Goal: Task Accomplishment & Management: Manage account settings

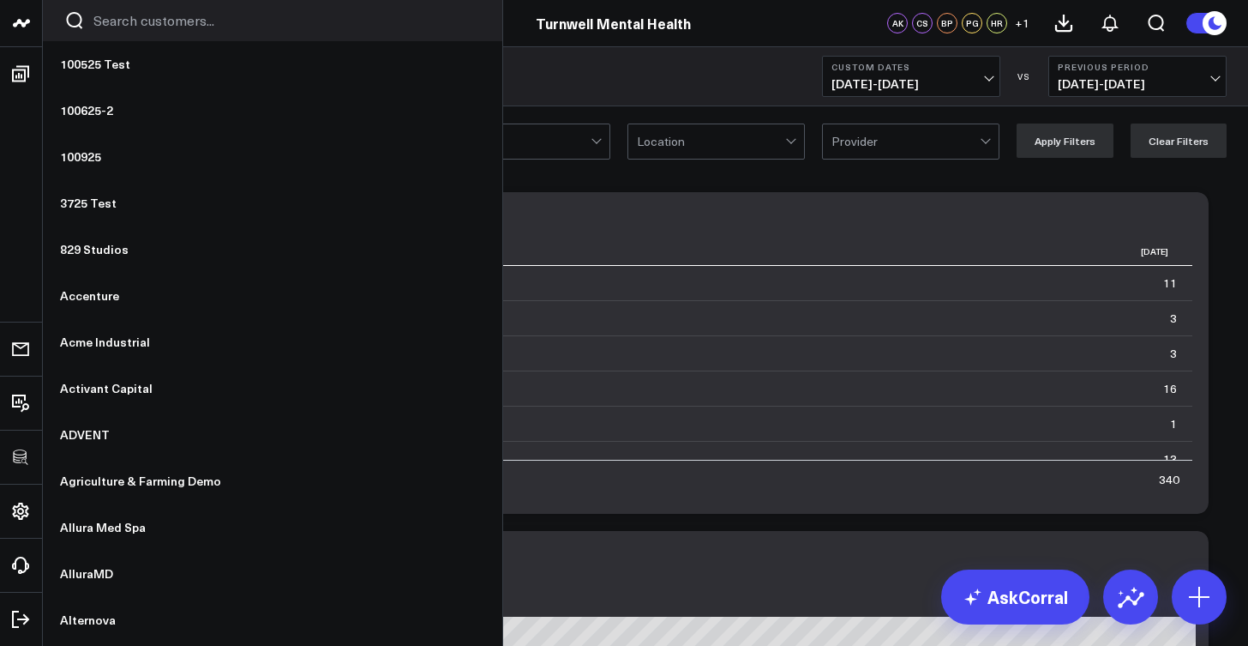
scroll to position [438, 0]
click at [112, 27] on input "Search customers input" at bounding box center [287, 20] width 388 height 19
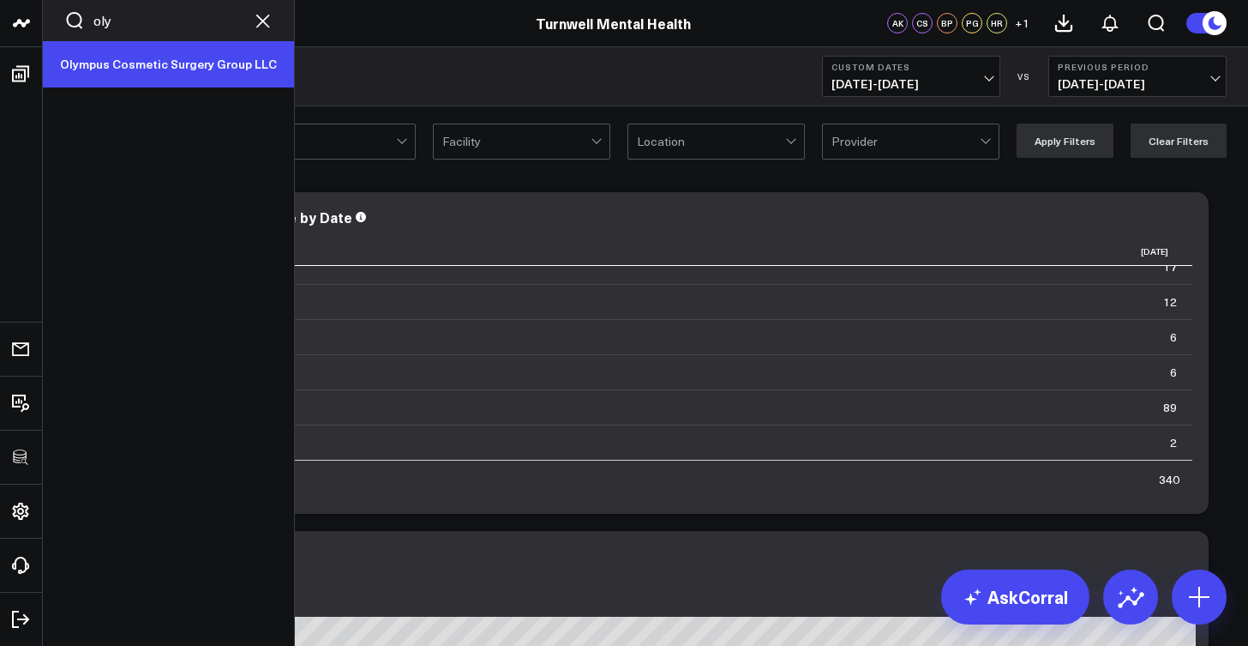
type input "oly"
click at [126, 74] on link "Olympus Cosmetic Surgery Group LLC" at bounding box center [168, 64] width 251 height 46
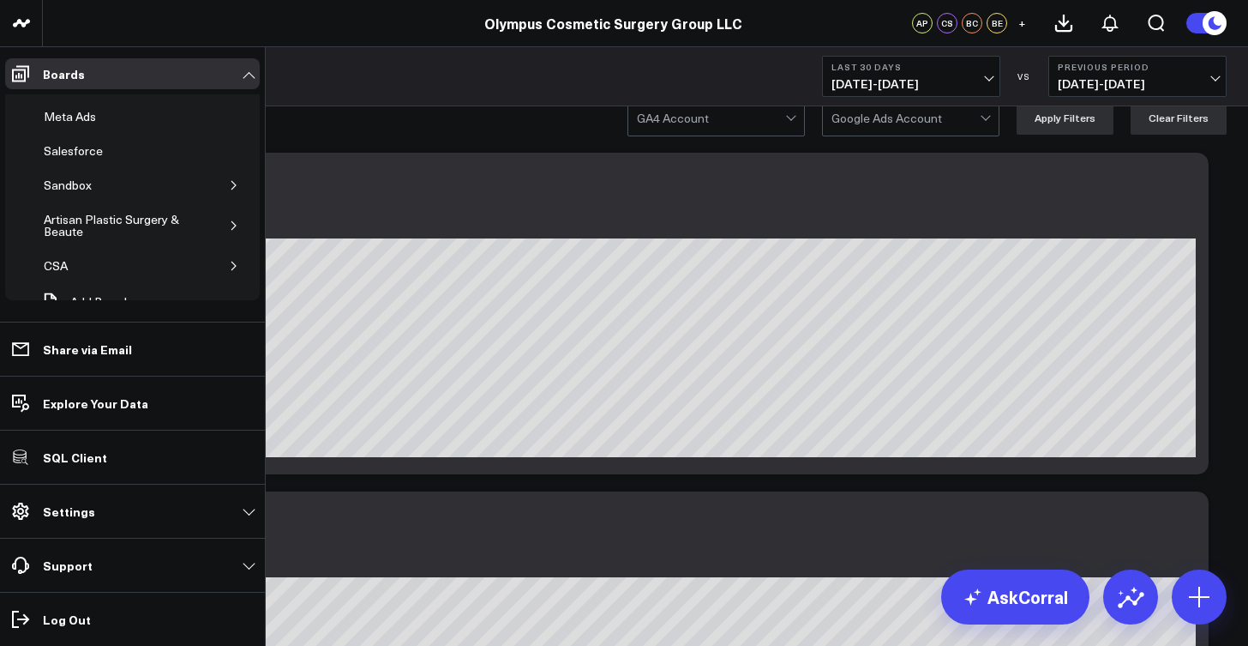
scroll to position [145, 0]
click at [229, 180] on icon "button" at bounding box center [234, 179] width 10 height 10
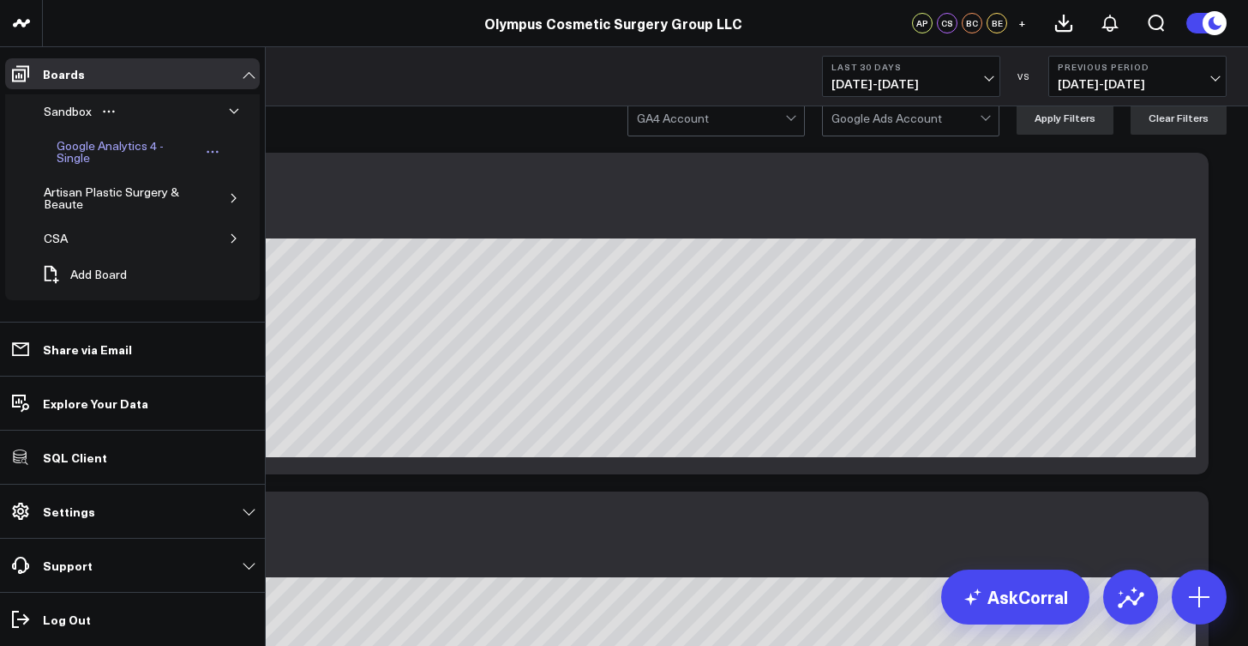
scroll to position [213, 0]
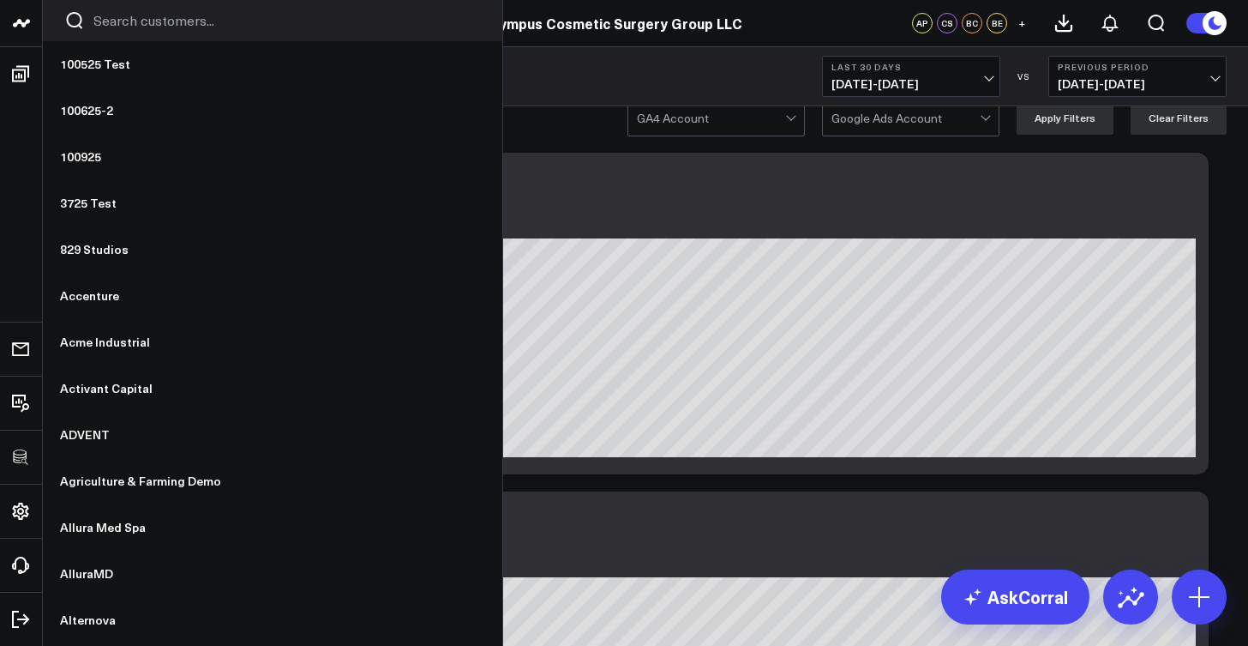
click at [123, 28] on input "Search customers input" at bounding box center [287, 20] width 388 height 19
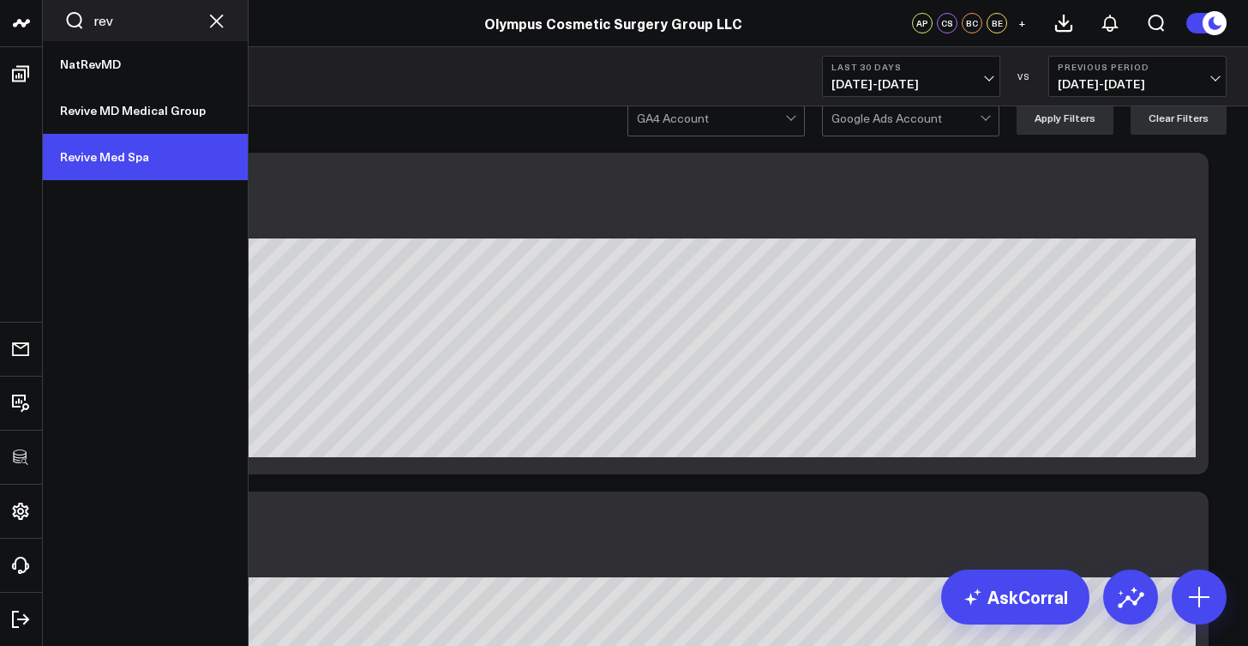
type input "rev"
click at [112, 147] on link "Revive Med Spa" at bounding box center [145, 157] width 205 height 46
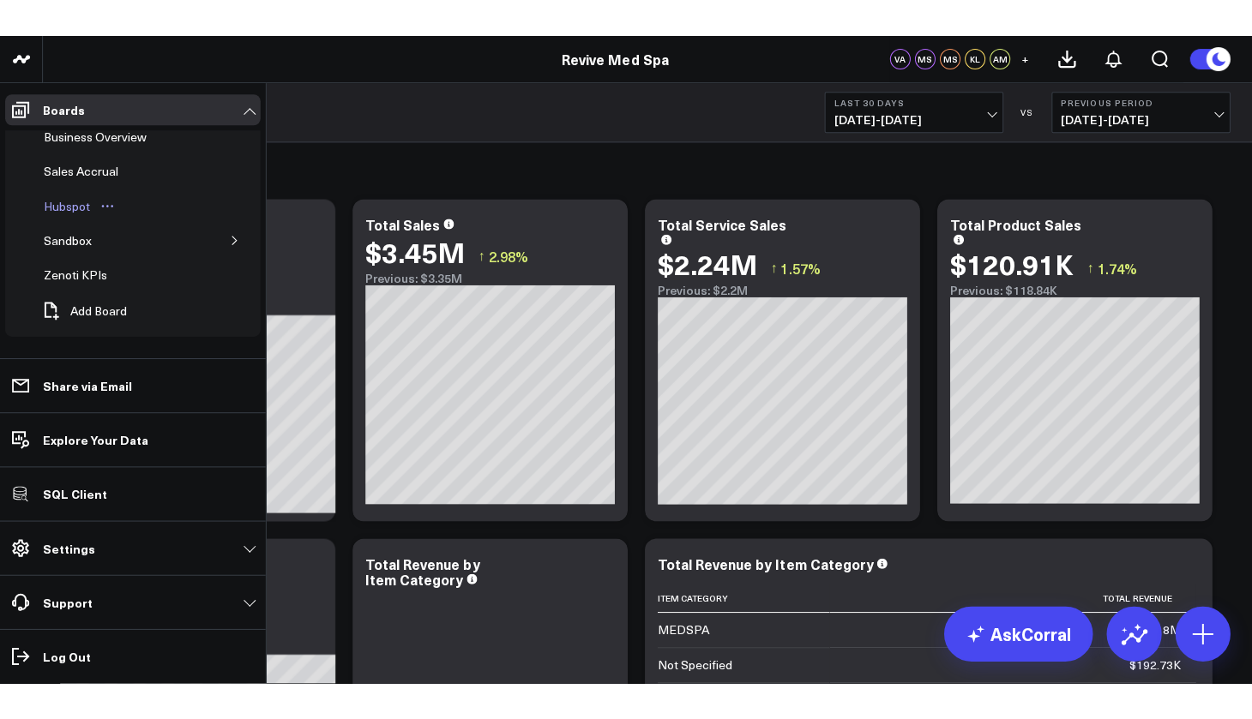
scroll to position [51, 0]
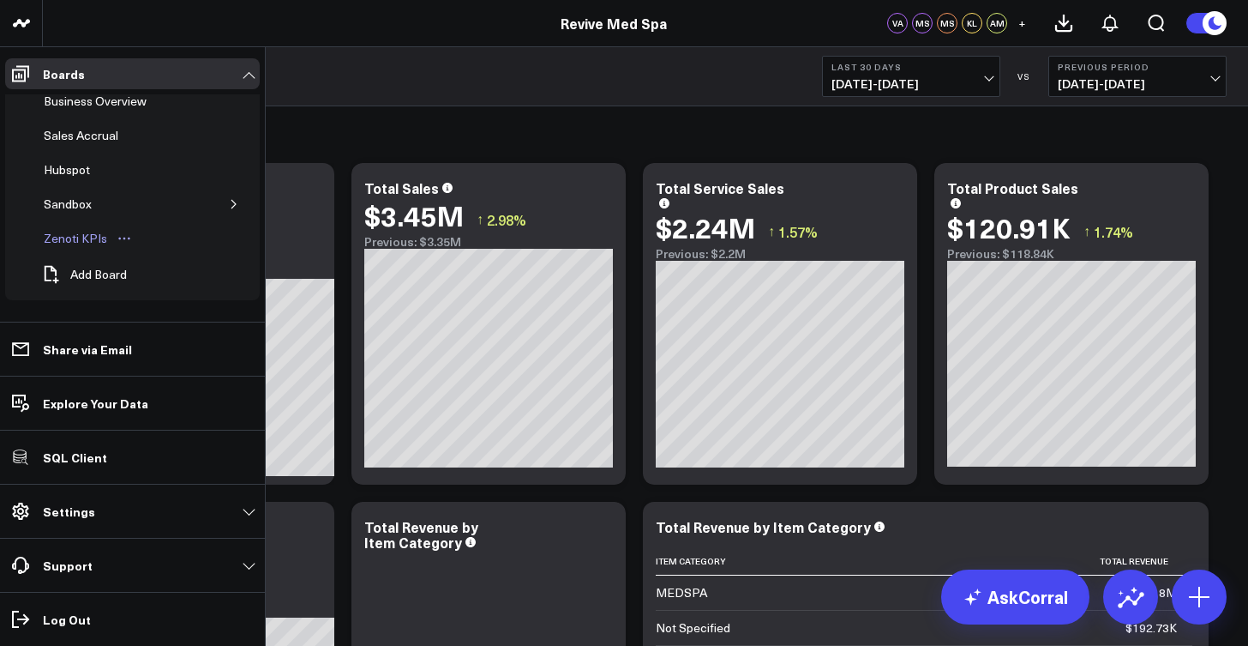
click at [88, 234] on div "Zenoti KPIs" at bounding box center [75, 238] width 72 height 21
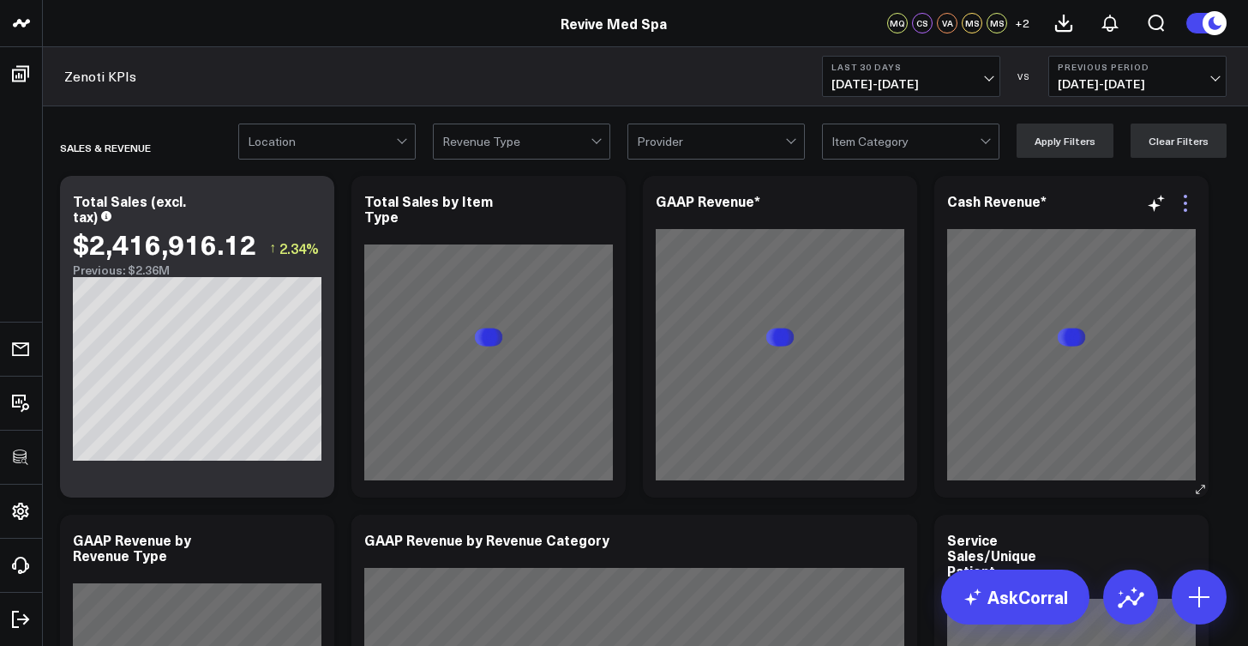
click at [1188, 202] on icon at bounding box center [1186, 203] width 21 height 21
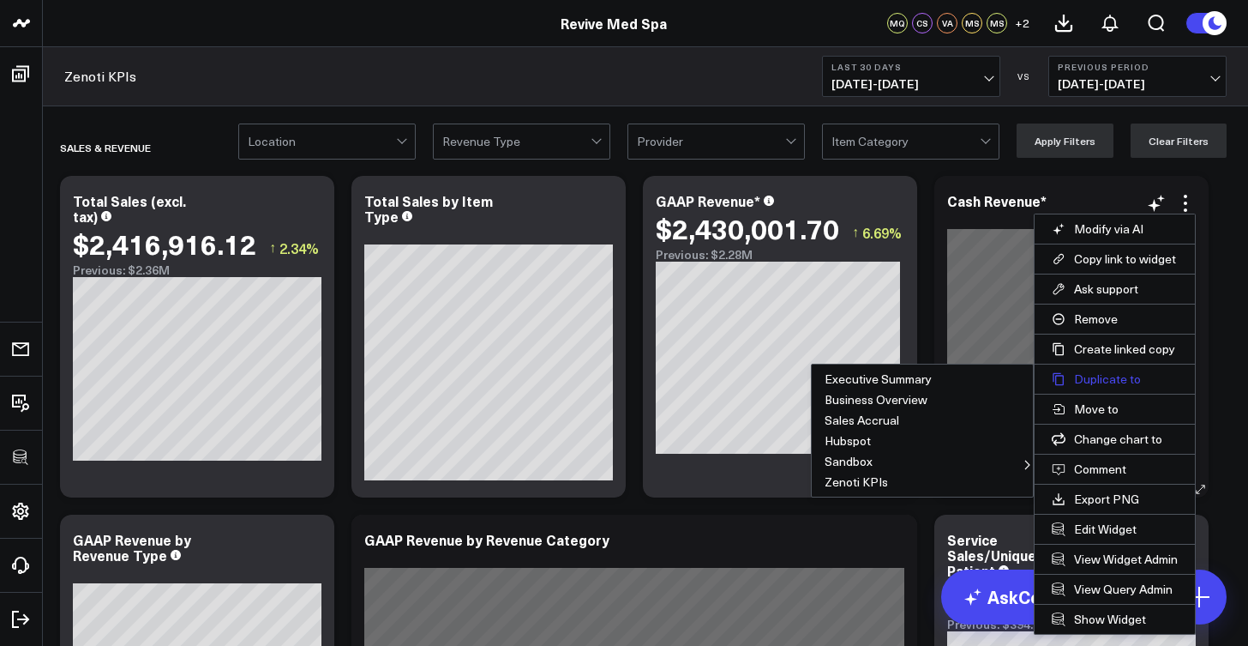
click at [1069, 379] on button "Duplicate to" at bounding box center [1115, 378] width 160 height 29
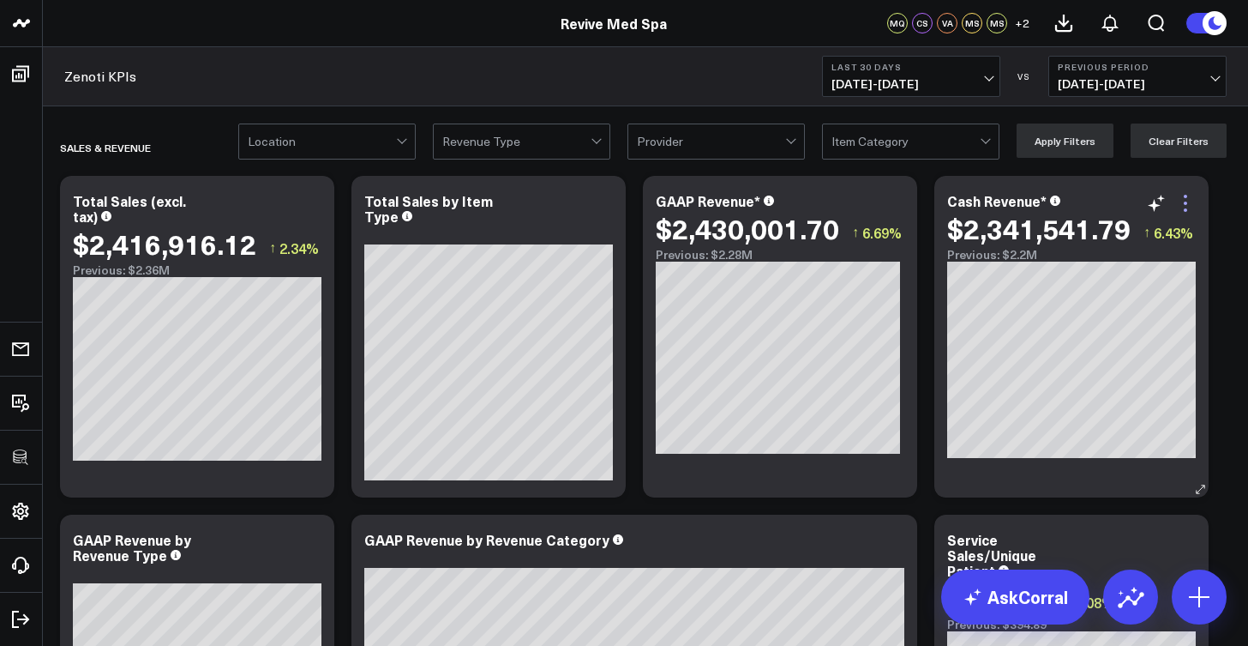
click at [1195, 195] on icon at bounding box center [1186, 203] width 21 height 21
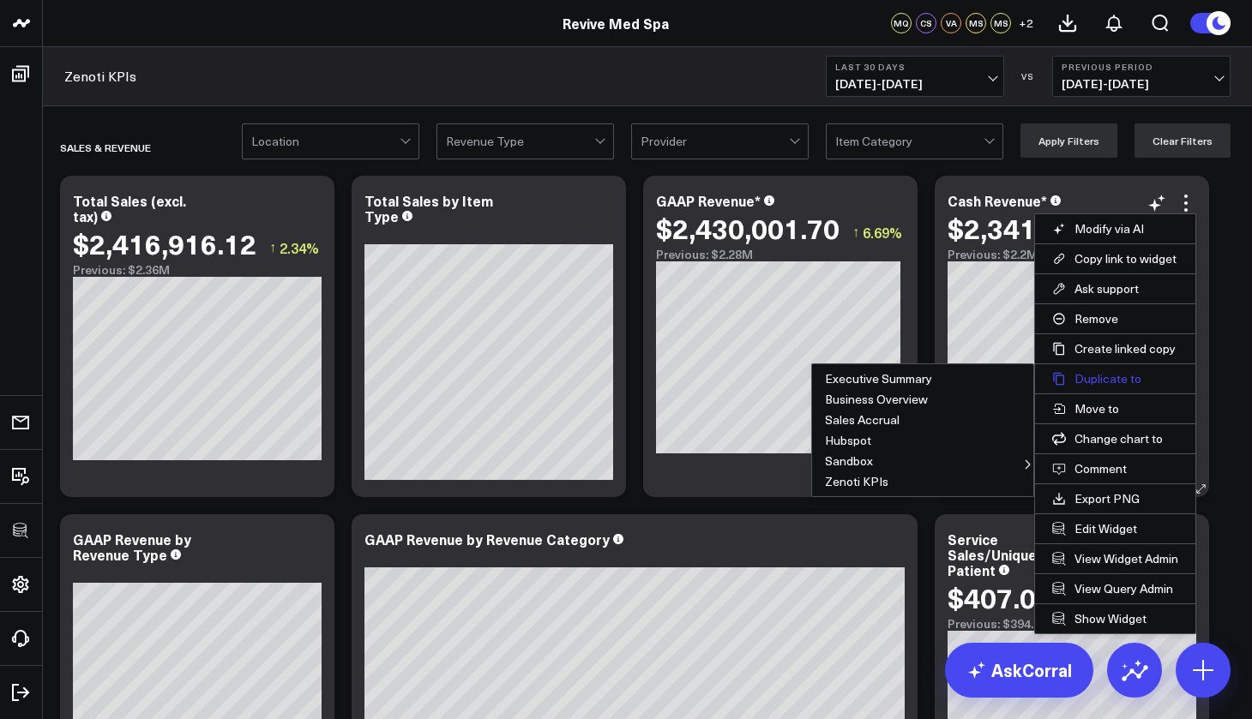
click at [1094, 375] on button "Duplicate to" at bounding box center [1115, 378] width 160 height 29
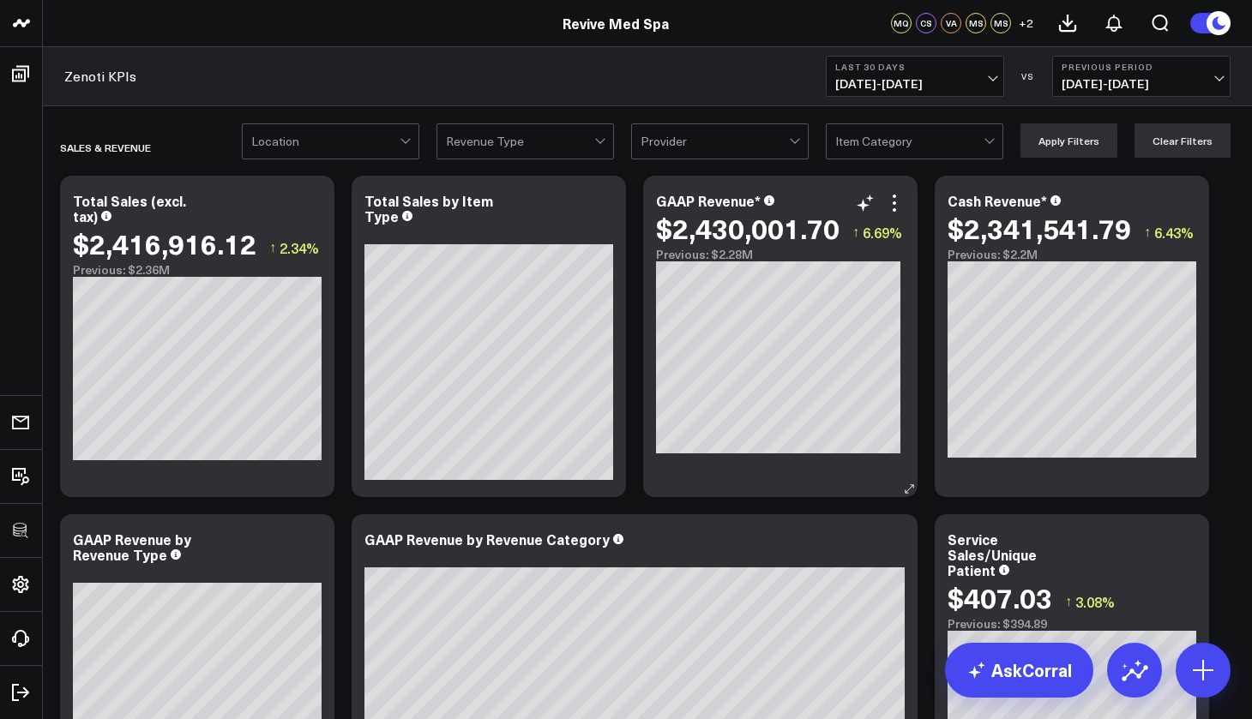
click at [898, 214] on div "$2,430,001.70 ↑ 6.69%" at bounding box center [780, 228] width 249 height 31
click at [898, 213] on icon at bounding box center [894, 203] width 21 height 21
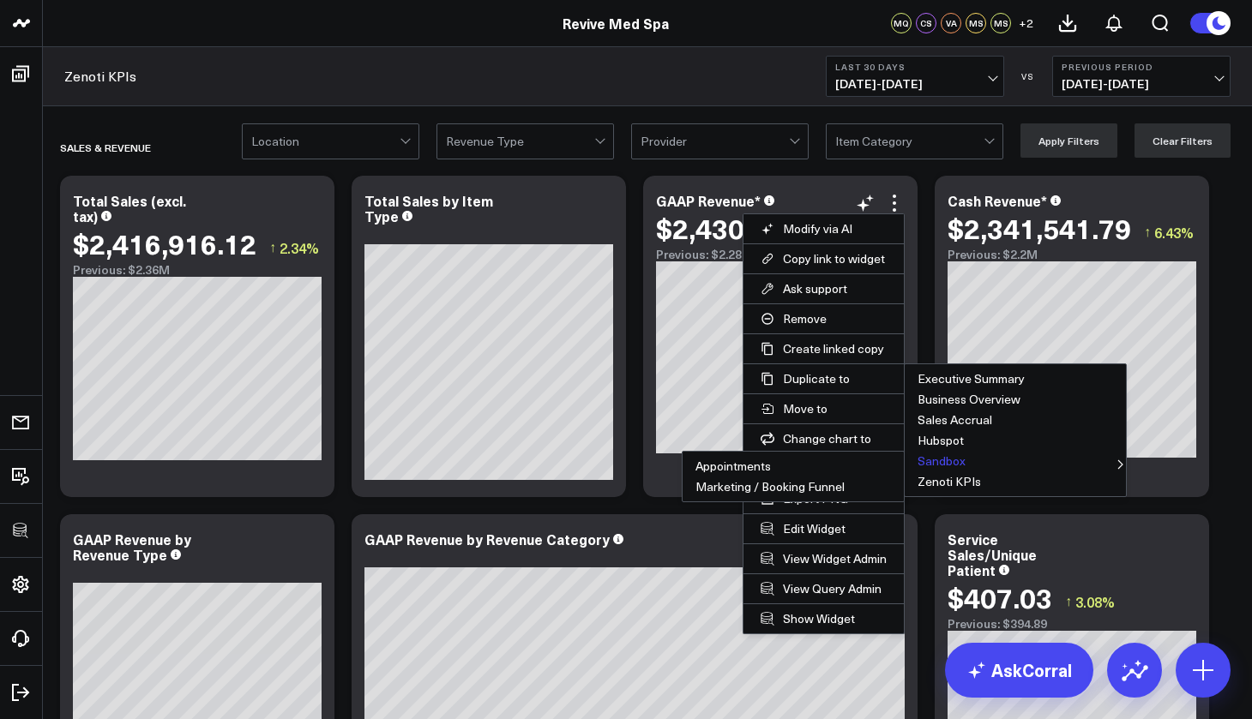
click at [910, 464] on button "Sandbox" at bounding box center [1015, 461] width 221 height 21
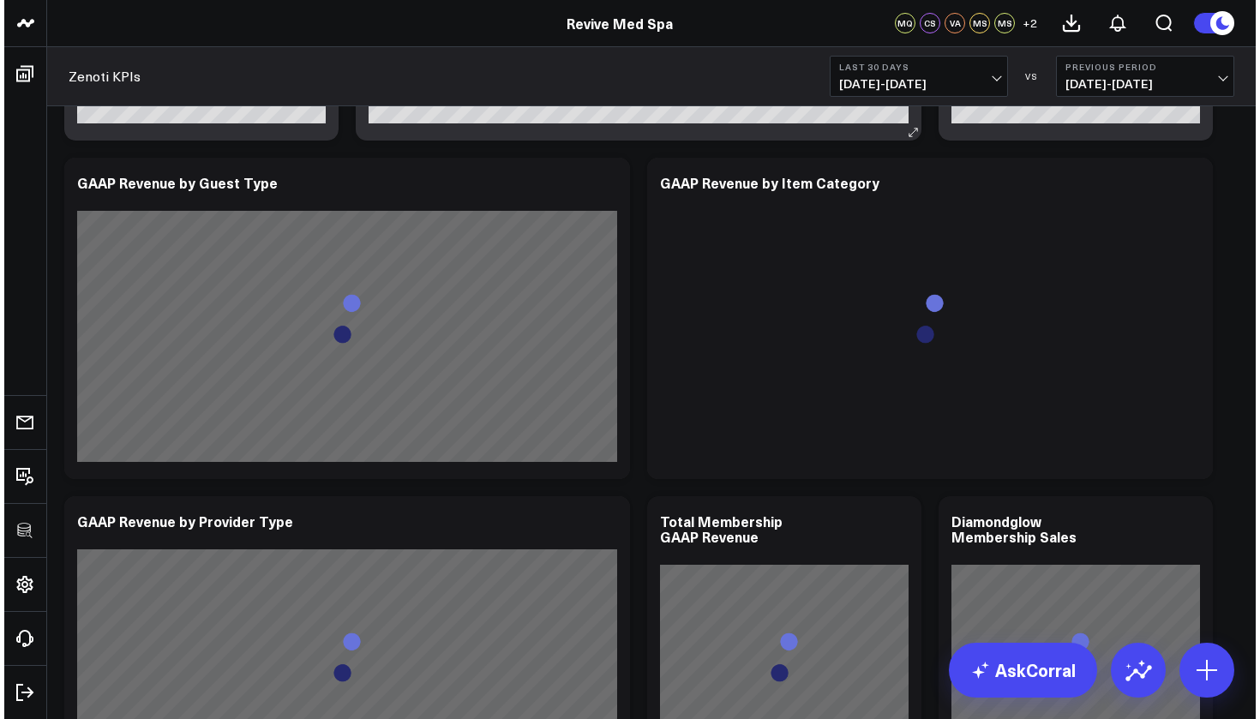
scroll to position [702, 0]
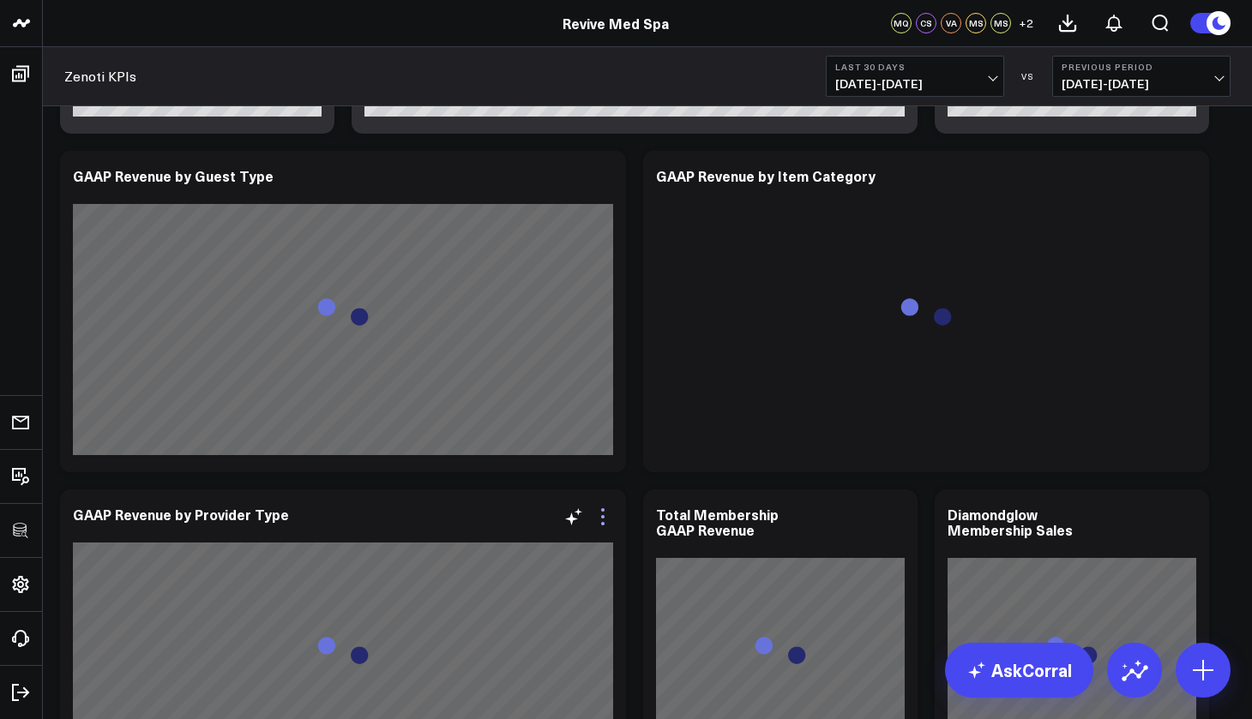
click at [603, 517] on icon at bounding box center [602, 516] width 3 height 3
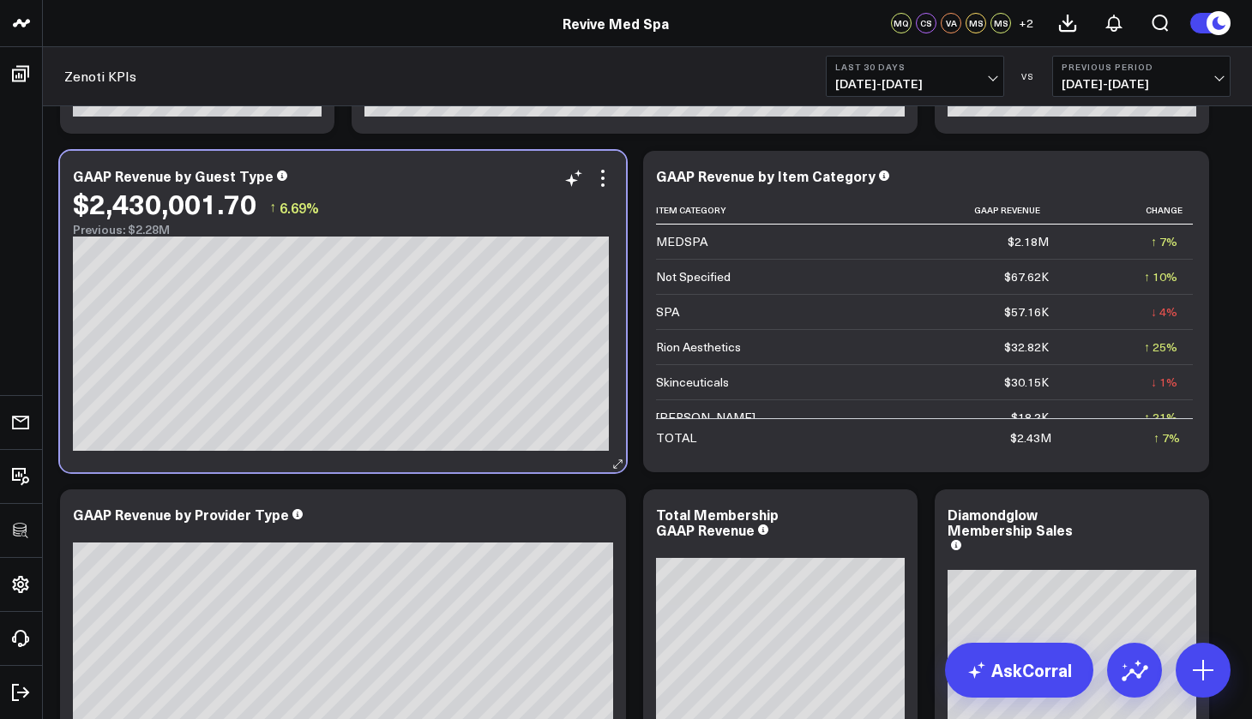
click at [522, 216] on div "$2,430,001.70 ↑ 6.69%" at bounding box center [343, 203] width 540 height 31
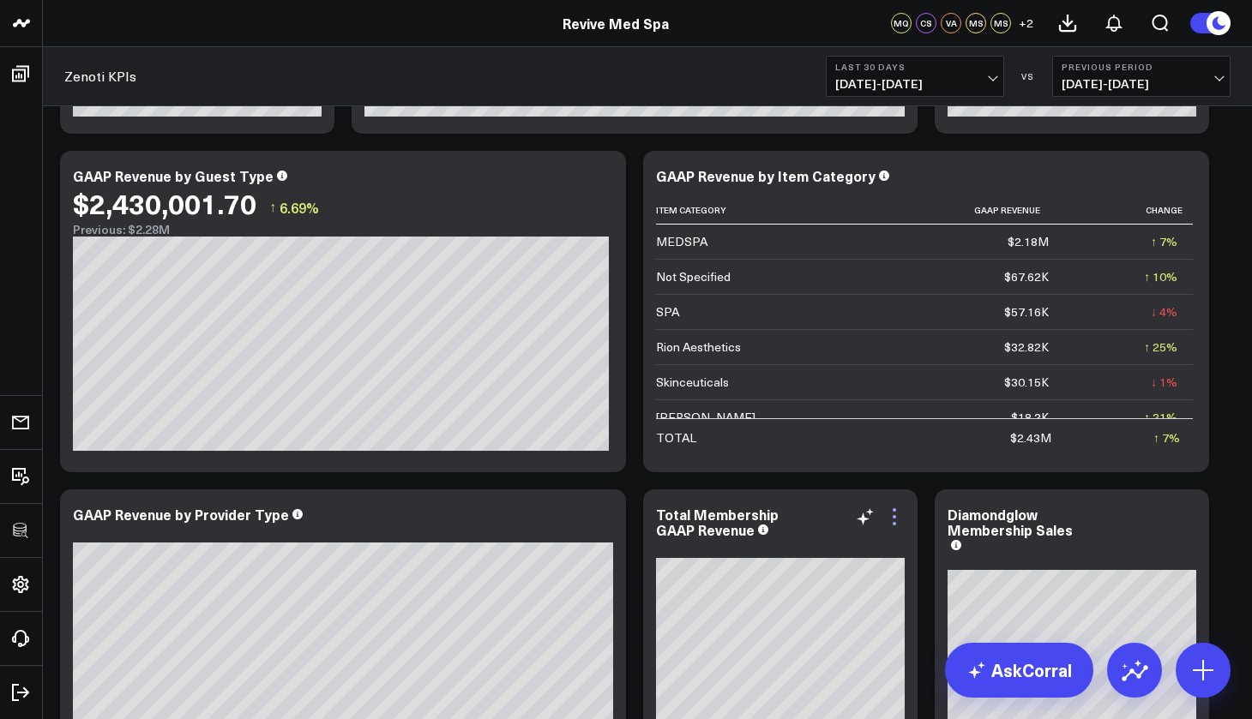
click at [894, 523] on icon at bounding box center [894, 523] width 3 height 3
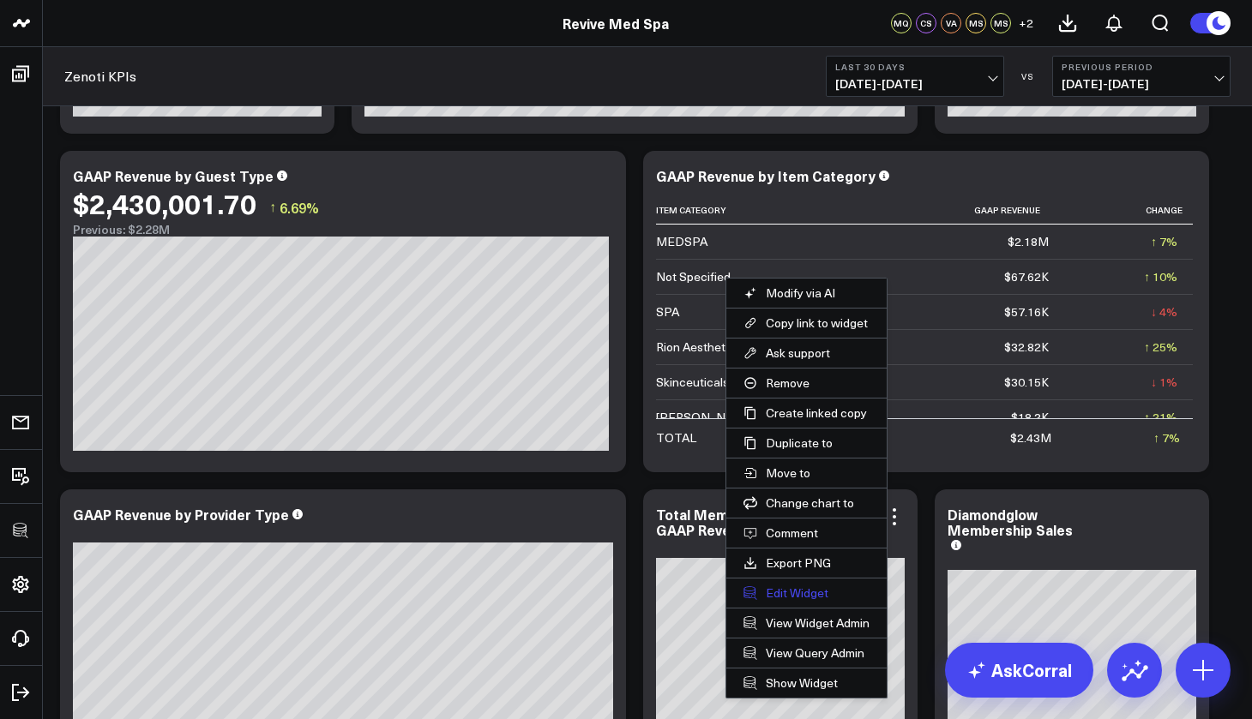
click at [811, 595] on button "Edit Widget" at bounding box center [806, 593] width 160 height 29
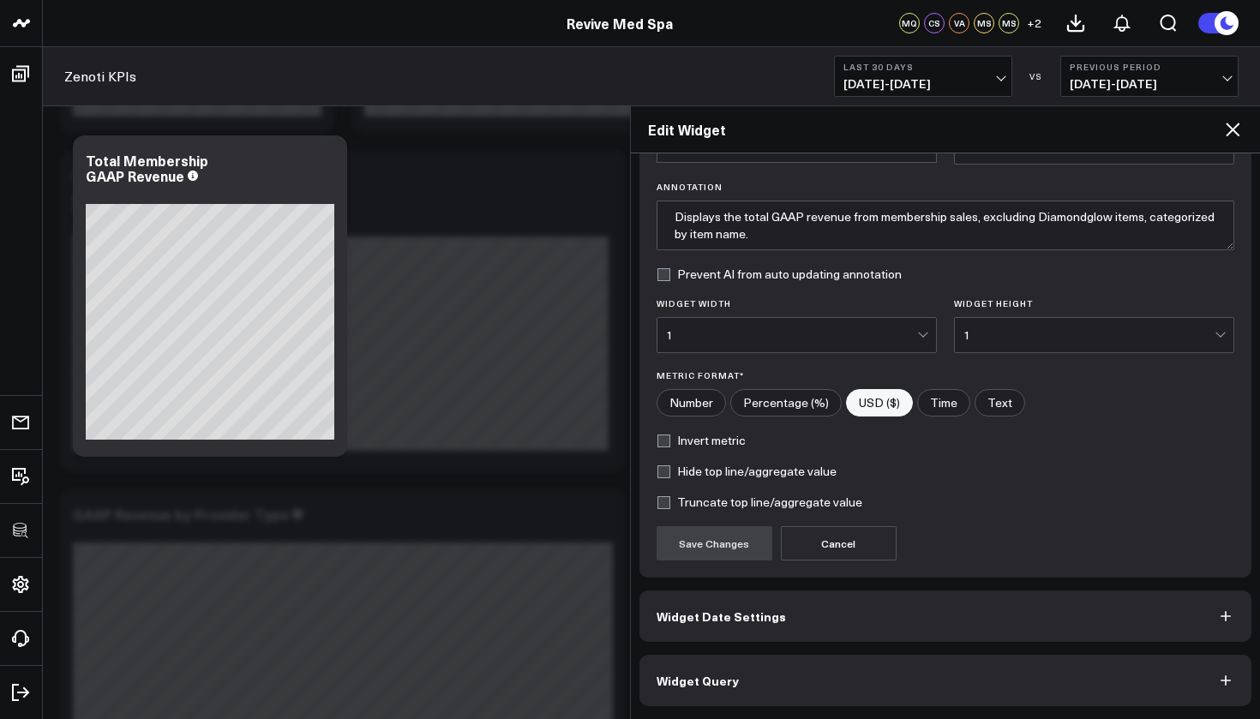
scroll to position [108, 0]
click at [801, 645] on button "Widget Query" at bounding box center [946, 680] width 613 height 51
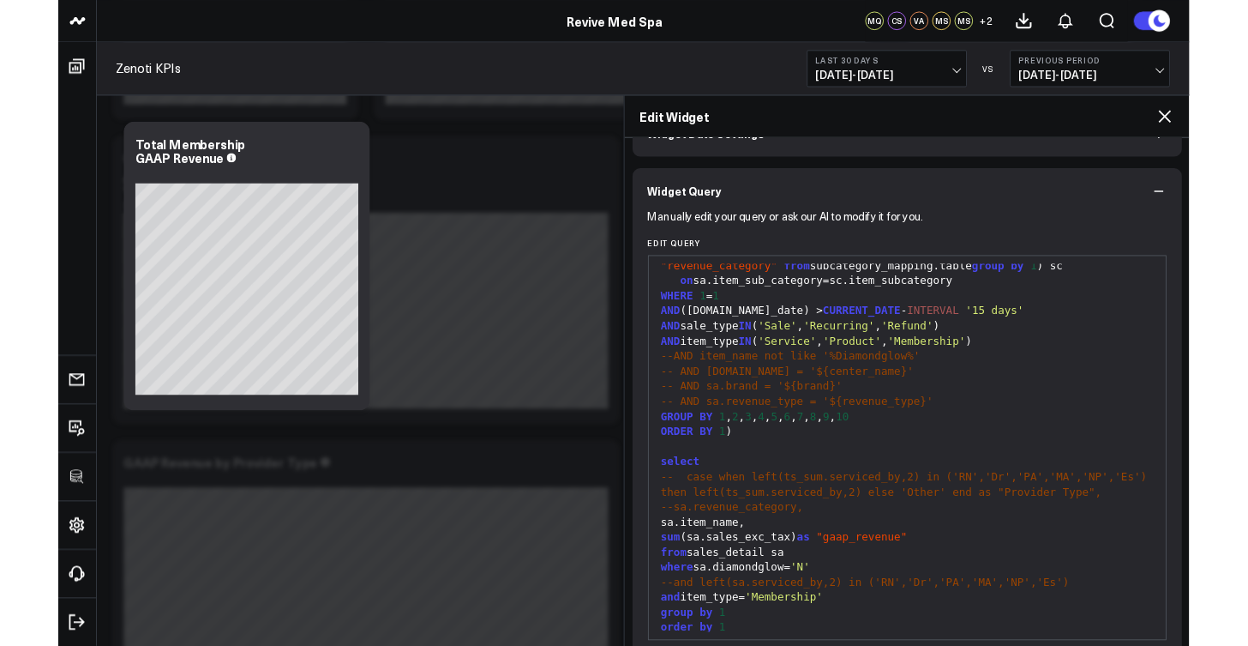
scroll to position [395, 0]
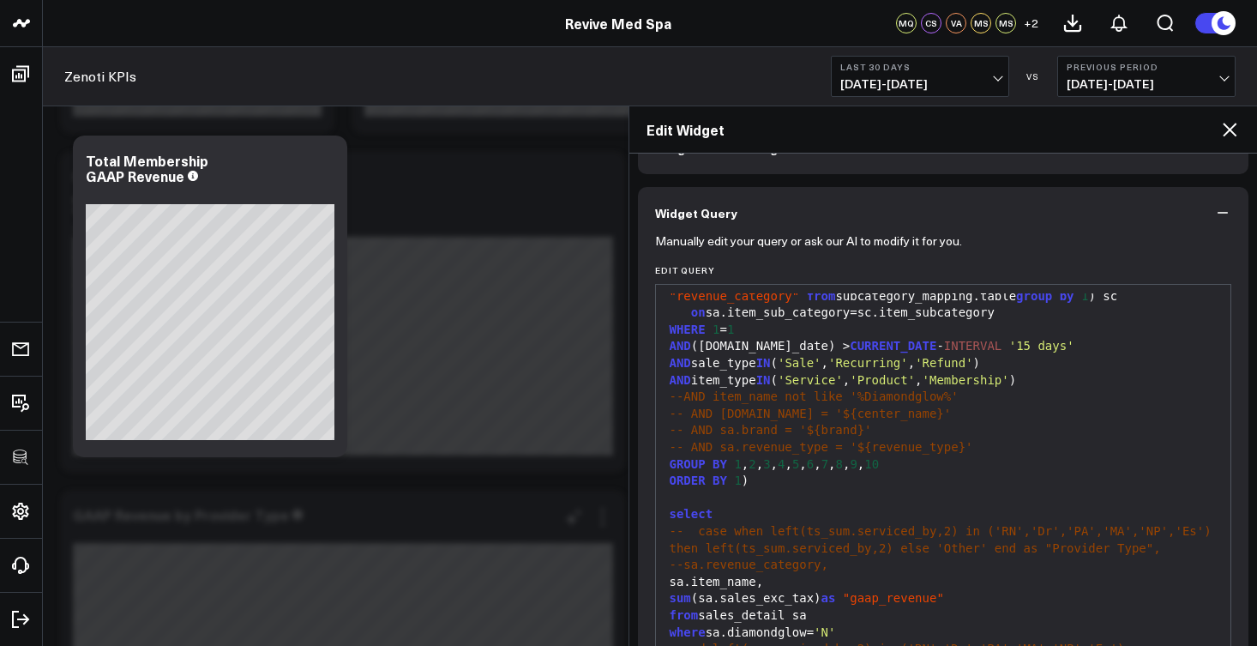
click at [1231, 131] on icon at bounding box center [1230, 130] width 14 height 14
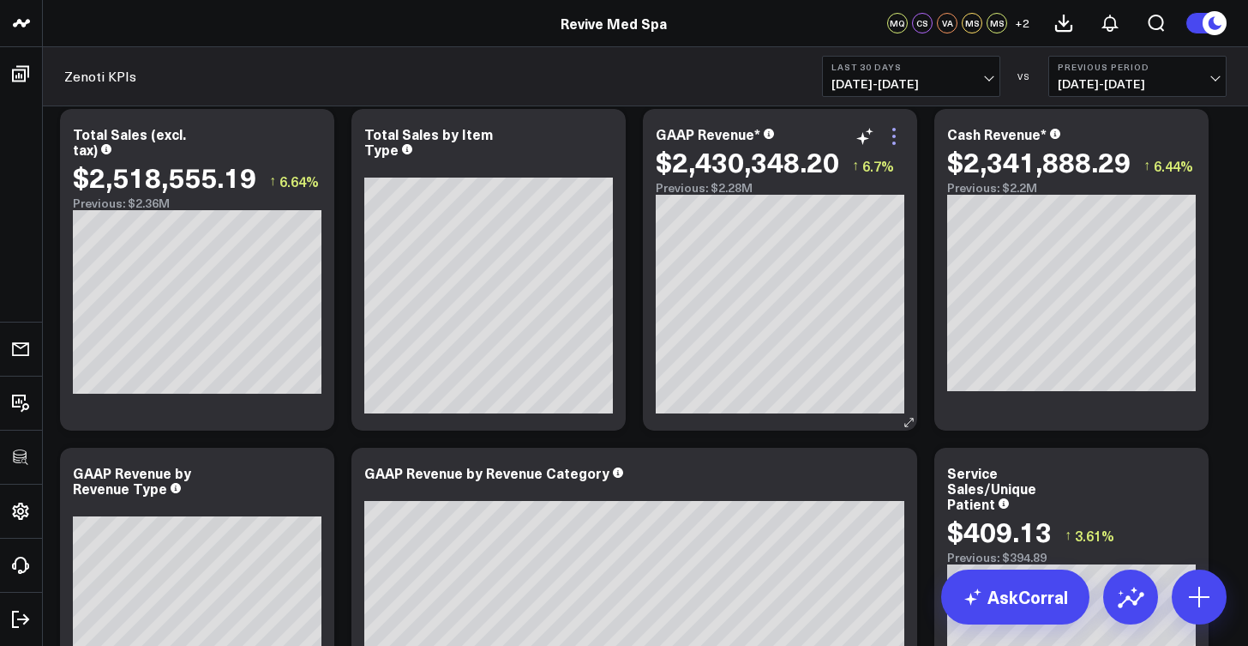
click at [897, 135] on icon at bounding box center [894, 136] width 21 height 21
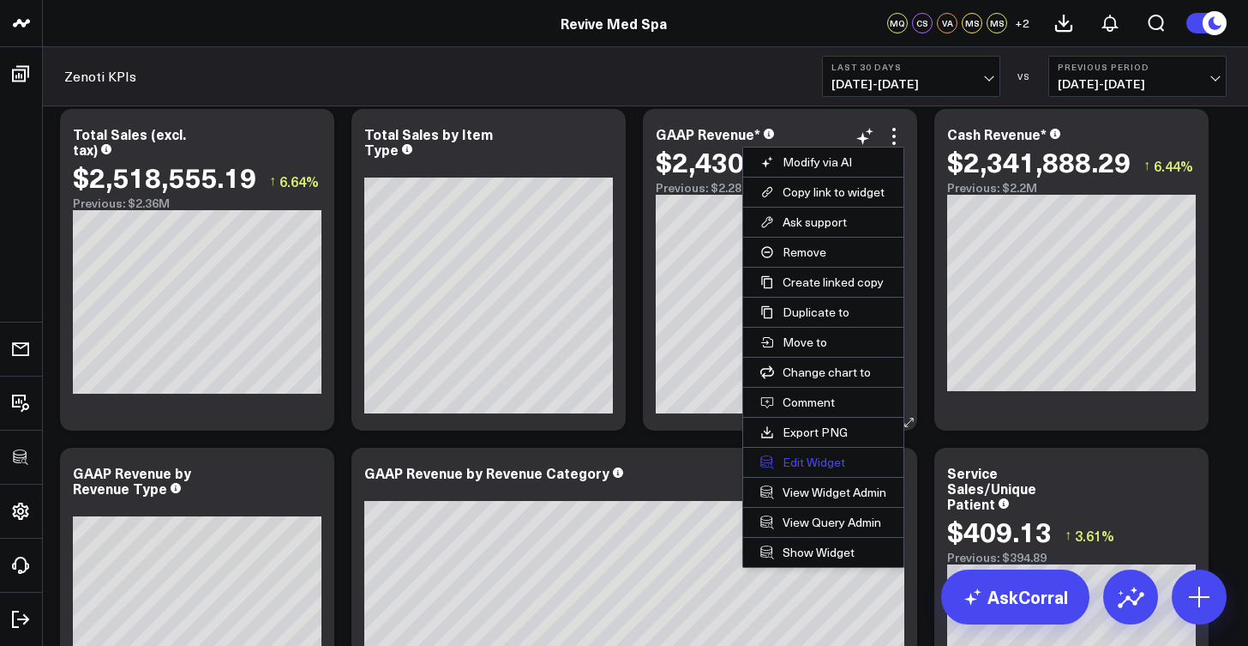
click at [834, 455] on button "Edit Widget" at bounding box center [823, 462] width 160 height 29
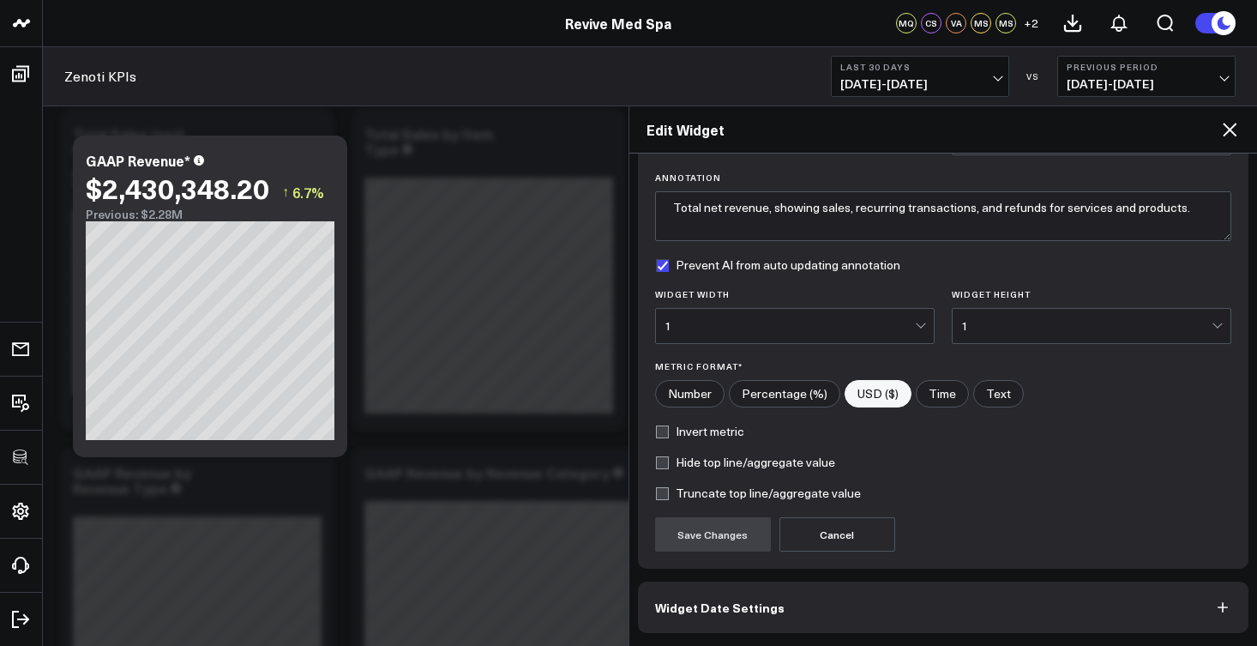
scroll to position [182, 0]
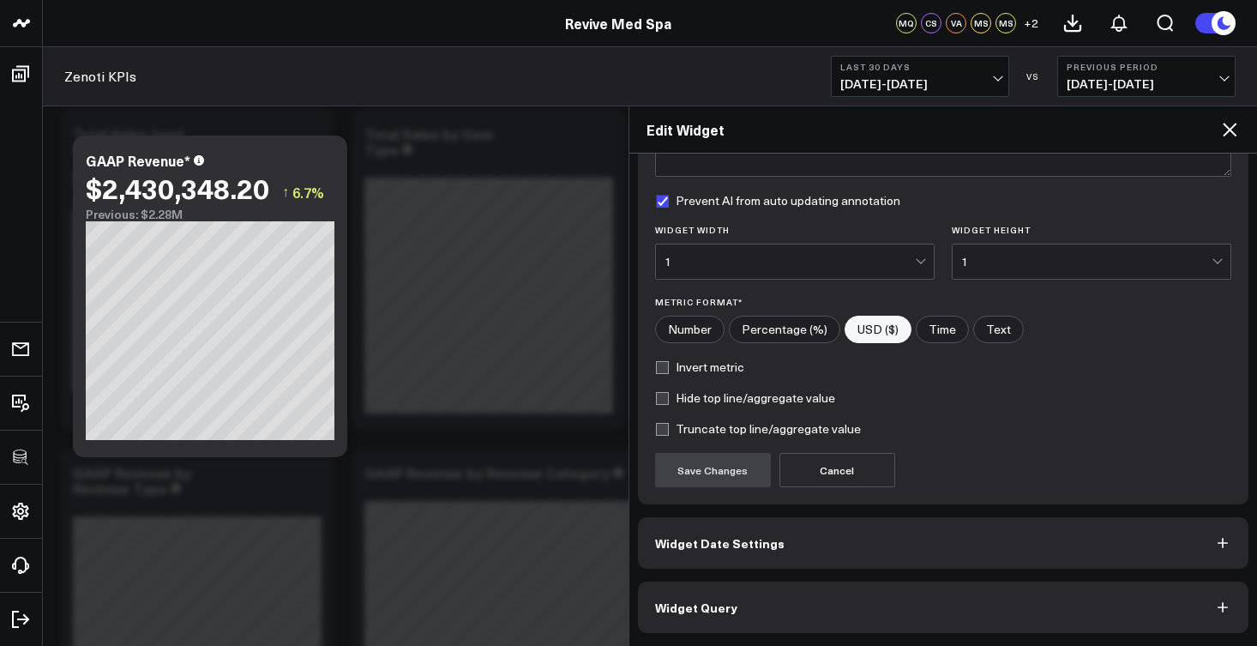
click at [792, 593] on button "Widget Query" at bounding box center [943, 606] width 611 height 51
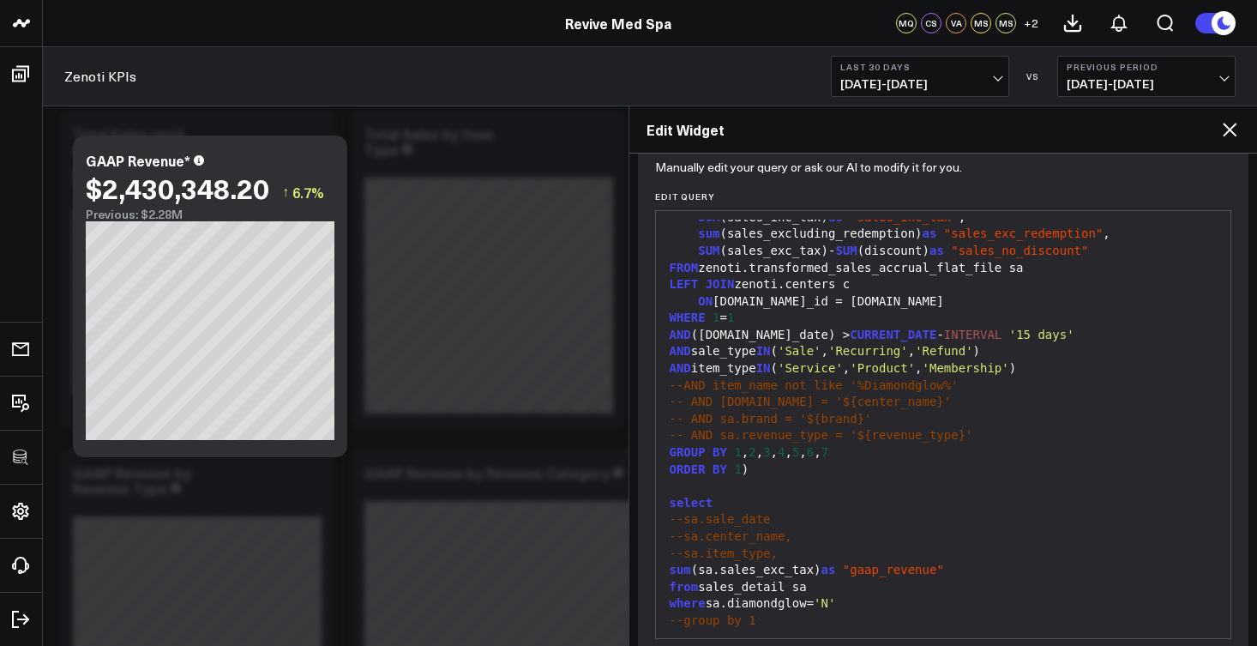
scroll to position [256, 0]
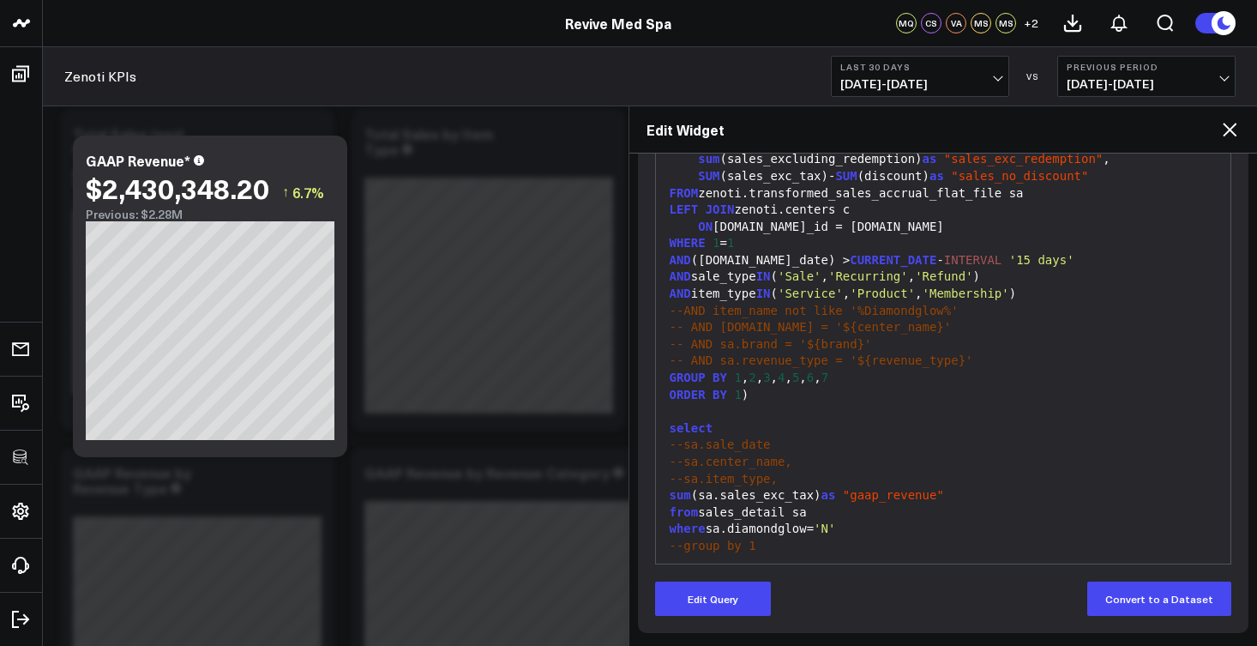
click at [776, 472] on span "--sa.item_type," at bounding box center [724, 479] width 108 height 14
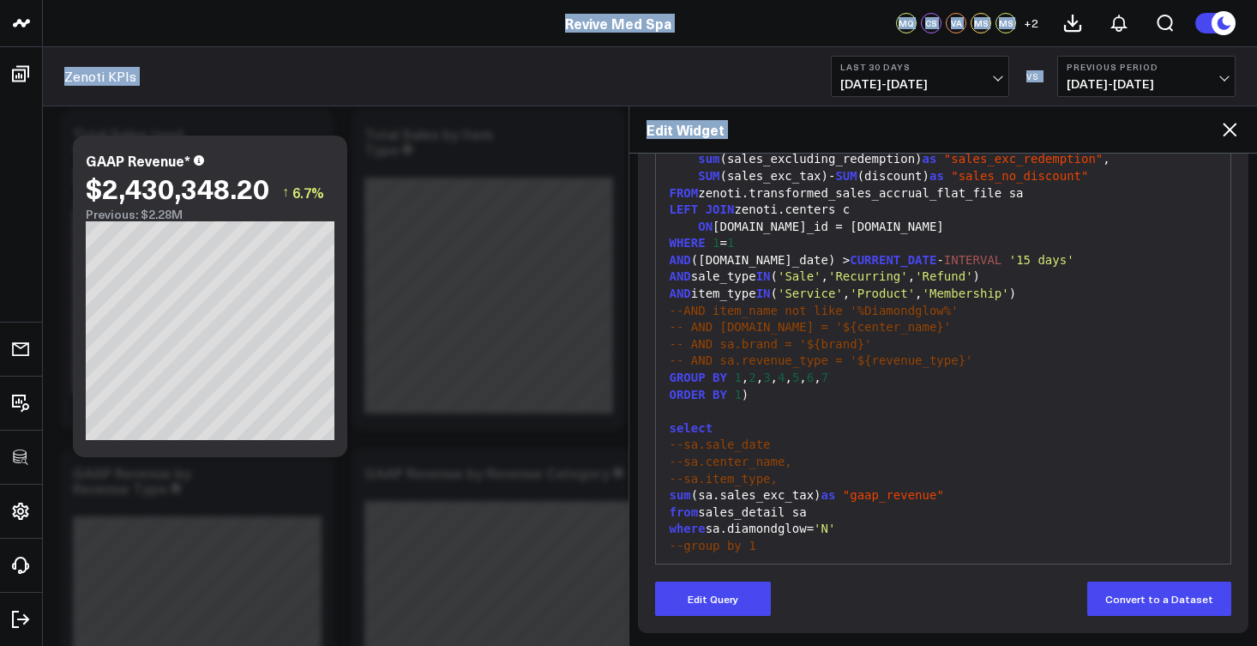
click at [776, 472] on span "--sa.item_type," at bounding box center [724, 479] width 108 height 14
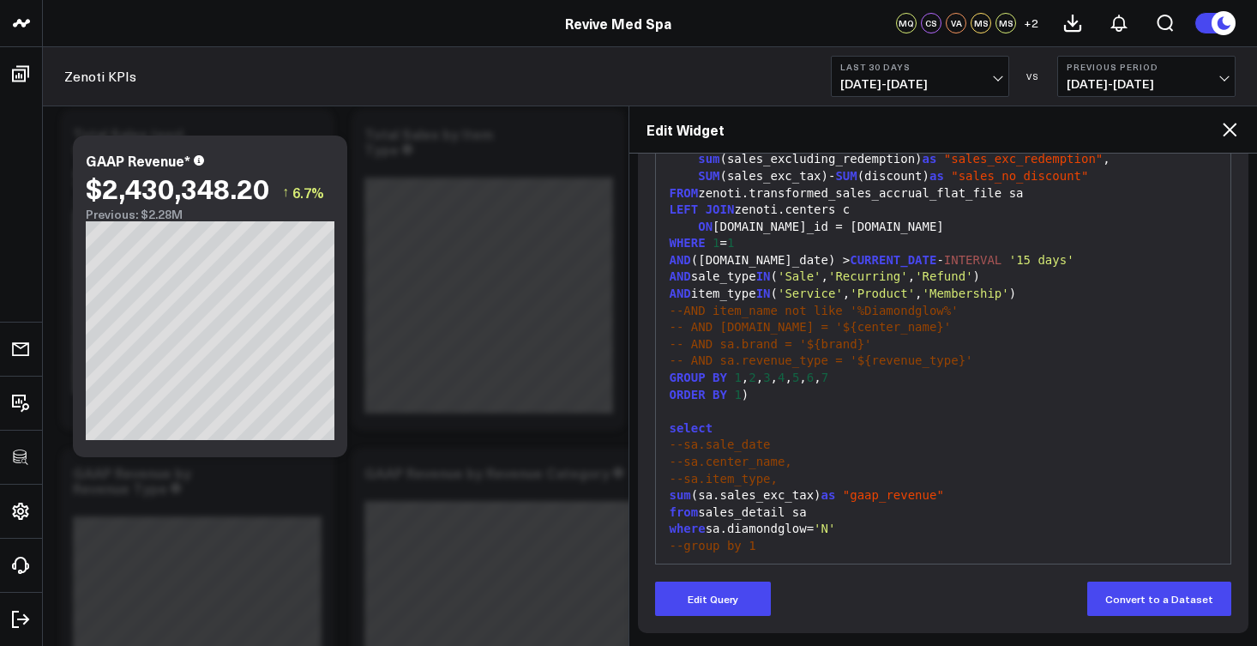
click at [776, 472] on span "--sa.item_type," at bounding box center [724, 479] width 108 height 14
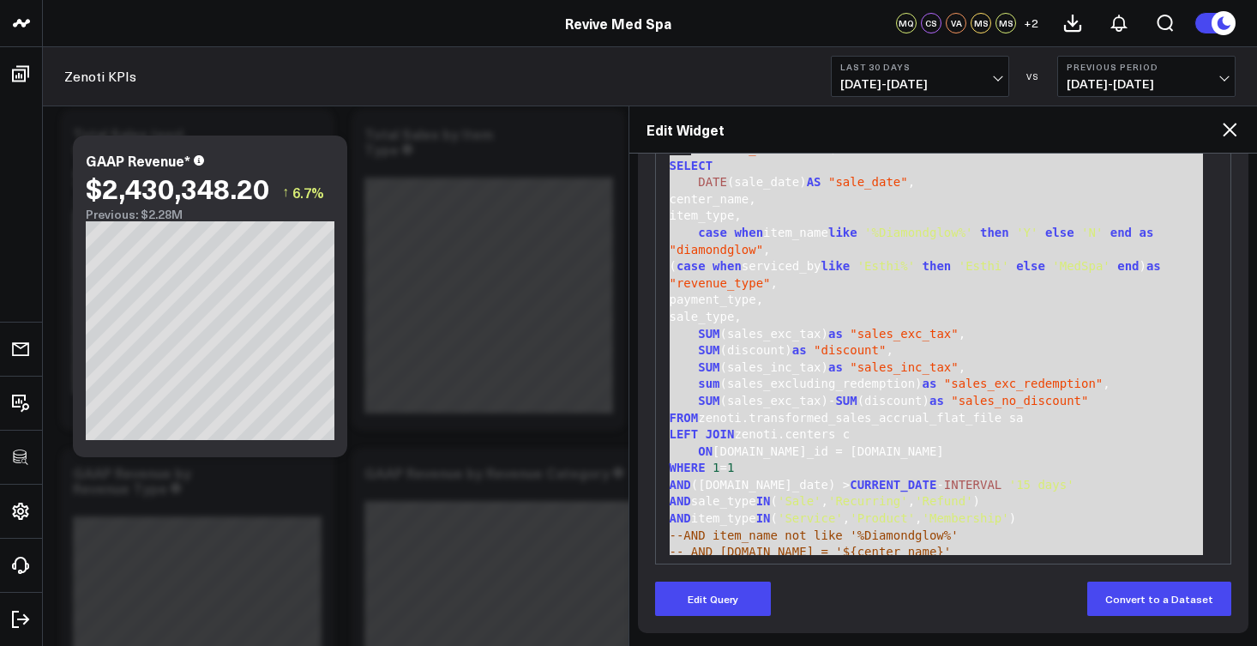
scroll to position [0, 0]
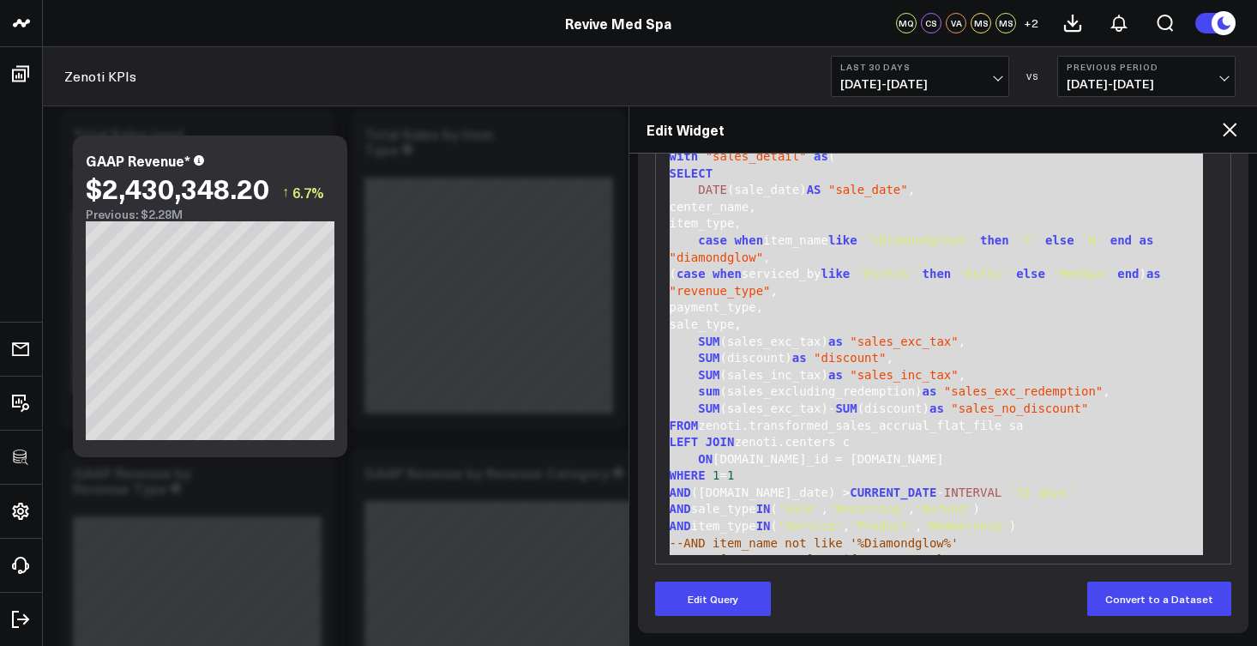
drag, startPoint x: 762, startPoint y: 544, endPoint x: 688, endPoint y: 147, distance: 403.9
click at [688, 147] on div "Edit Widget Widget Display Widget Date Settings Widget Query Manually edit your…" at bounding box center [942, 375] width 629 height 540
copy div "with "sales_detail" as ( SELECT DATE (sale_date) AS "sale_date" , center_name, …"
click at [880, 434] on div "LEFT JOIN zenoti.centers c" at bounding box center [944, 442] width 558 height 17
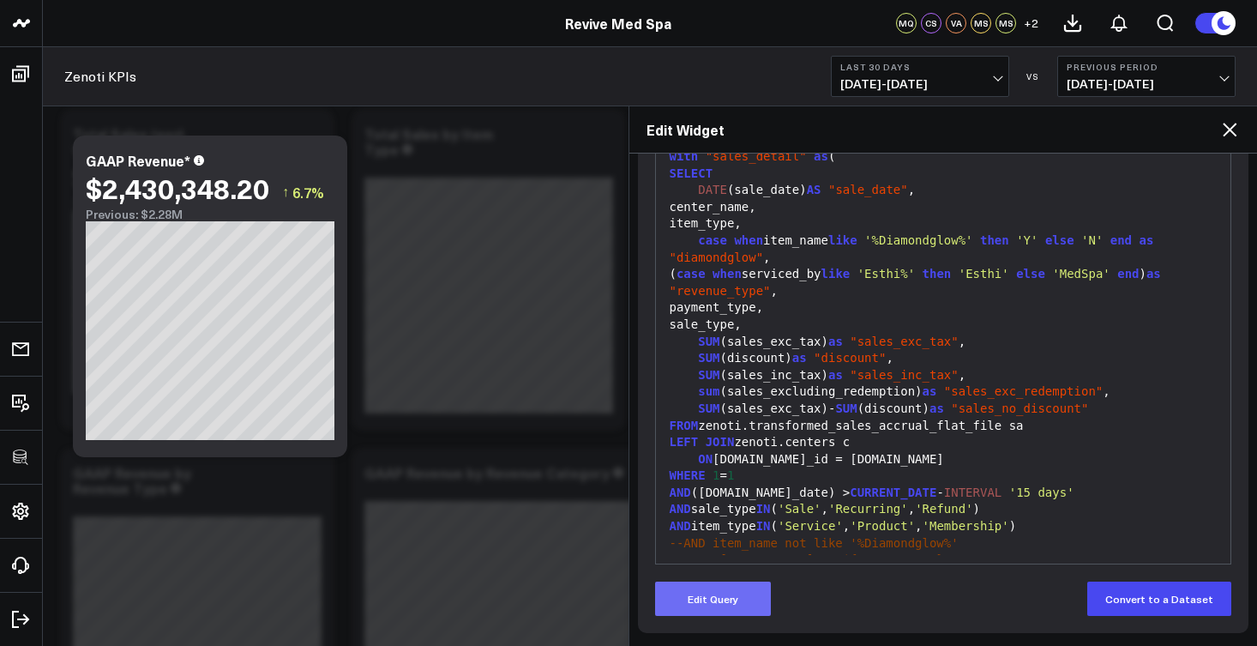
click at [721, 605] on button "Edit Query" at bounding box center [713, 598] width 116 height 34
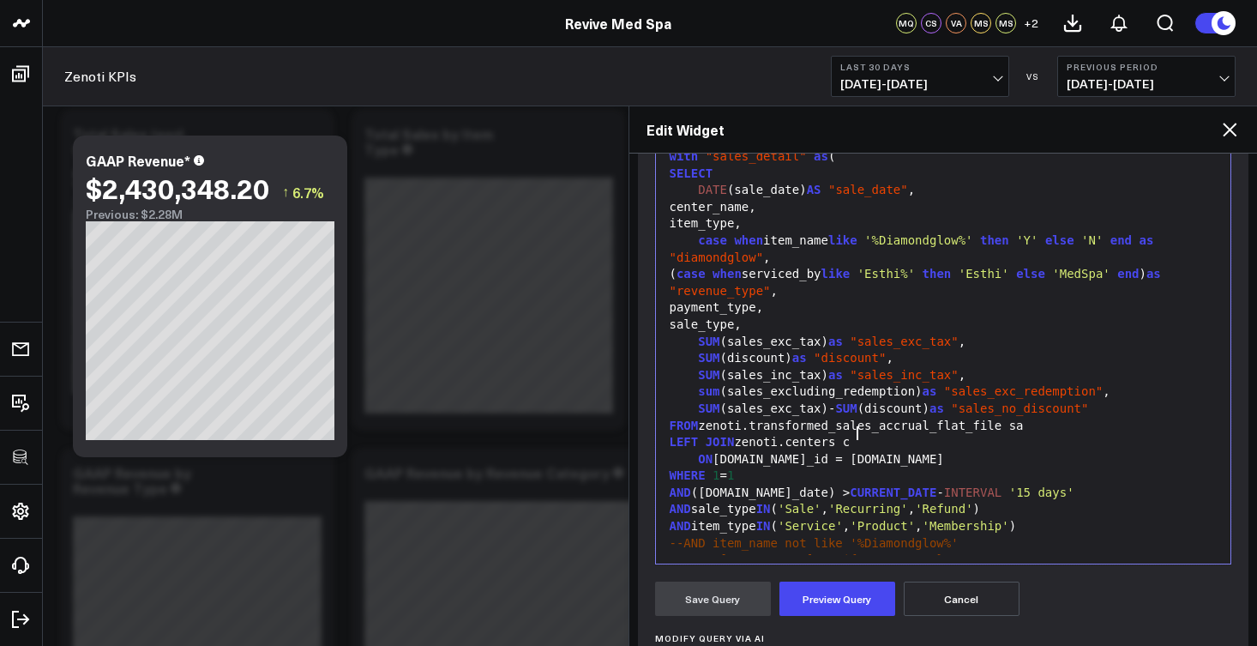
click at [775, 484] on div "AND (sa.sale_date) > CURRENT_DATE - INTERVAL '15 days'" at bounding box center [944, 492] width 558 height 17
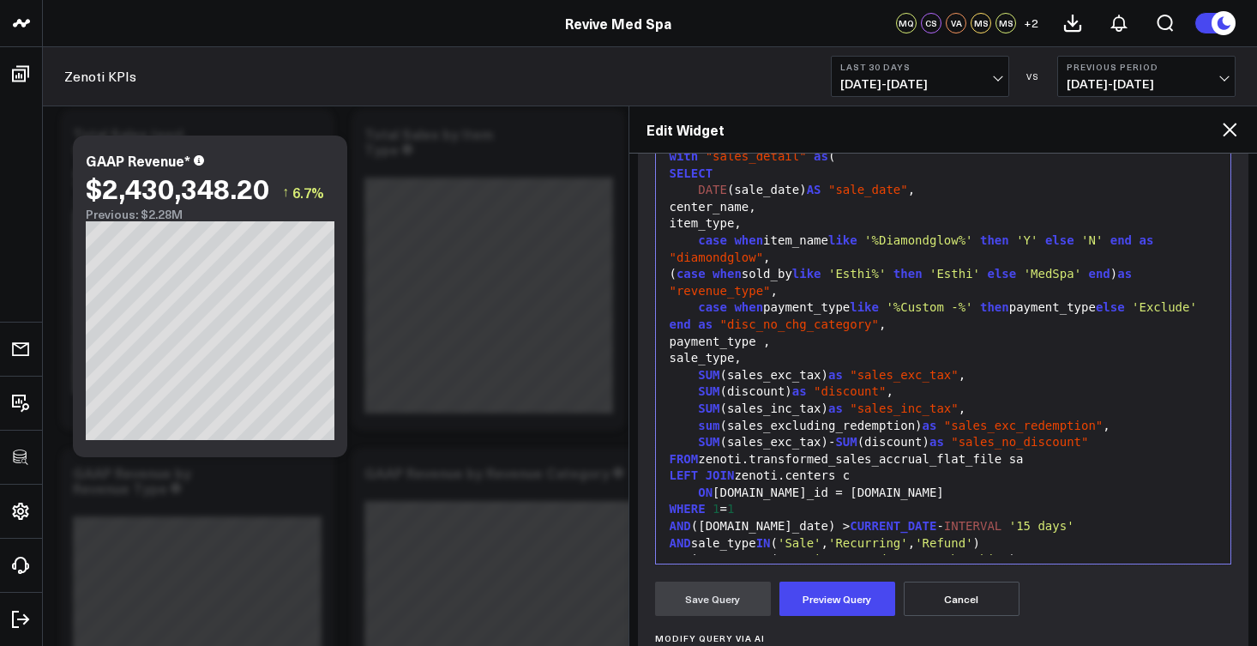
scroll to position [297, 0]
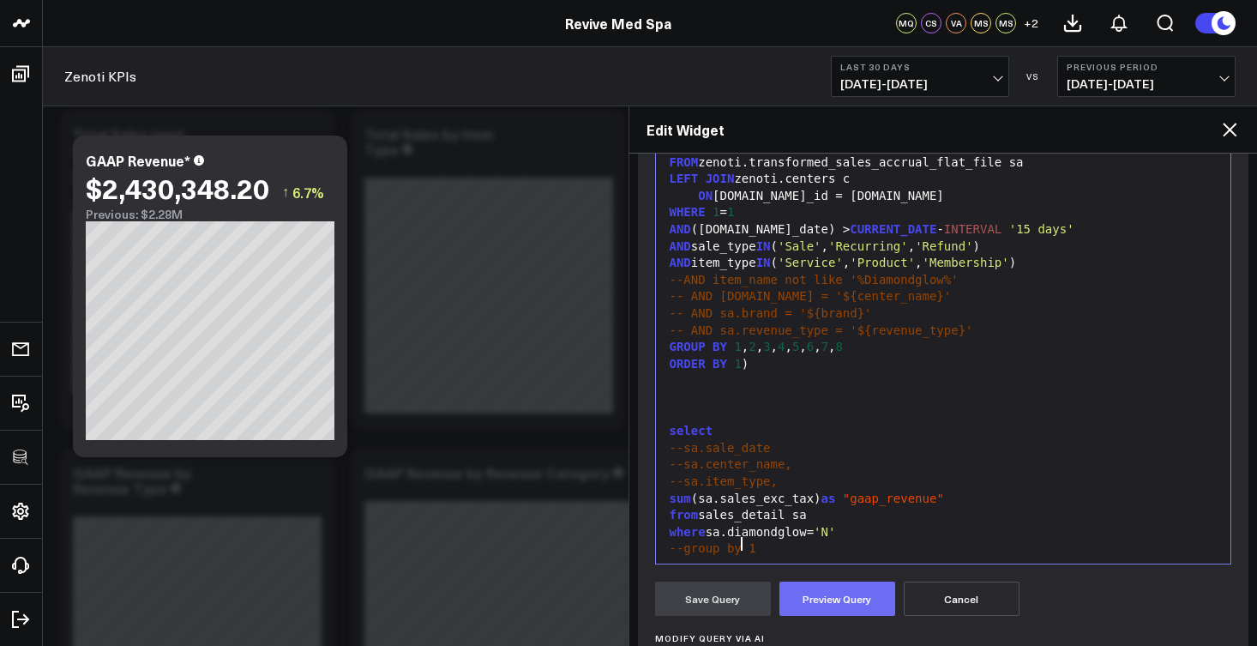
click at [867, 610] on button "Preview Query" at bounding box center [837, 598] width 116 height 34
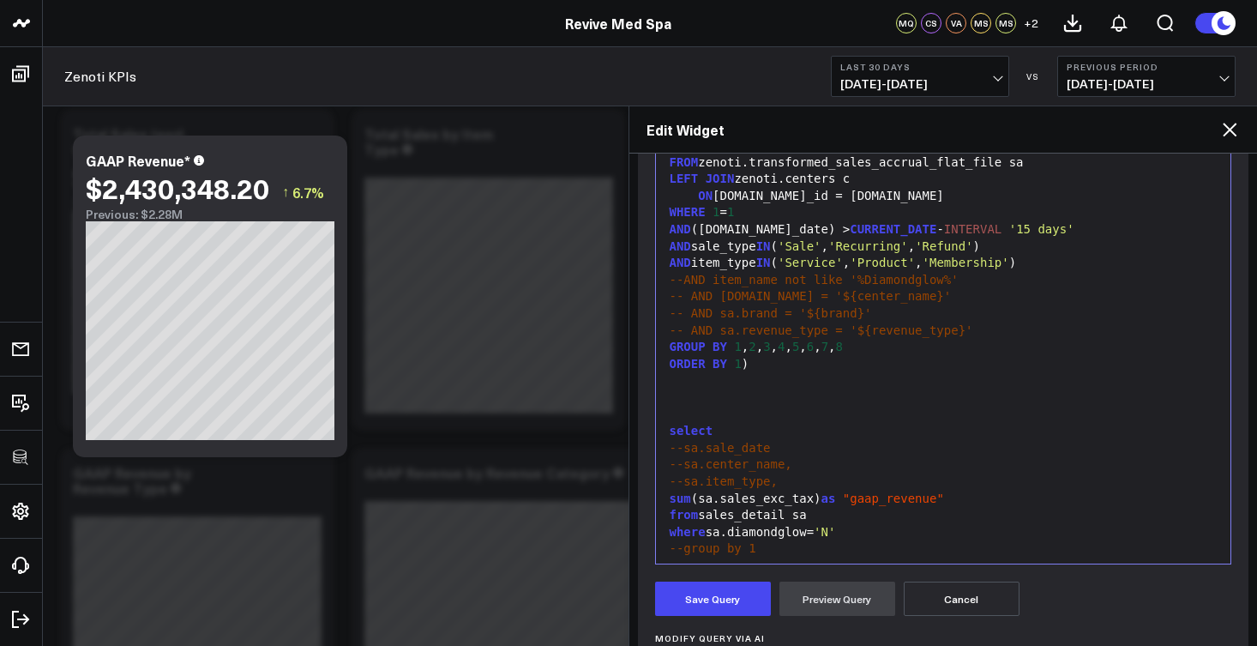
scroll to position [541, 0]
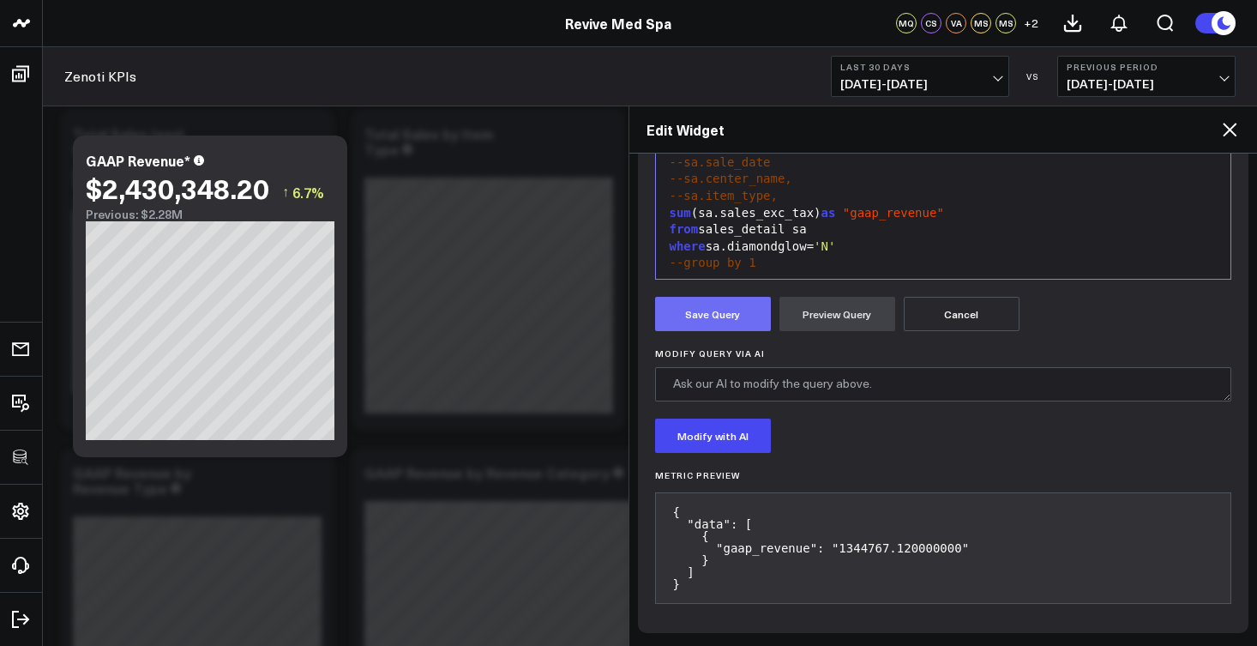
click at [727, 316] on button "Save Query" at bounding box center [713, 314] width 116 height 34
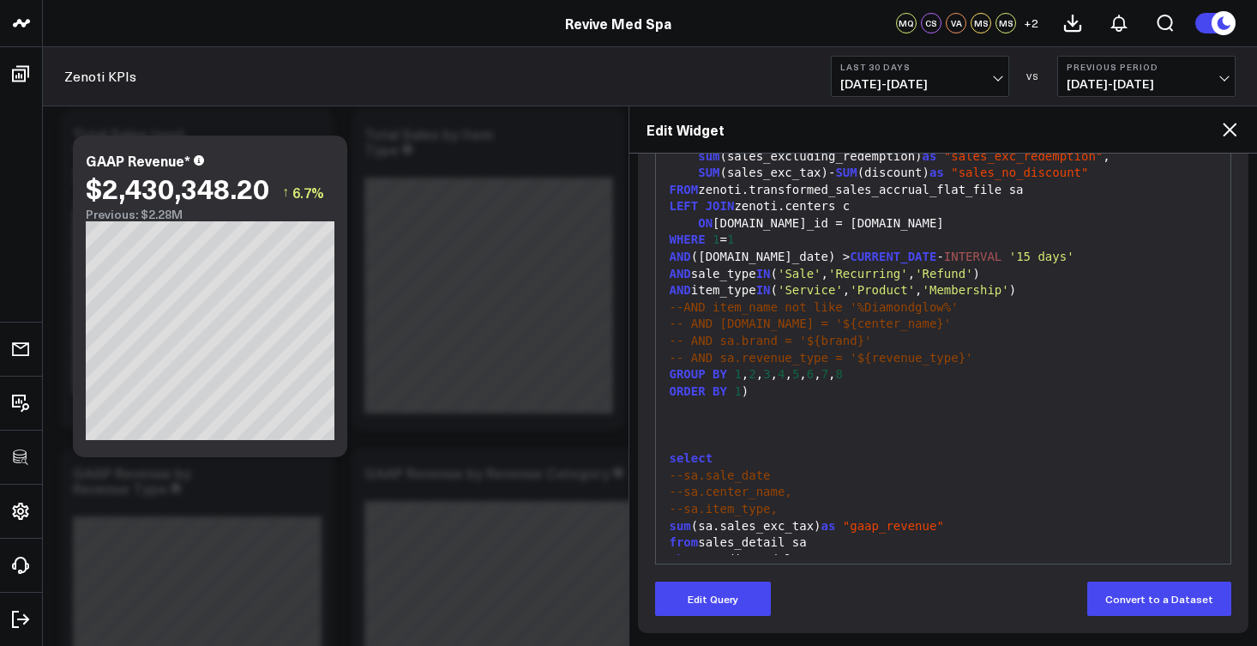
scroll to position [0, 0]
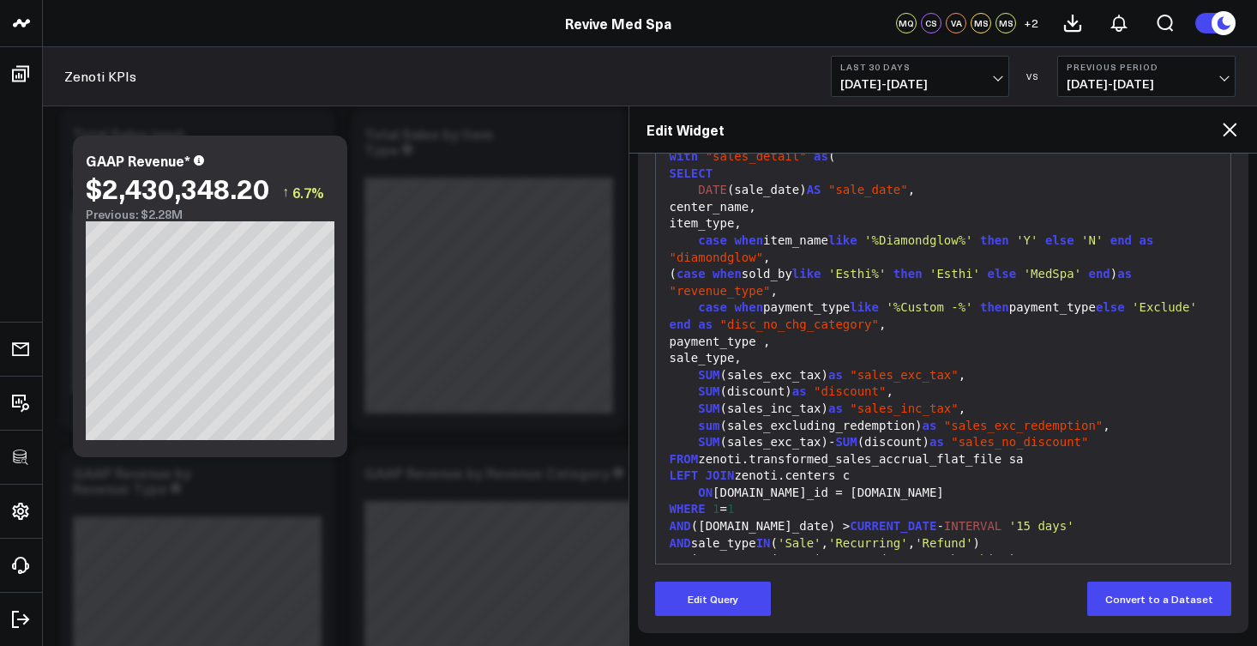
click at [1230, 127] on icon at bounding box center [1229, 129] width 21 height 21
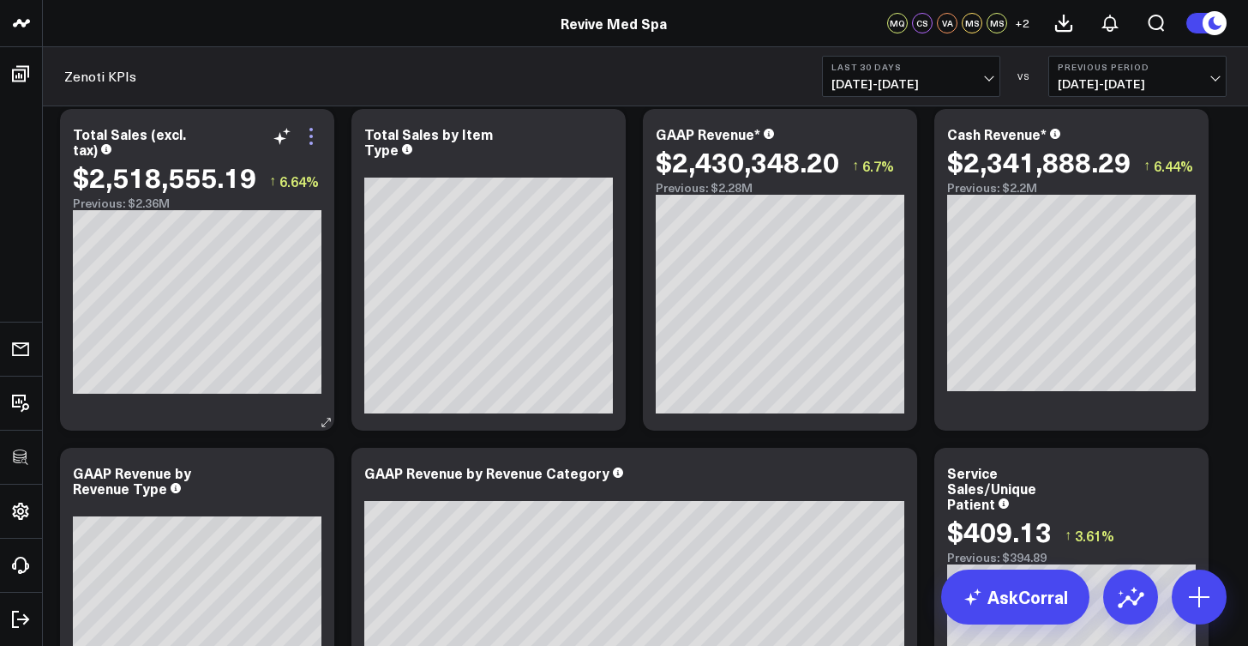
click at [313, 140] on icon at bounding box center [311, 136] width 21 height 21
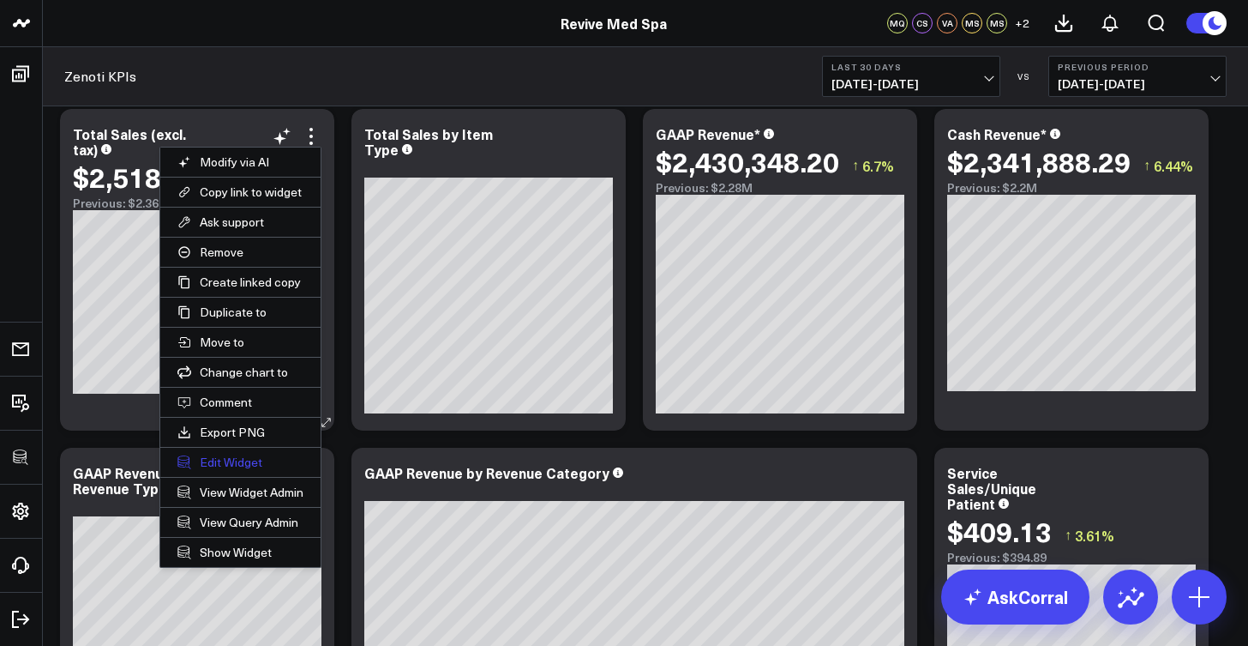
click at [236, 465] on button "Edit Widget" at bounding box center [240, 462] width 160 height 29
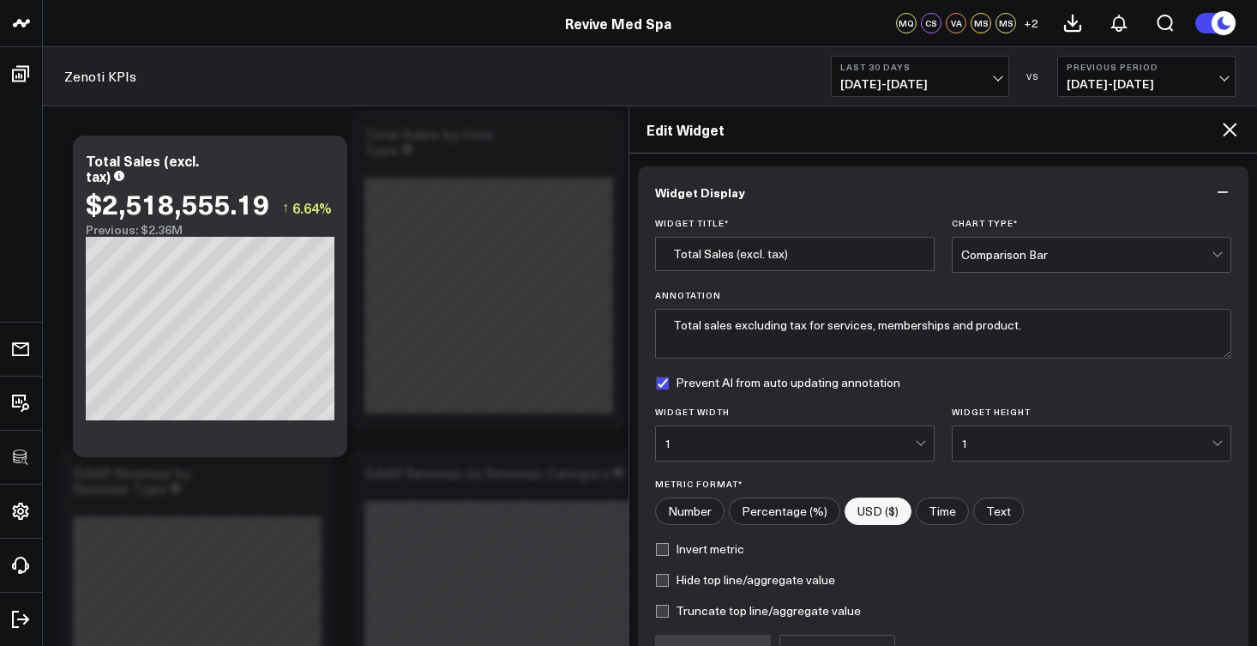
scroll to position [182, 0]
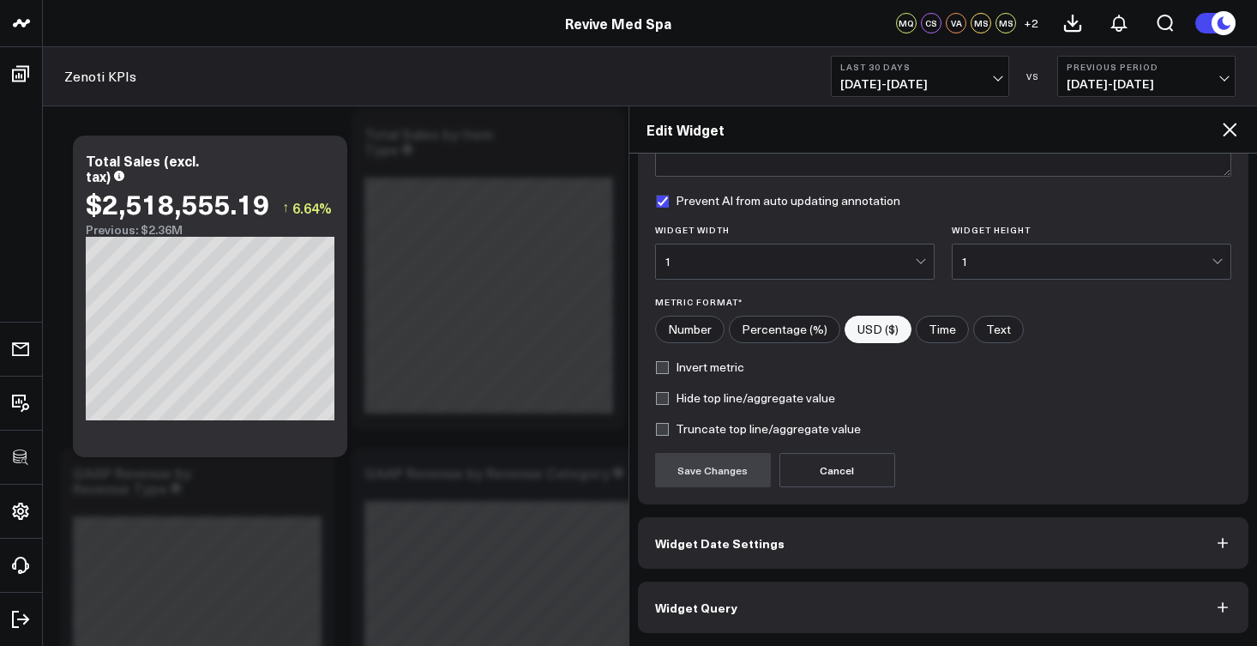
click at [726, 597] on button "Widget Query" at bounding box center [943, 606] width 611 height 51
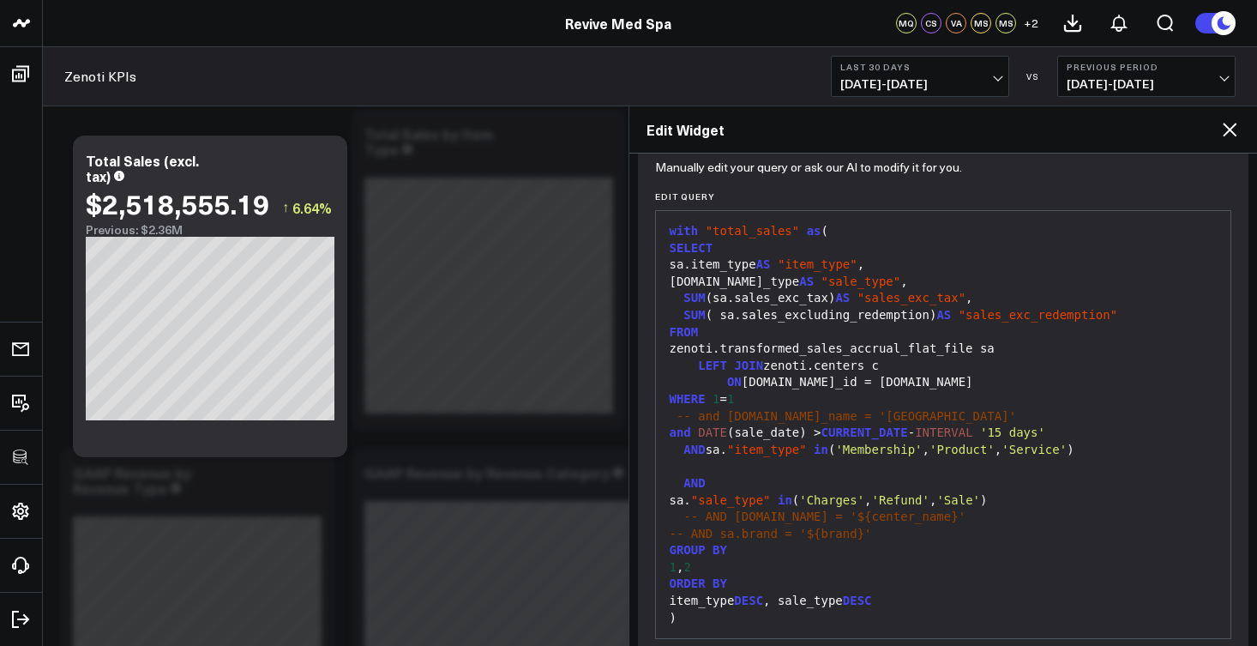
click at [960, 72] on button "Last 30 Days 09/10/25 - 10/09/25" at bounding box center [920, 76] width 178 height 41
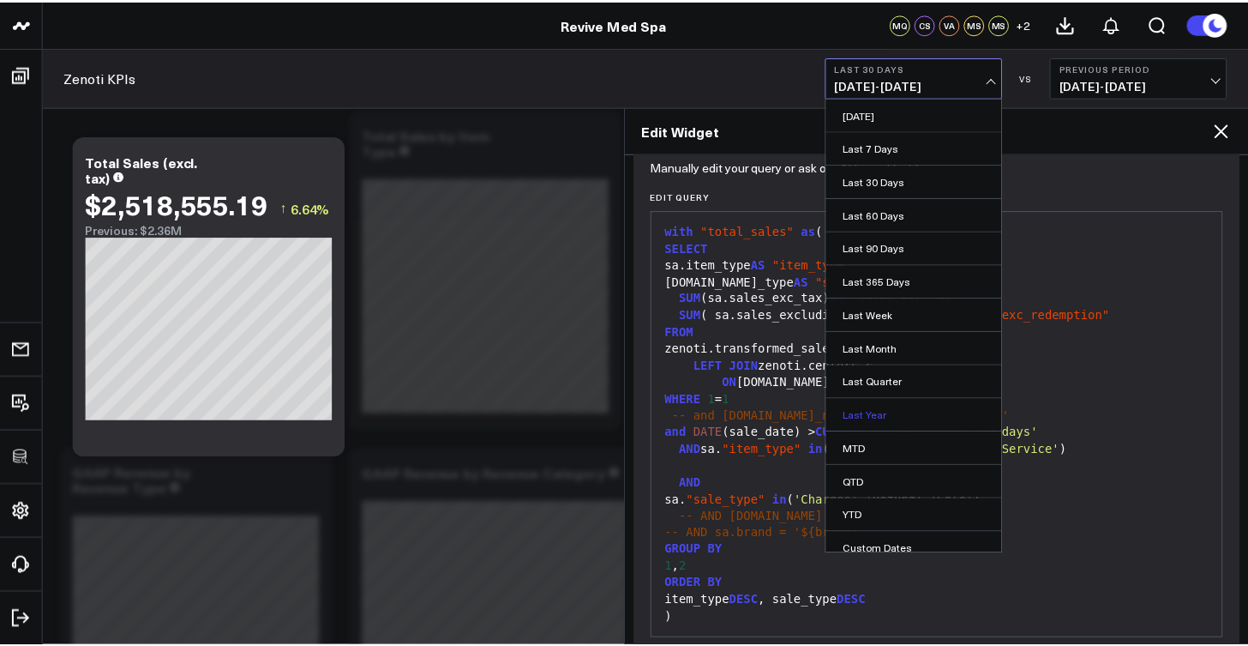
scroll to position [12, 0]
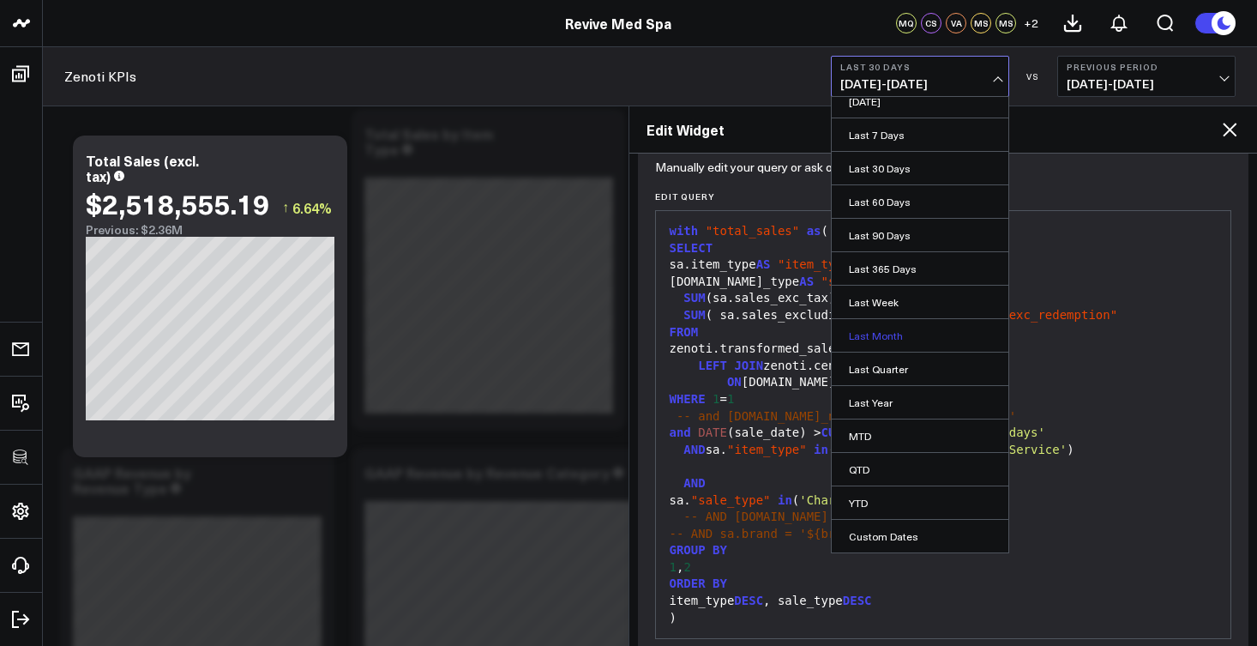
click at [899, 334] on link "Last Month" at bounding box center [920, 335] width 177 height 33
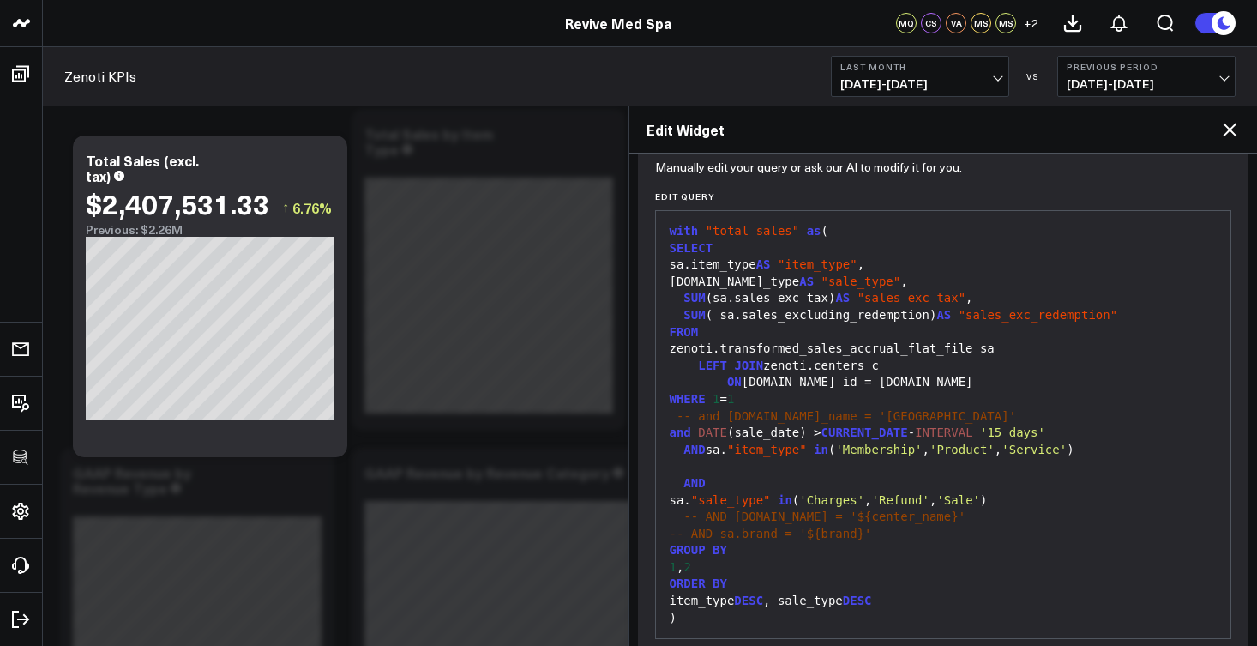
click at [1226, 125] on icon at bounding box center [1230, 130] width 14 height 14
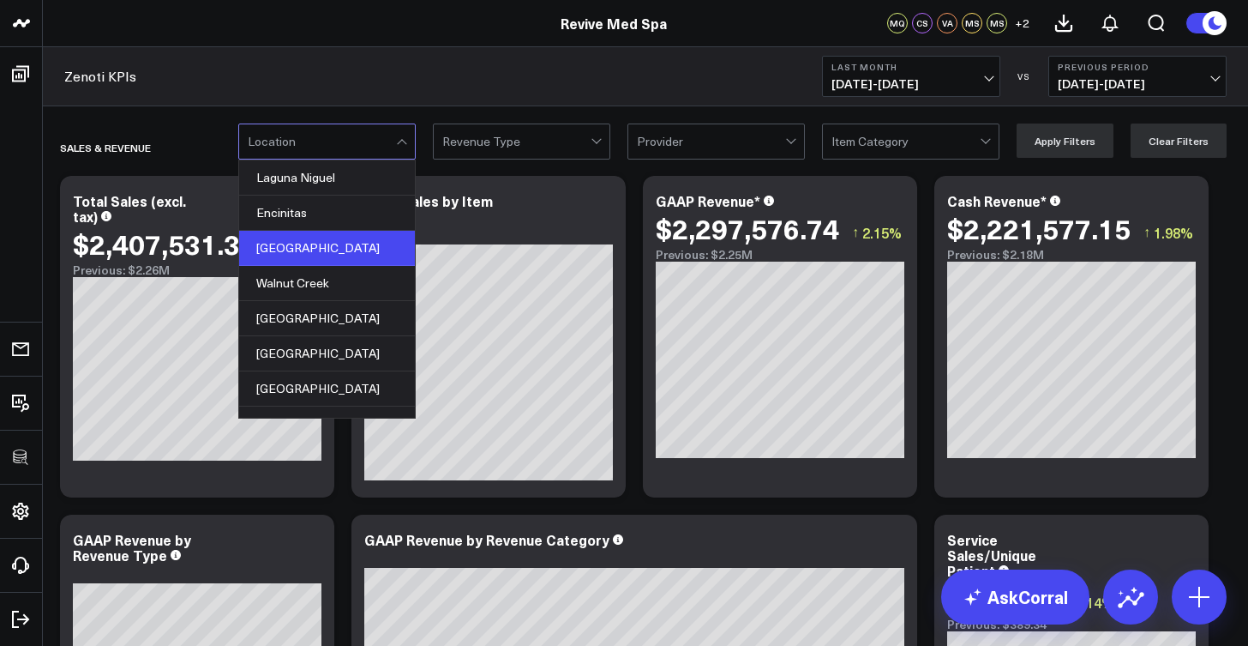
click at [345, 256] on div "Carmel Valley" at bounding box center [327, 248] width 176 height 35
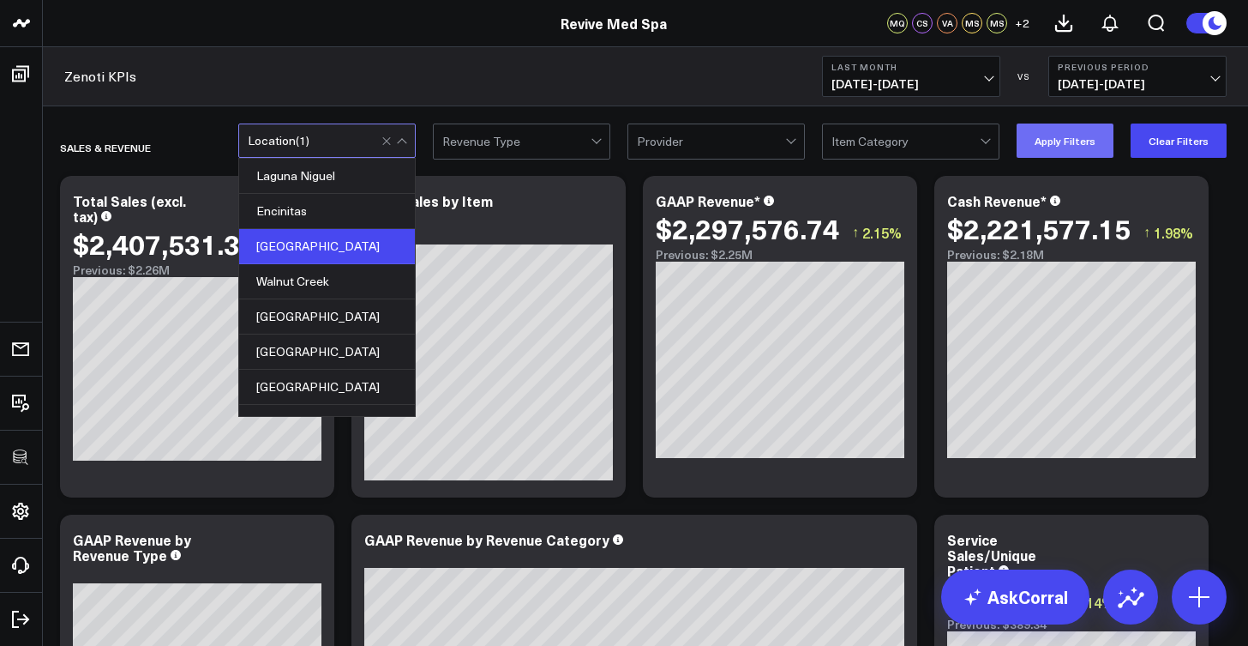
click at [1079, 141] on button "Apply Filters" at bounding box center [1065, 140] width 97 height 34
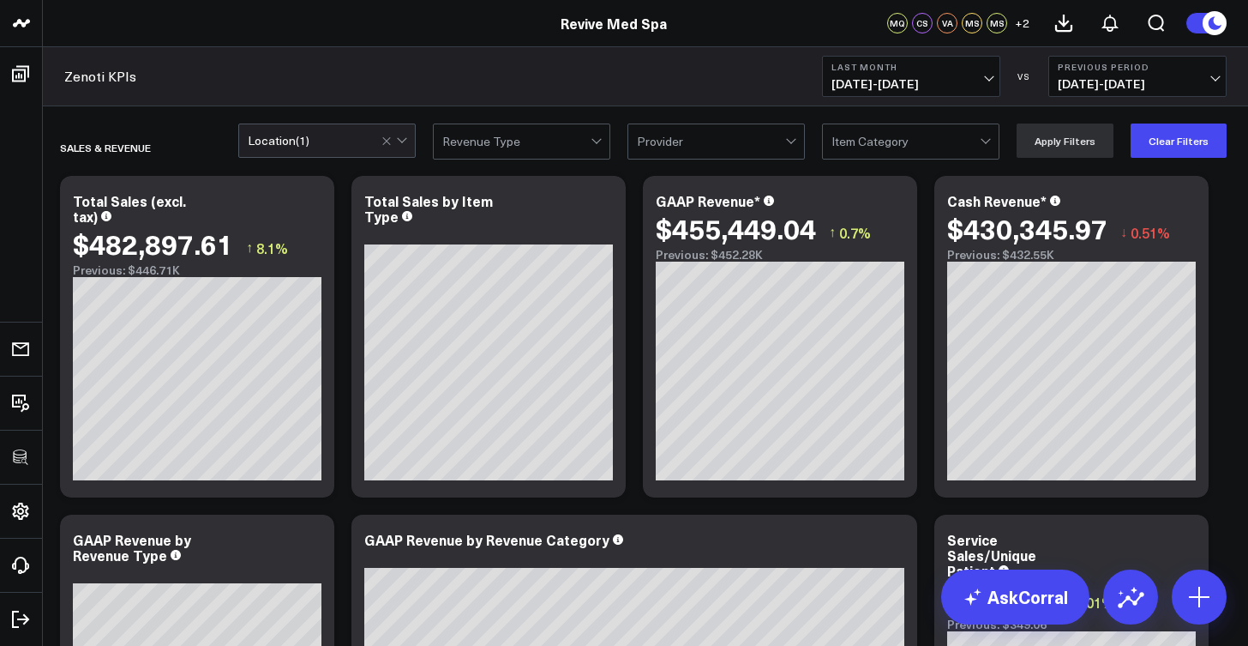
click at [952, 80] on span "09/01/25 - 09/30/25" at bounding box center [911, 84] width 159 height 14
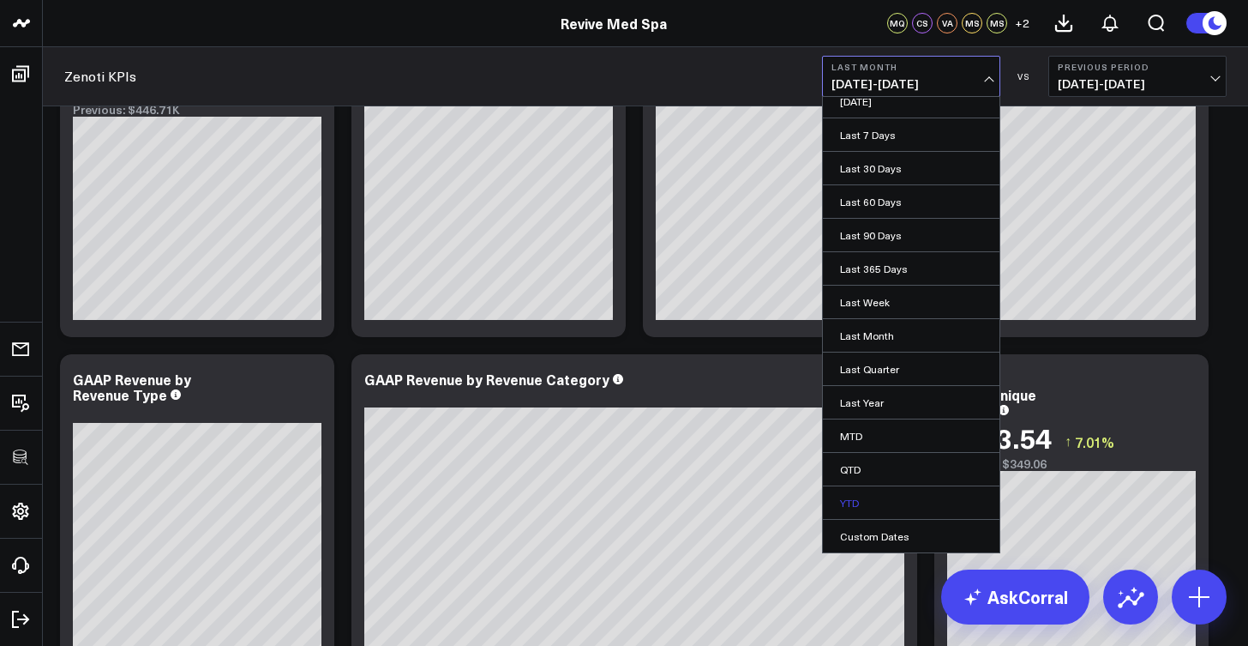
scroll to position [434, 0]
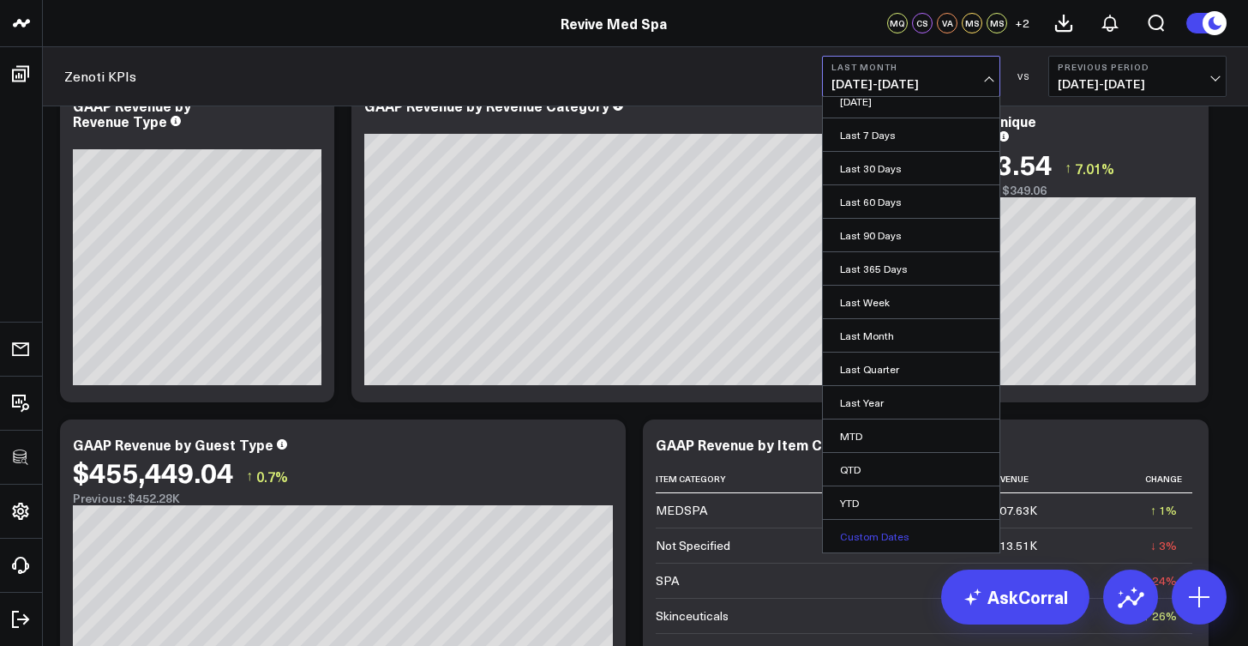
click at [881, 533] on link "Custom Dates" at bounding box center [911, 536] width 177 height 33
select select "9"
select select "2025"
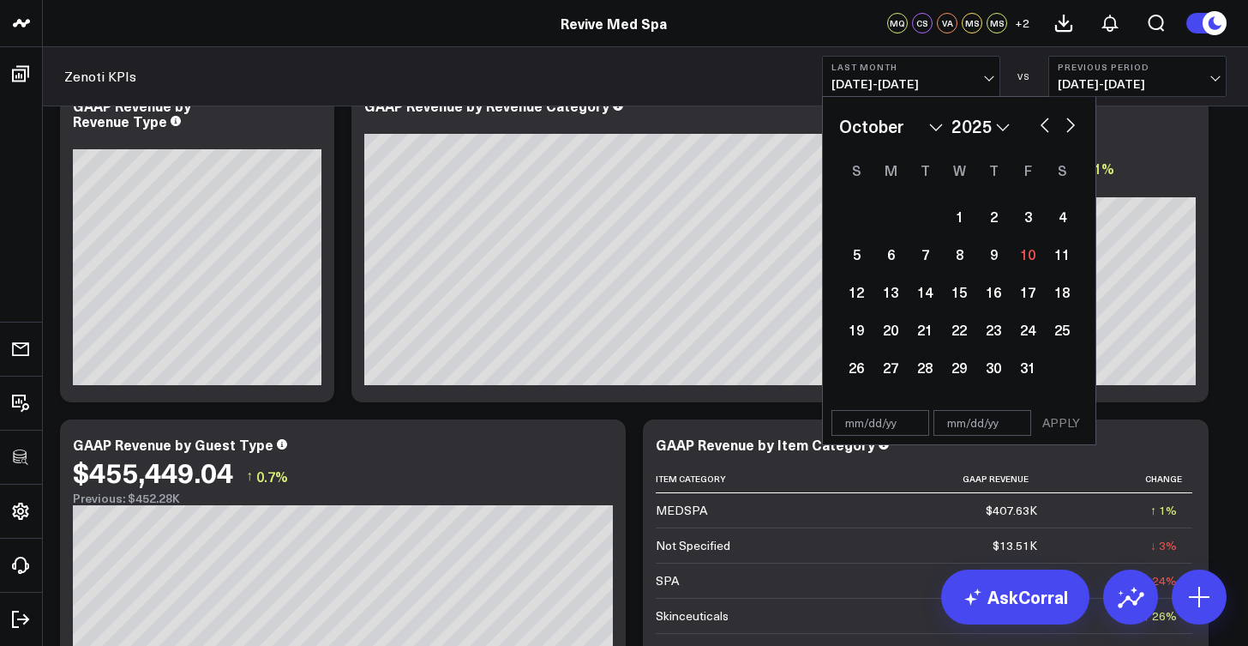
click at [1046, 131] on button "button" at bounding box center [1045, 123] width 17 height 21
select select "8"
select select "2025"
click at [1046, 132] on button "button" at bounding box center [1045, 123] width 17 height 21
select select "7"
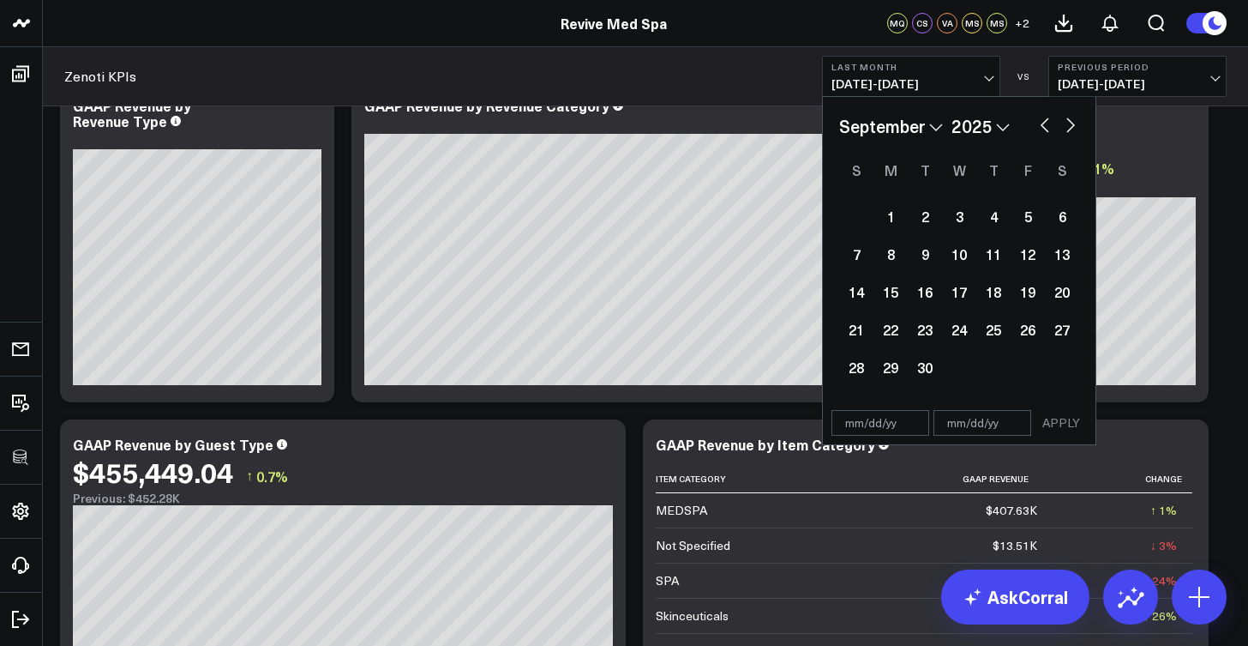
select select "2025"
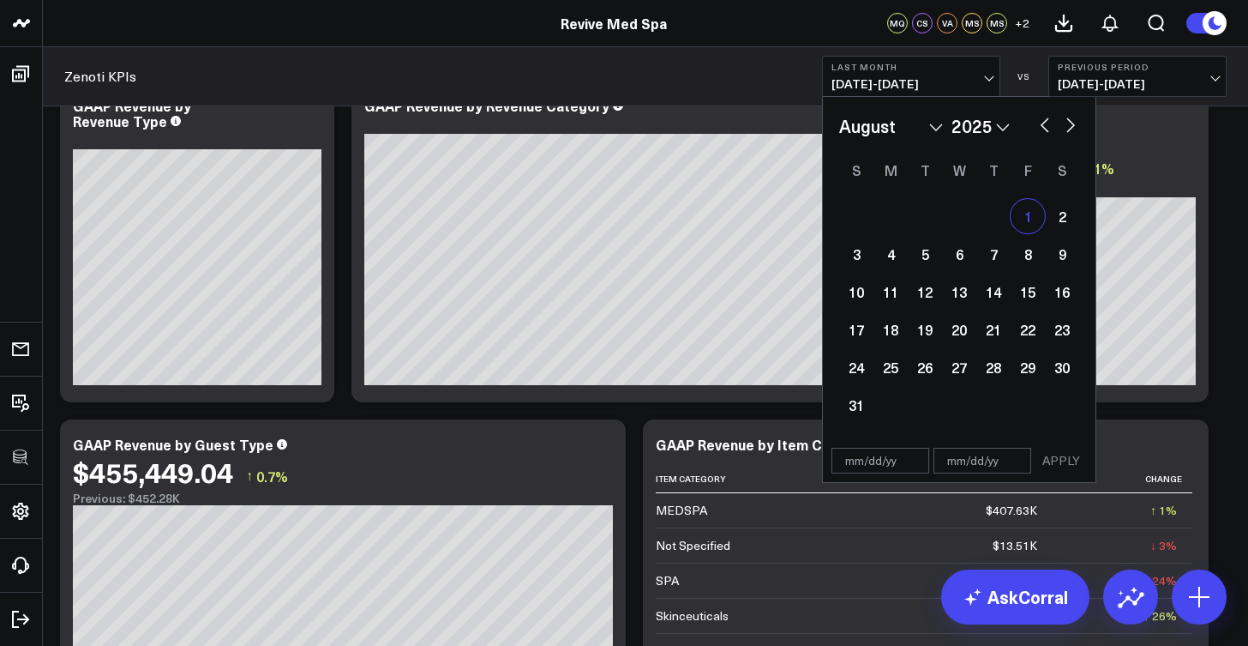
click at [1030, 220] on div "1" at bounding box center [1028, 216] width 34 height 34
select select "7"
select select "2025"
type input "08/01/25"
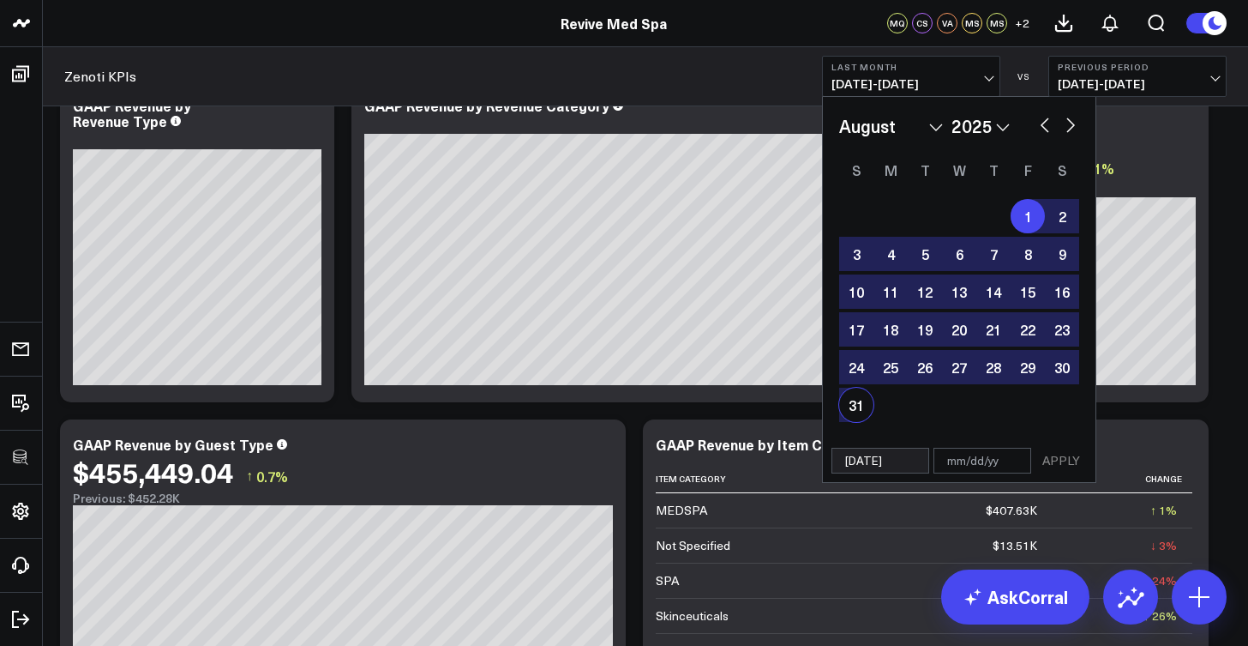
click at [858, 405] on div "31" at bounding box center [856, 405] width 34 height 34
select select "7"
select select "2025"
type input "08/31/25"
click at [1057, 464] on button "APPLY" at bounding box center [1061, 461] width 51 height 26
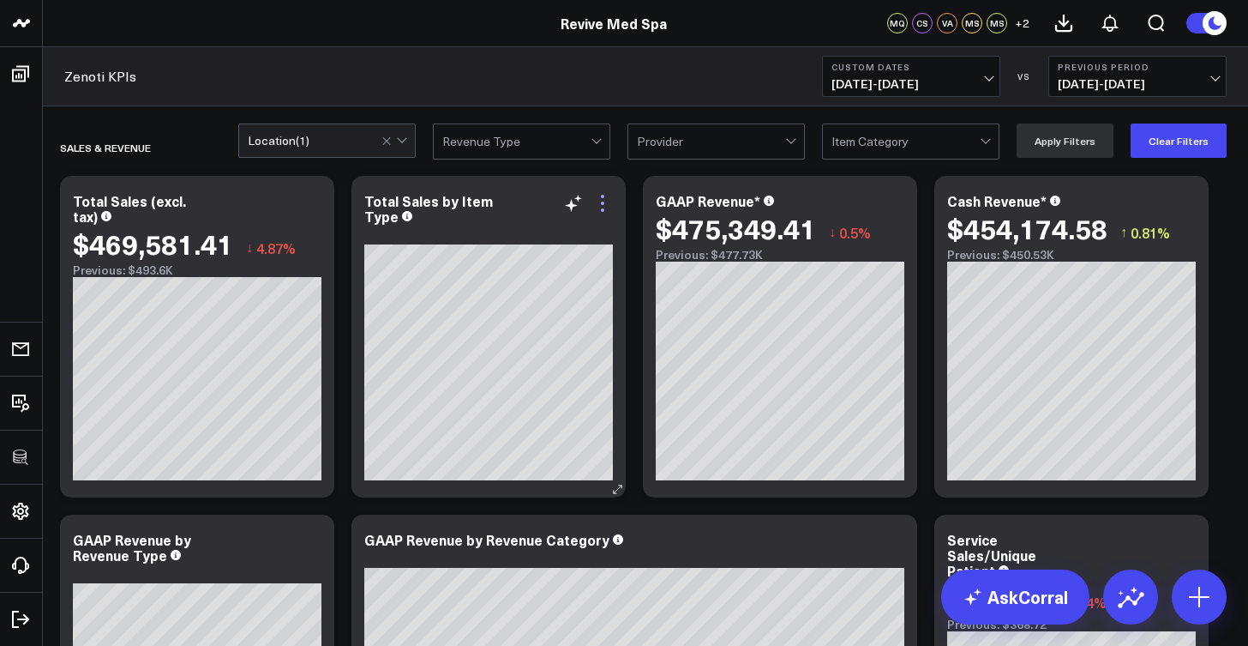
click at [609, 200] on icon at bounding box center [602, 203] width 21 height 21
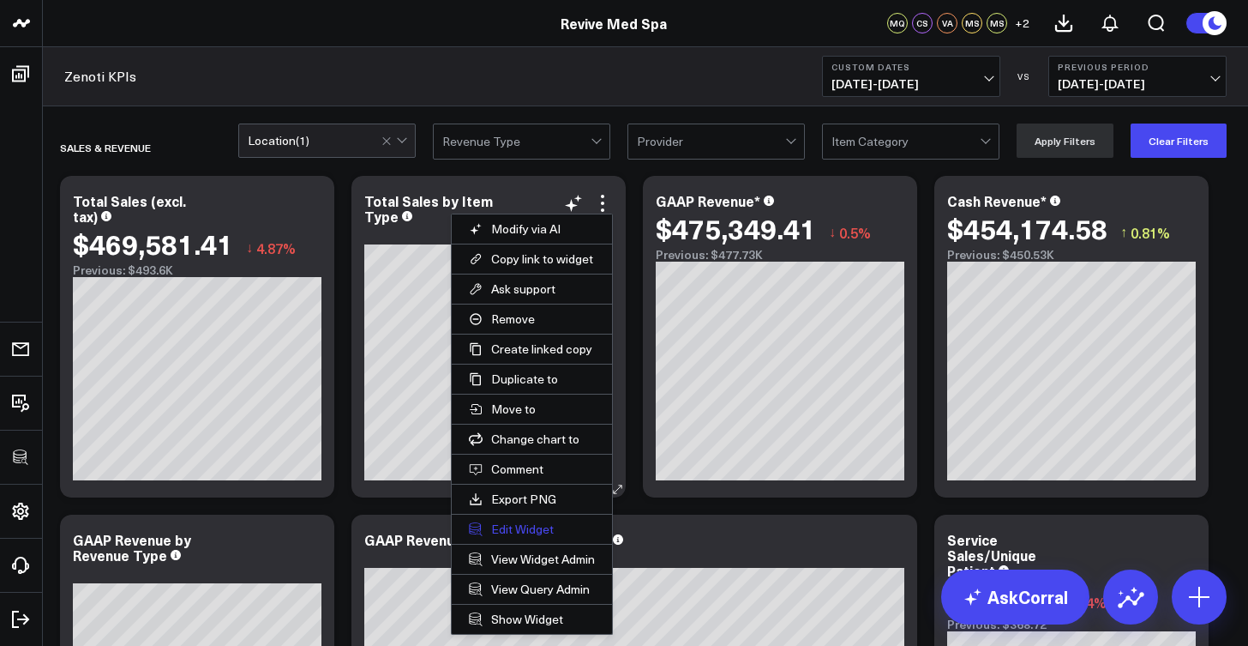
click at [529, 532] on button "Edit Widget" at bounding box center [532, 528] width 160 height 29
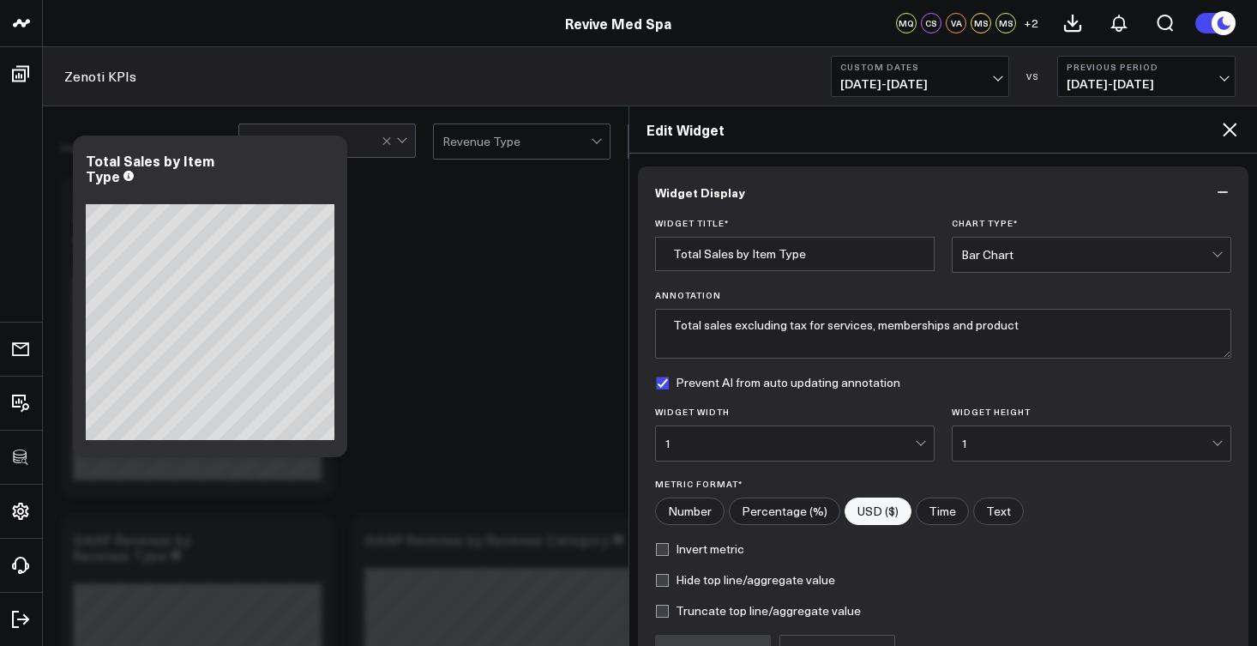
scroll to position [182, 0]
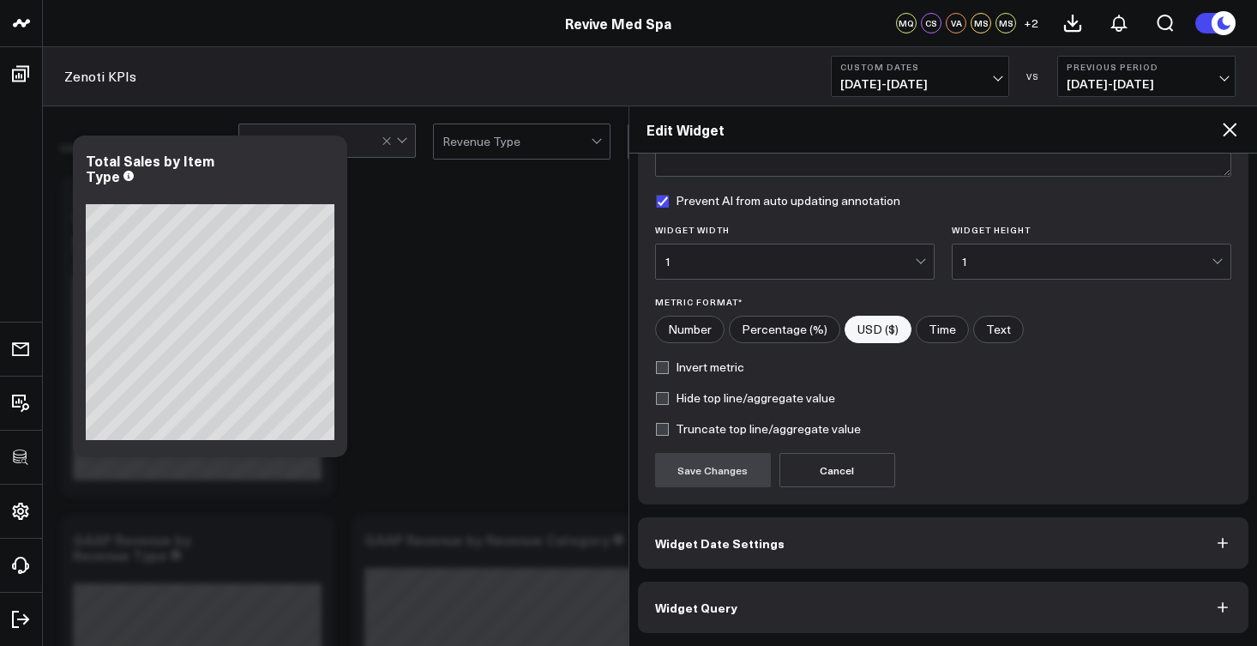
click at [774, 607] on button "Widget Query" at bounding box center [943, 606] width 611 height 51
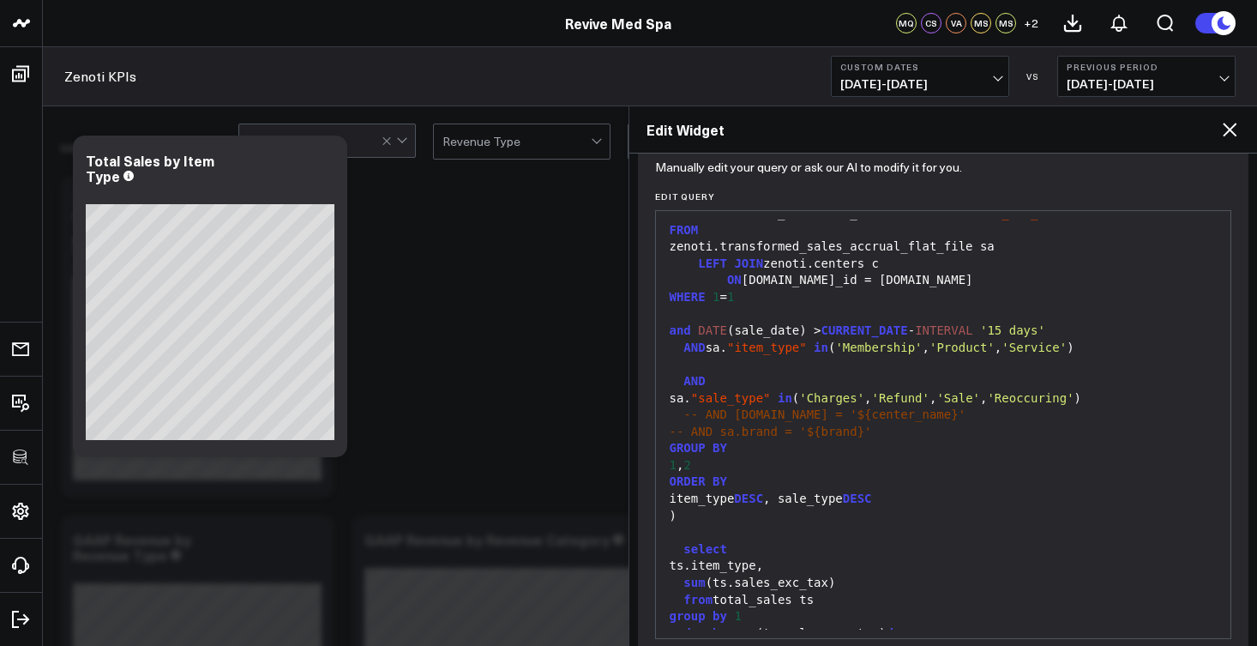
scroll to position [256, 0]
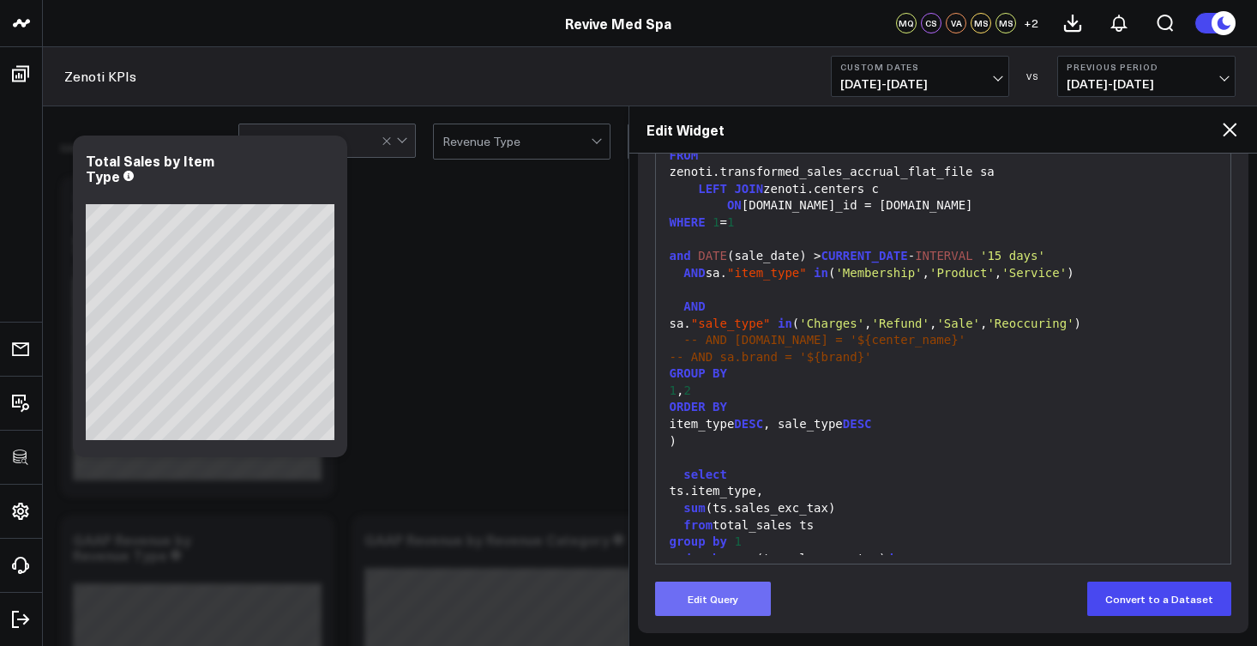
click at [735, 595] on button "Edit Query" at bounding box center [713, 598] width 116 height 34
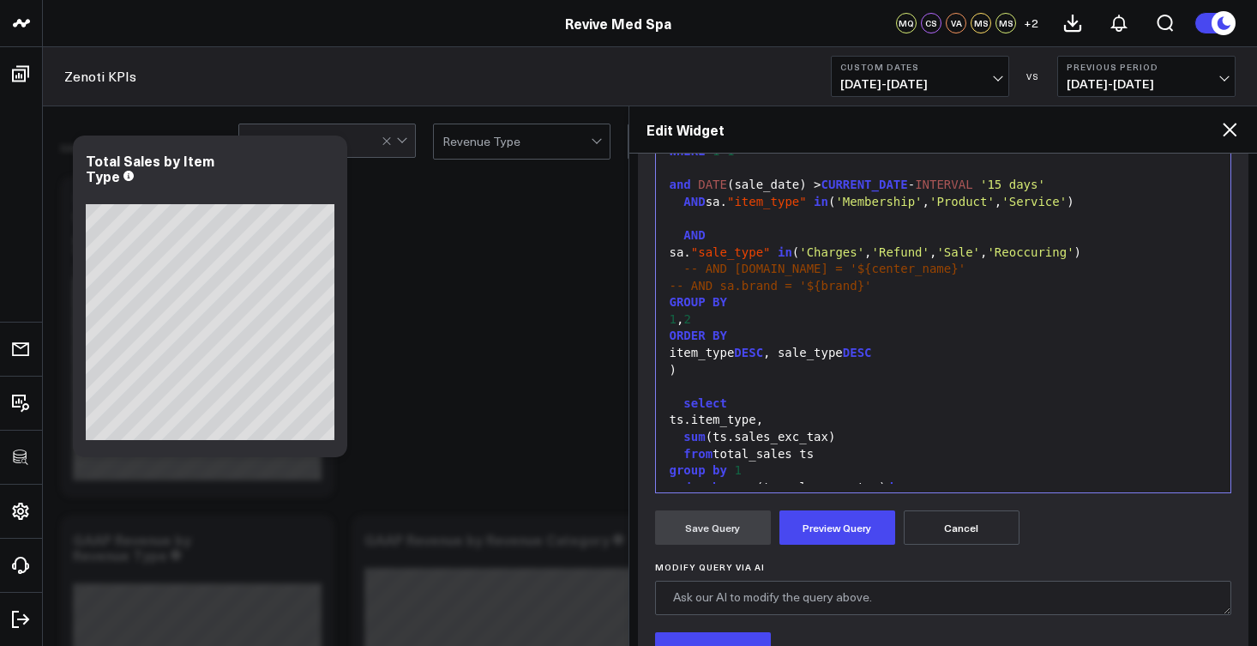
scroll to position [331, 0]
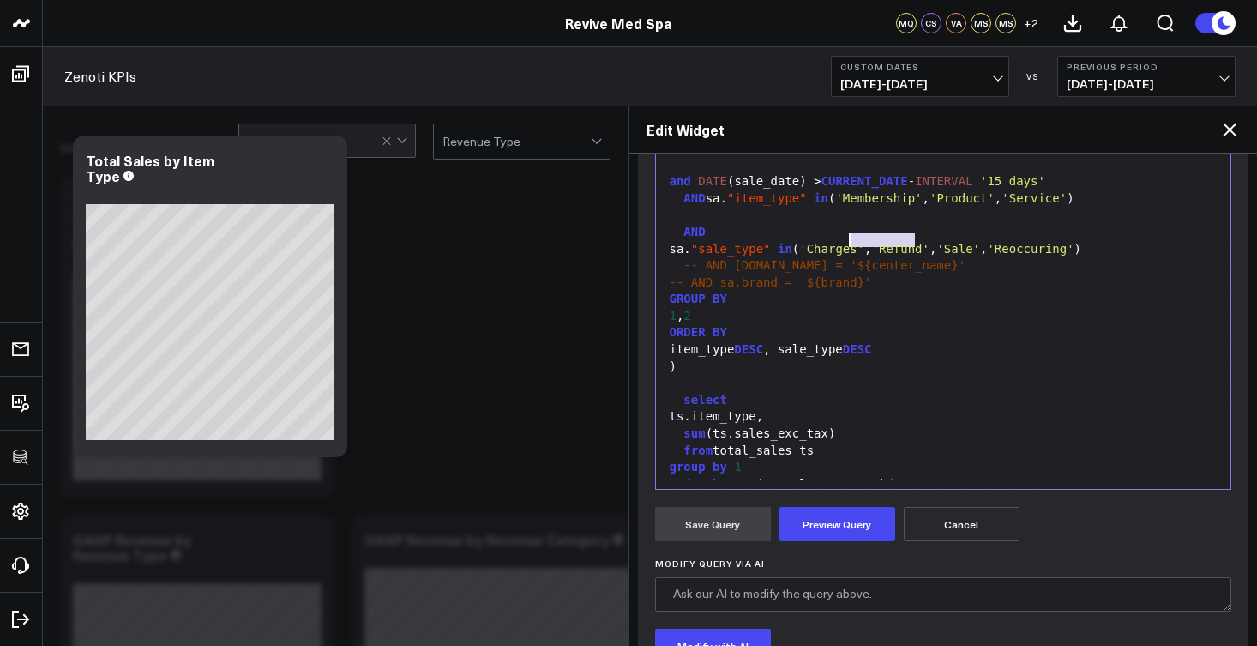
drag, startPoint x: 917, startPoint y: 239, endPoint x: 853, endPoint y: 236, distance: 64.4
click at [853, 241] on div "sa. "sale_type" in ( 'Charges' , 'Refund' , 'Sale' , 'Reoccuring' )" at bounding box center [944, 249] width 558 height 17
click at [858, 528] on button "Preview Query" at bounding box center [837, 524] width 116 height 34
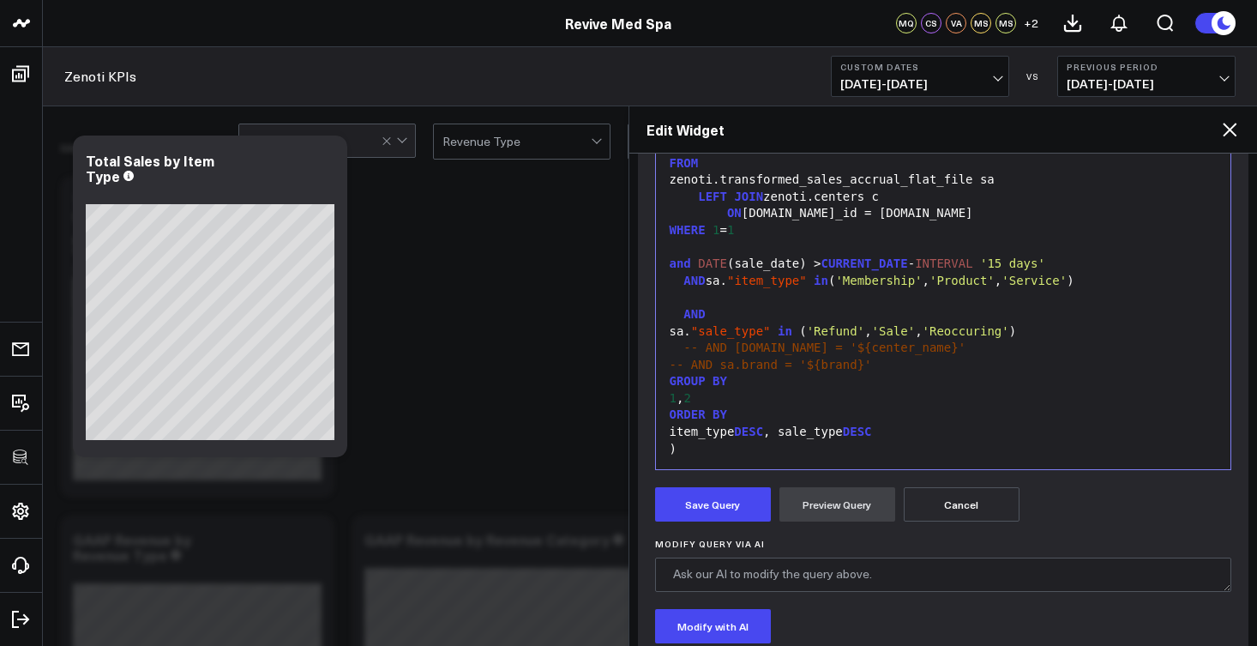
scroll to position [228, 0]
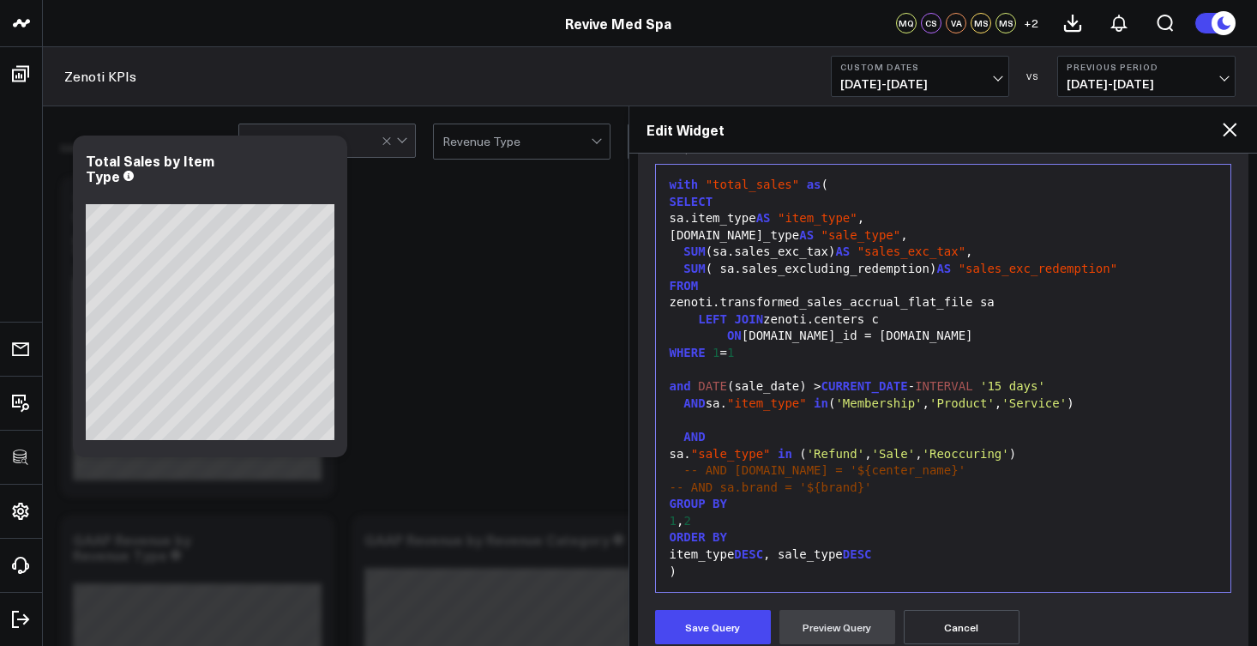
click at [1234, 129] on icon at bounding box center [1229, 129] width 21 height 21
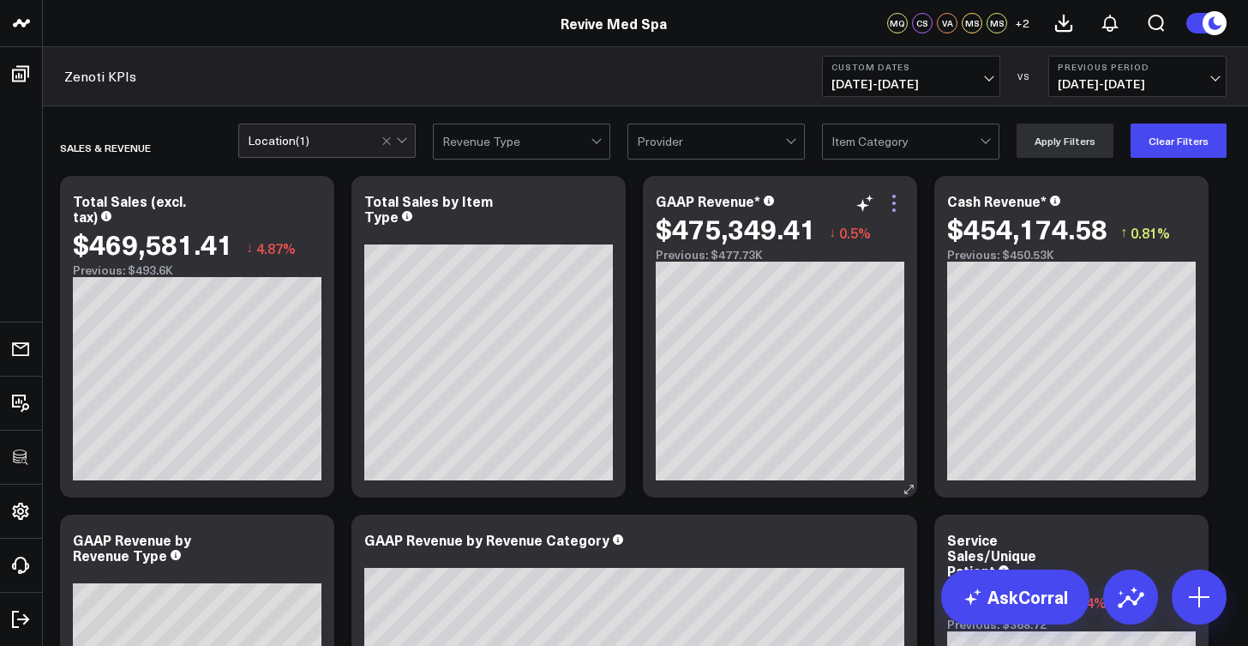
click at [899, 207] on icon at bounding box center [894, 203] width 21 height 21
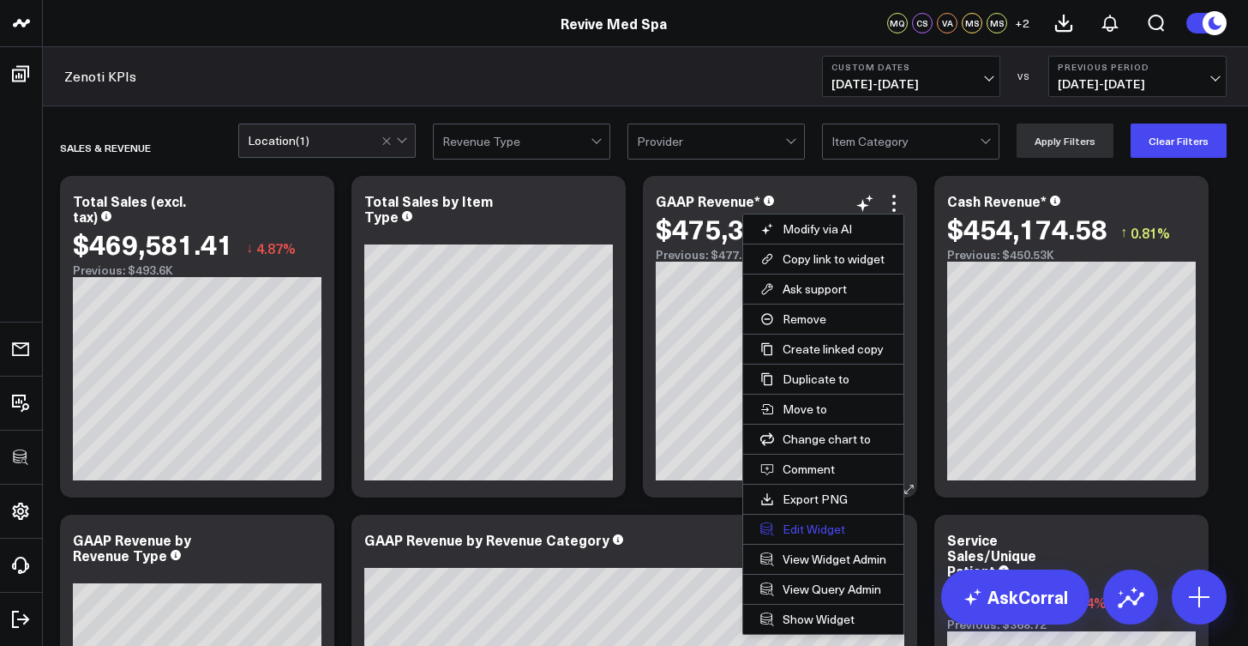
click at [818, 520] on button "Edit Widget" at bounding box center [823, 528] width 160 height 29
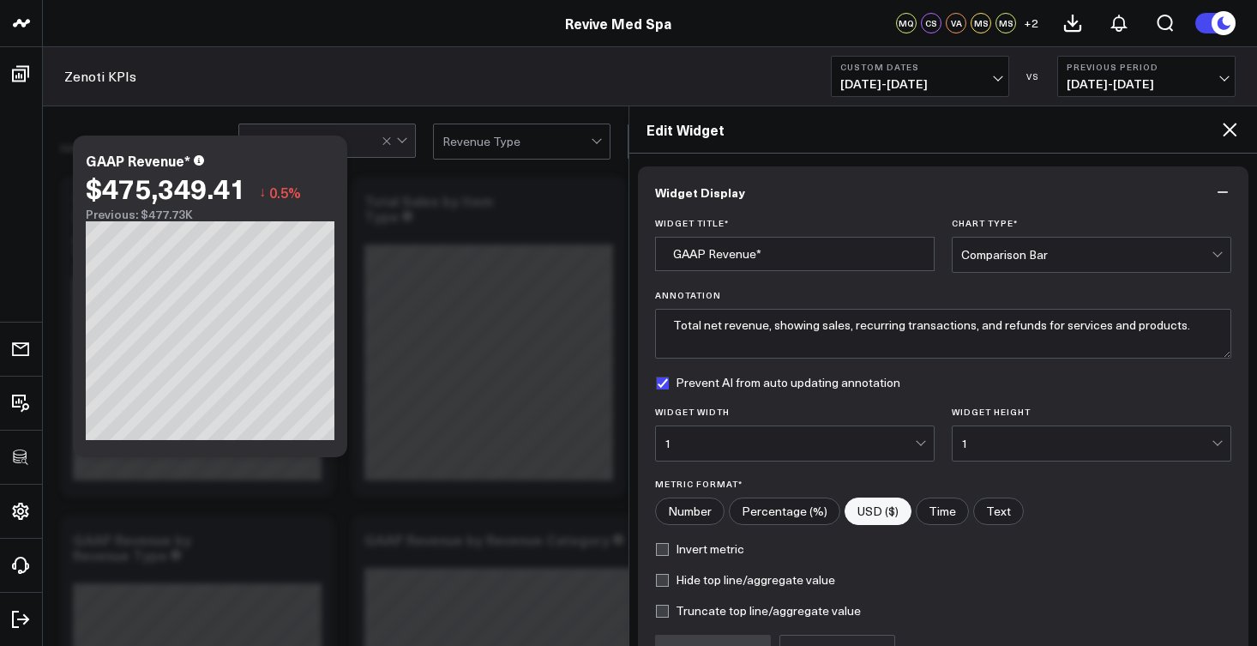
scroll to position [182, 0]
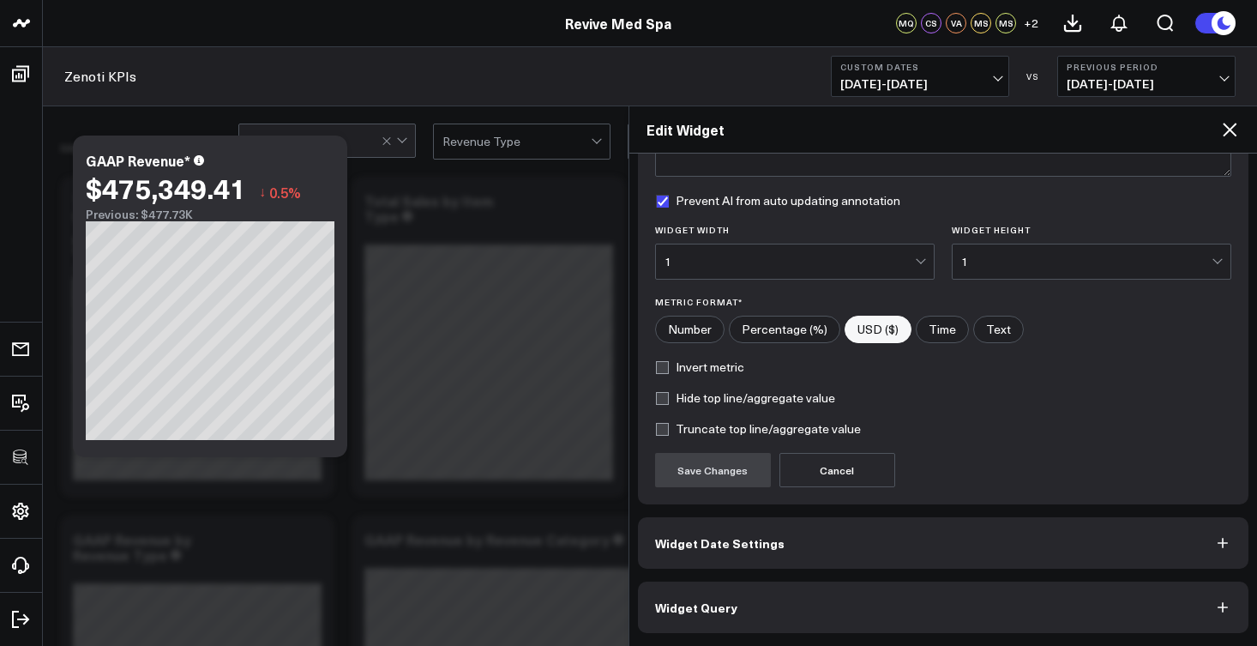
click at [777, 600] on button "Widget Query" at bounding box center [943, 606] width 611 height 51
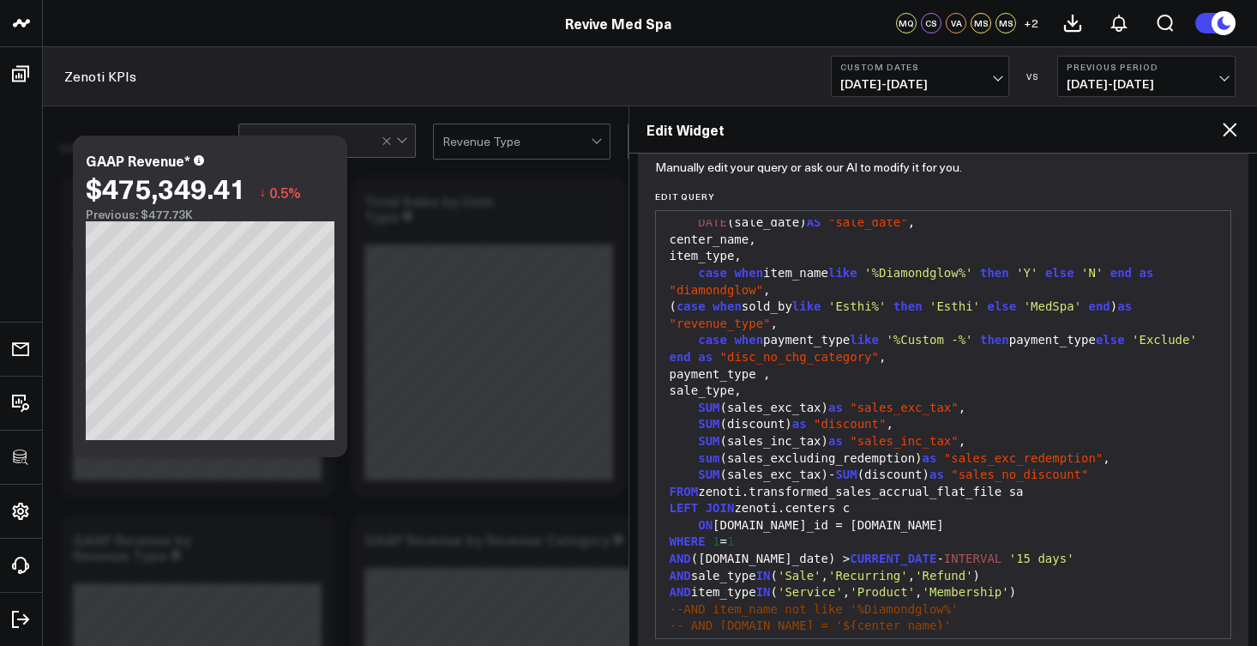
scroll to position [63, 0]
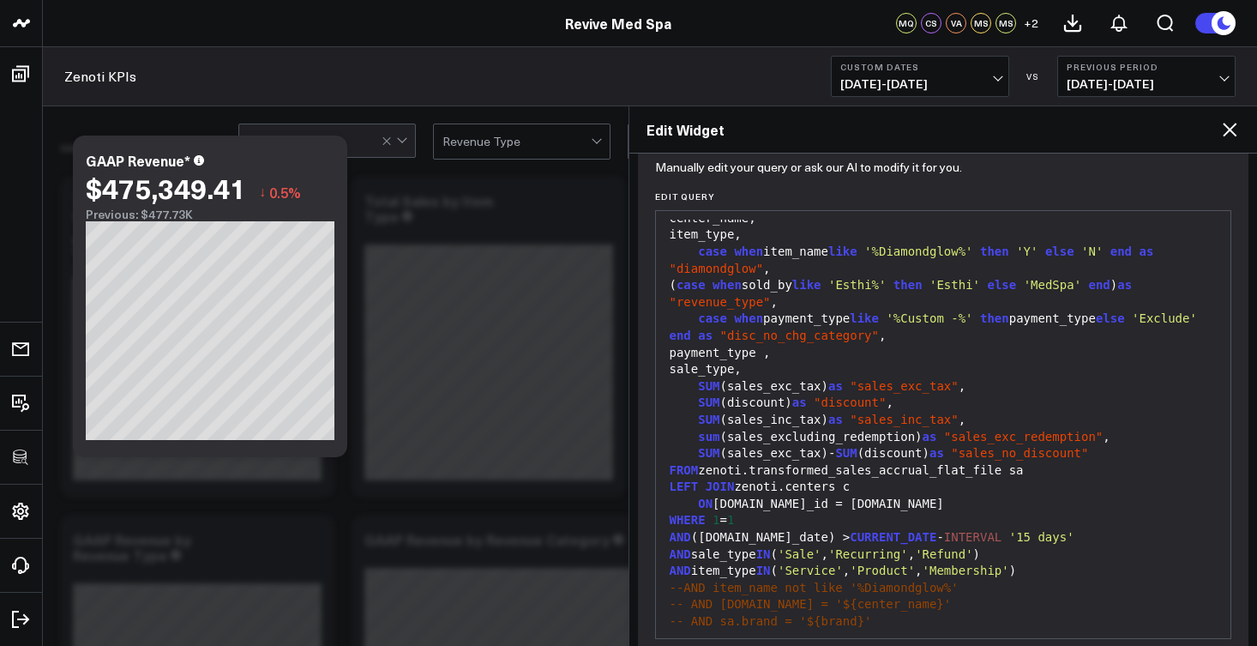
click at [1236, 131] on icon at bounding box center [1229, 129] width 21 height 21
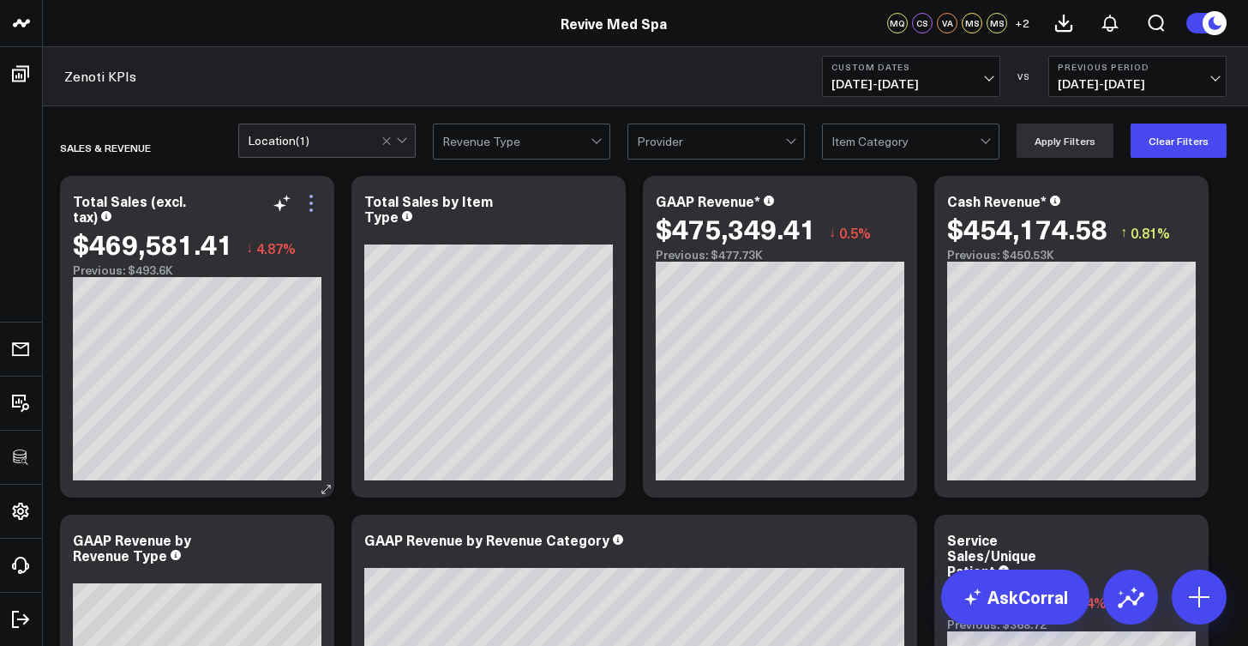
click at [310, 203] on icon at bounding box center [311, 202] width 3 height 3
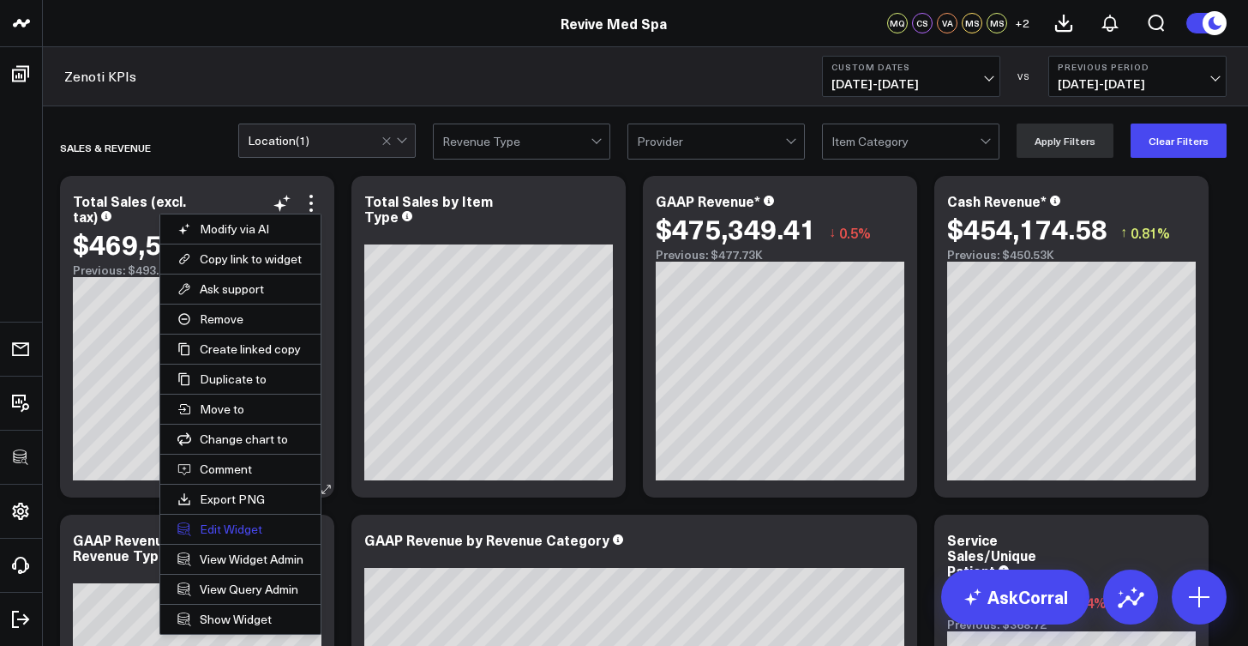
click at [227, 532] on button "Edit Widget" at bounding box center [240, 528] width 160 height 29
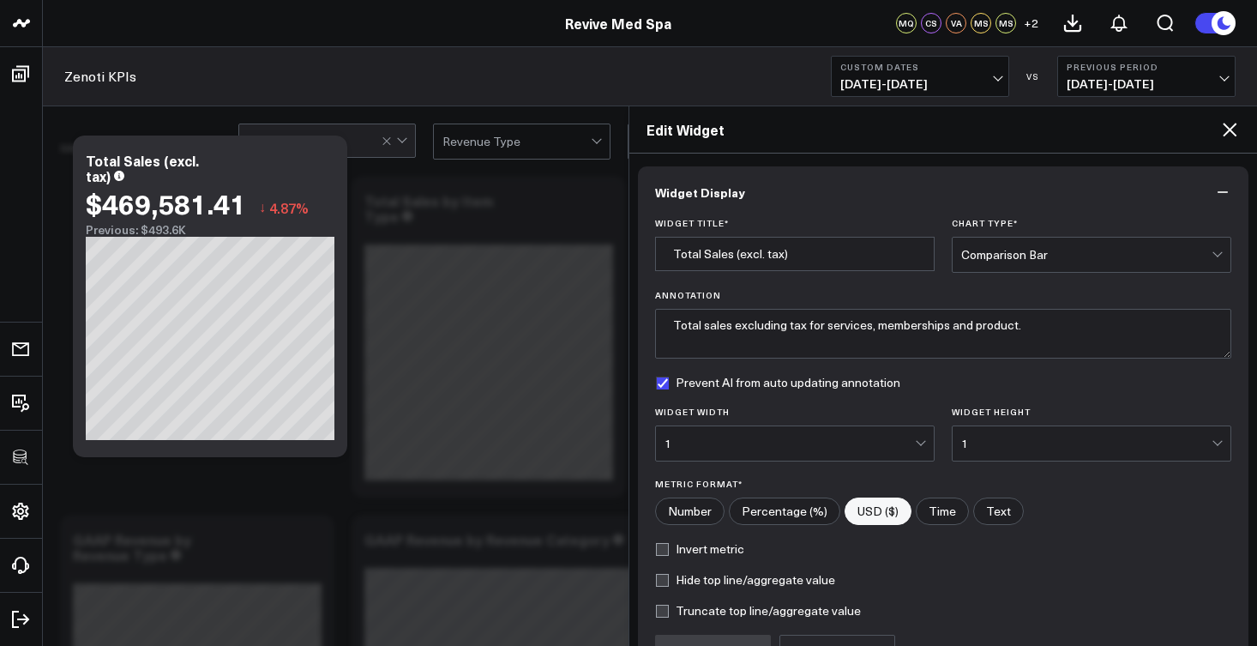
scroll to position [182, 0]
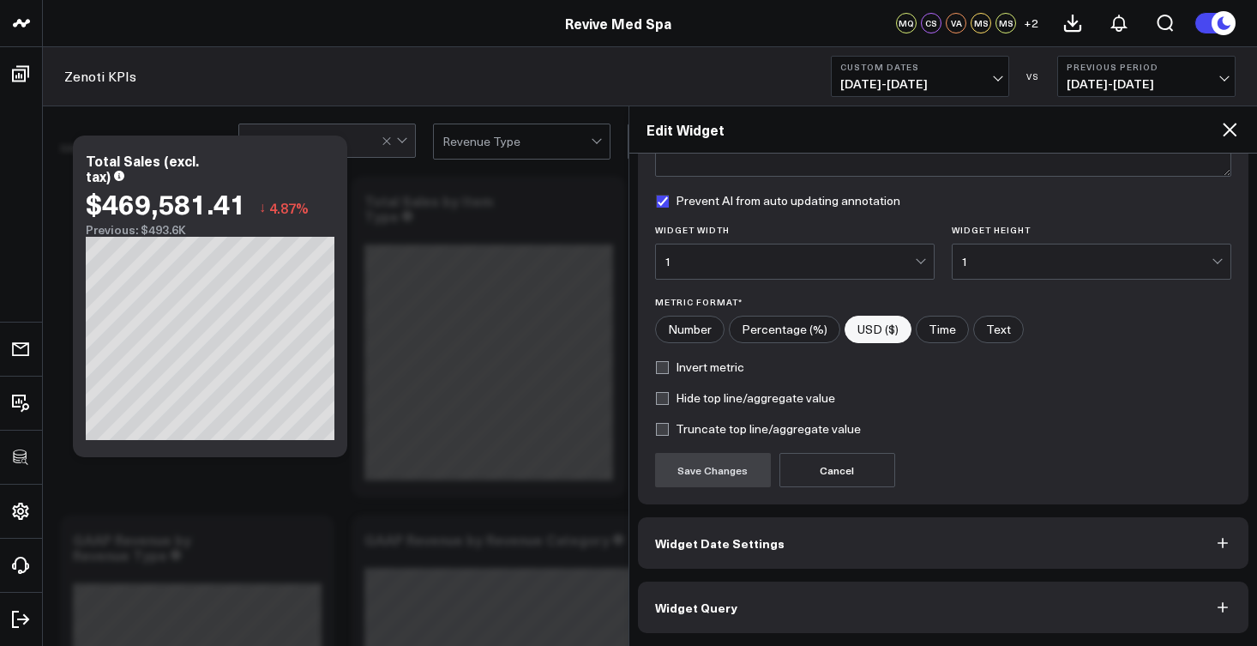
click at [735, 616] on button "Widget Query" at bounding box center [943, 606] width 611 height 51
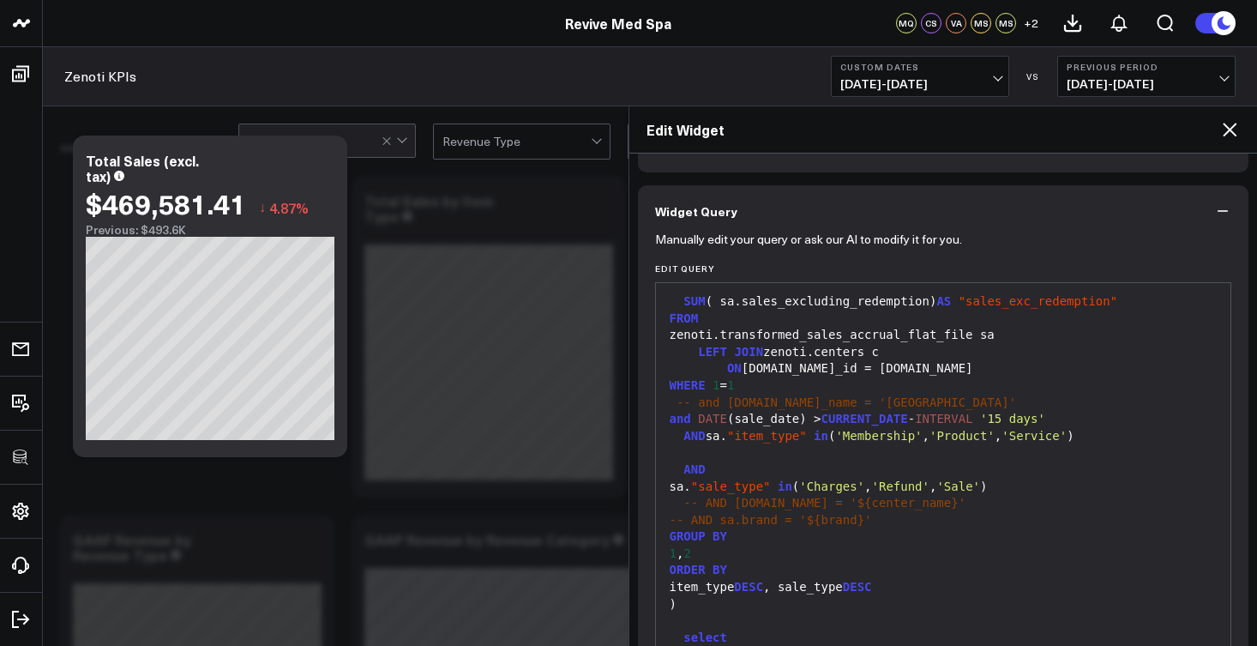
scroll to position [220, 0]
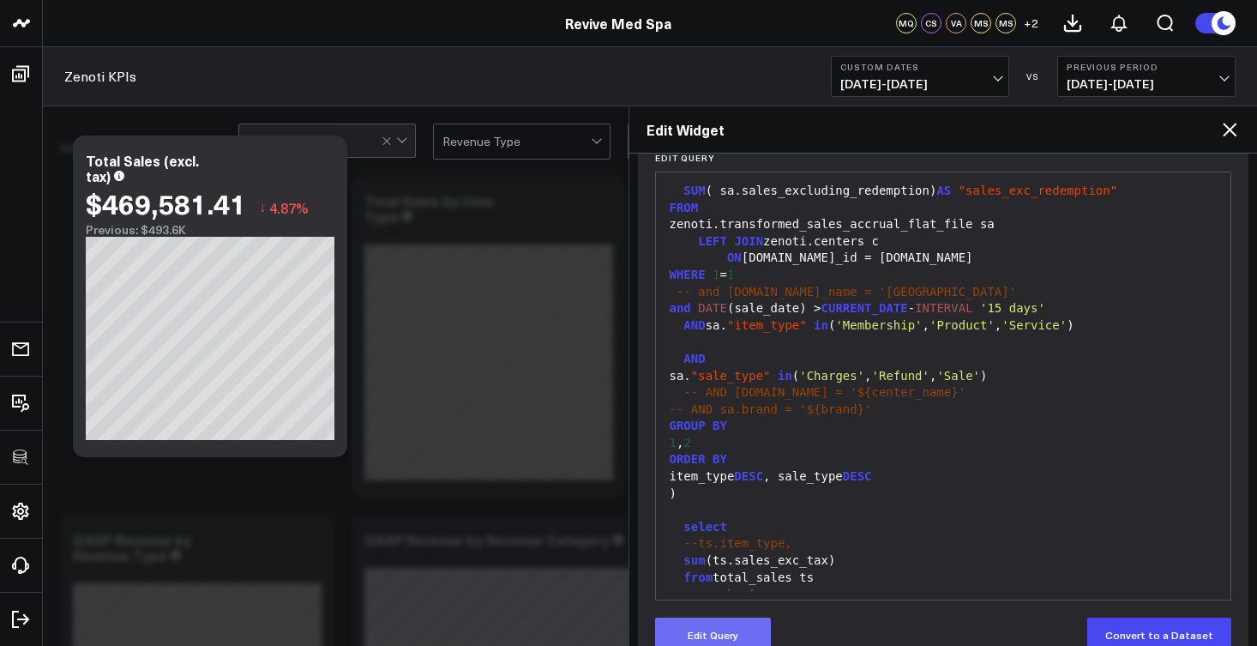
click at [749, 630] on button "Edit Query" at bounding box center [713, 634] width 116 height 34
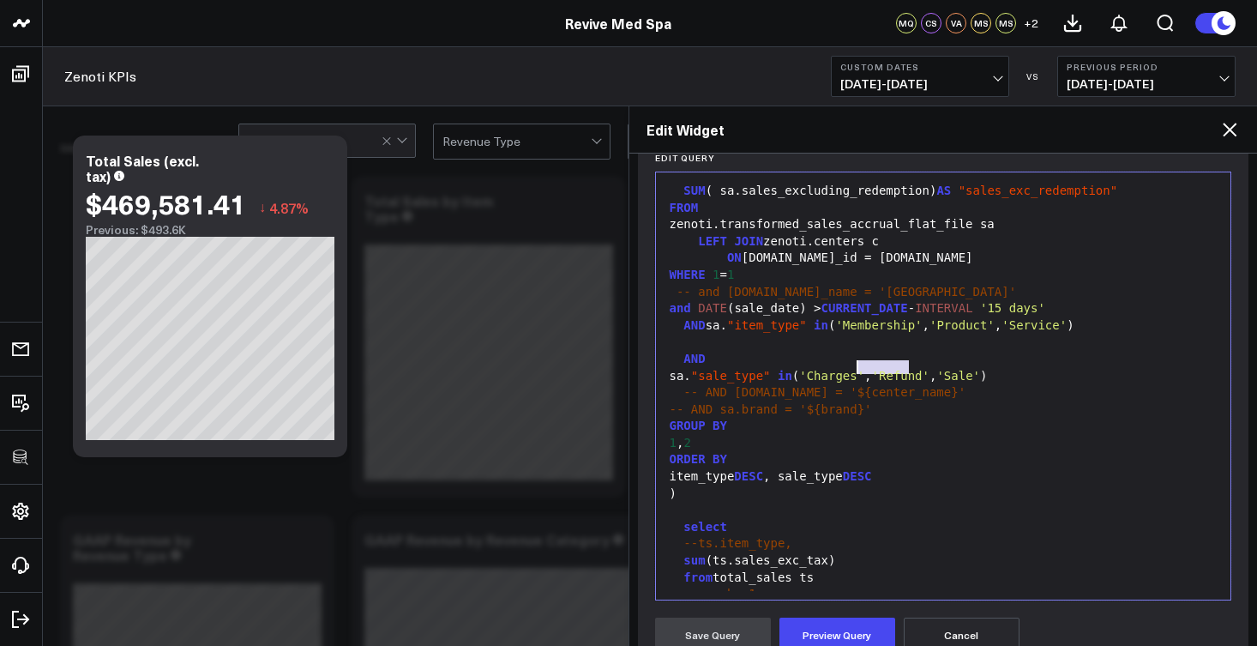
drag, startPoint x: 909, startPoint y: 370, endPoint x: 856, endPoint y: 370, distance: 53.2
click at [856, 370] on span "'Charges'" at bounding box center [831, 376] width 65 height 14
click at [857, 637] on button "Preview Query" at bounding box center [837, 634] width 116 height 34
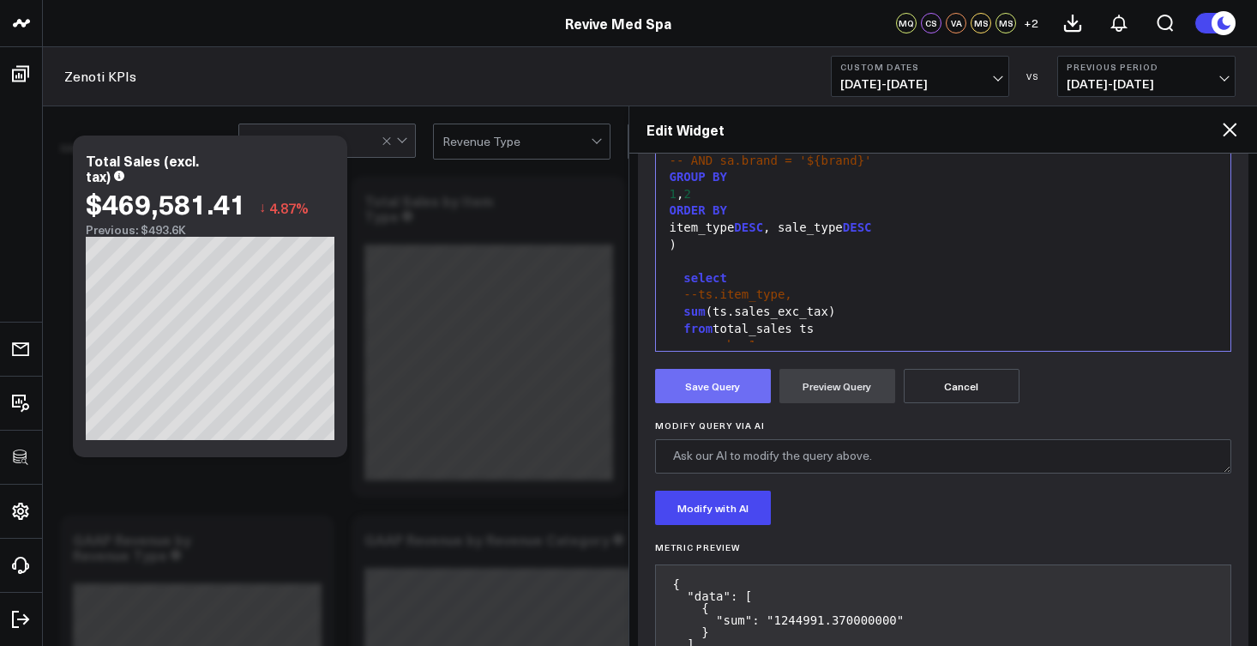
click at [726, 392] on button "Save Query" at bounding box center [713, 386] width 116 height 34
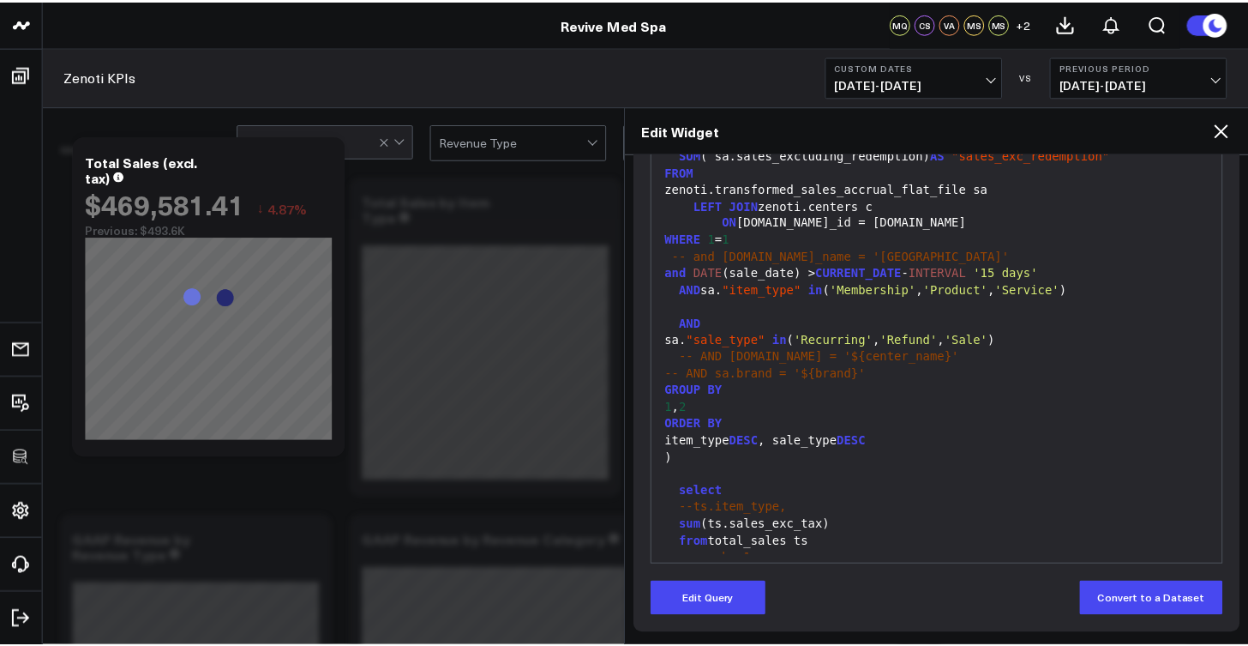
scroll to position [256, 0]
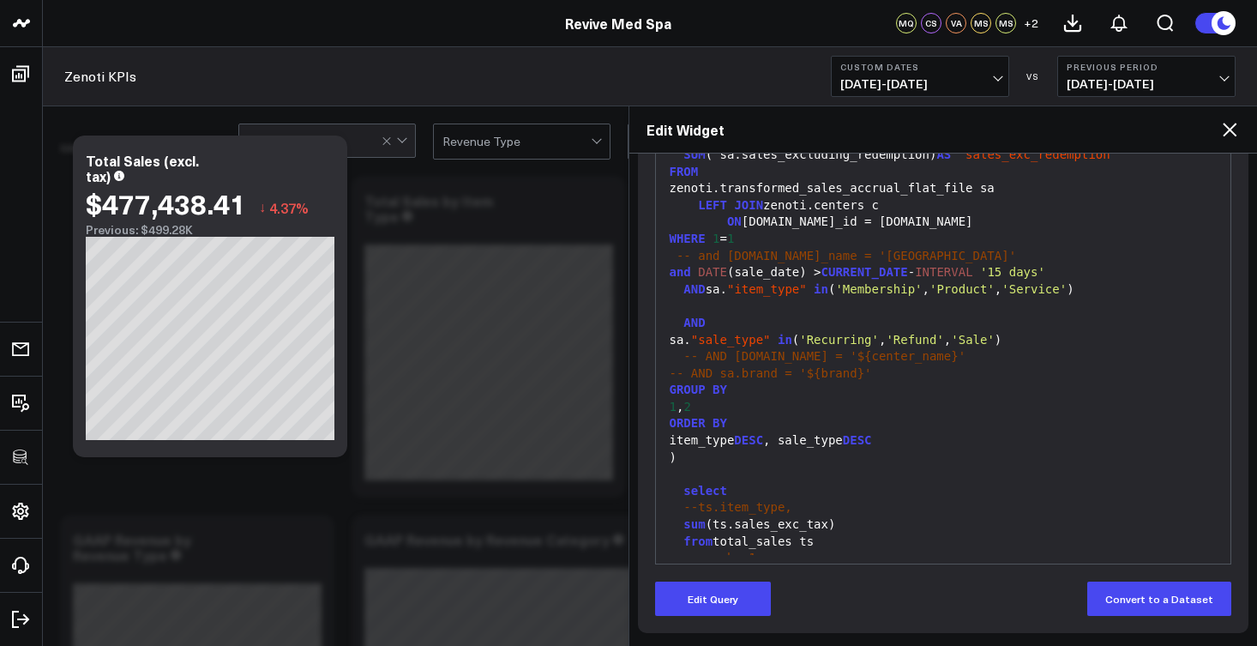
click at [1227, 137] on icon at bounding box center [1229, 129] width 21 height 21
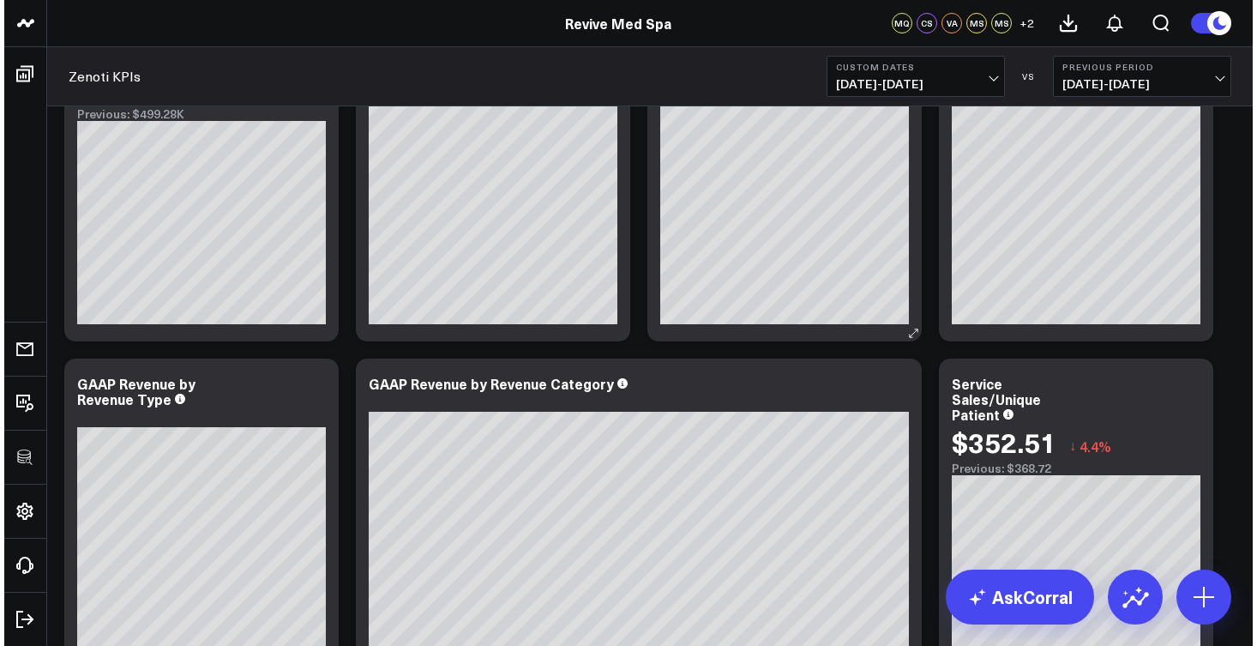
scroll to position [159, 0]
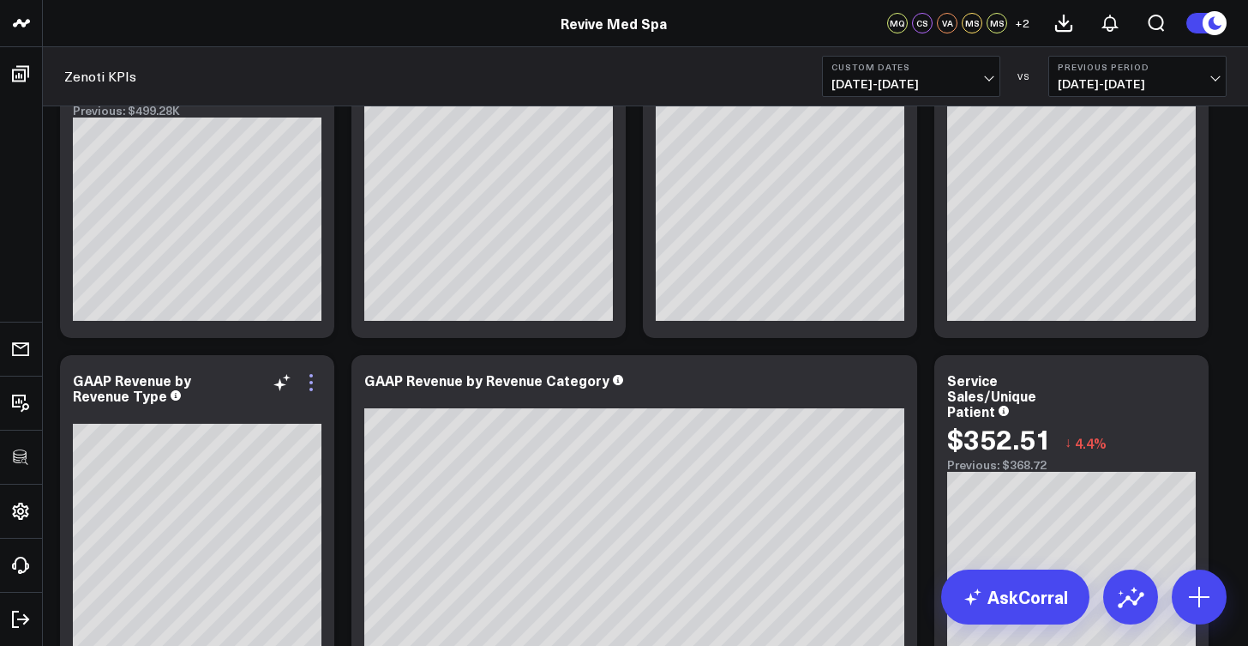
click at [316, 382] on icon at bounding box center [311, 382] width 21 height 21
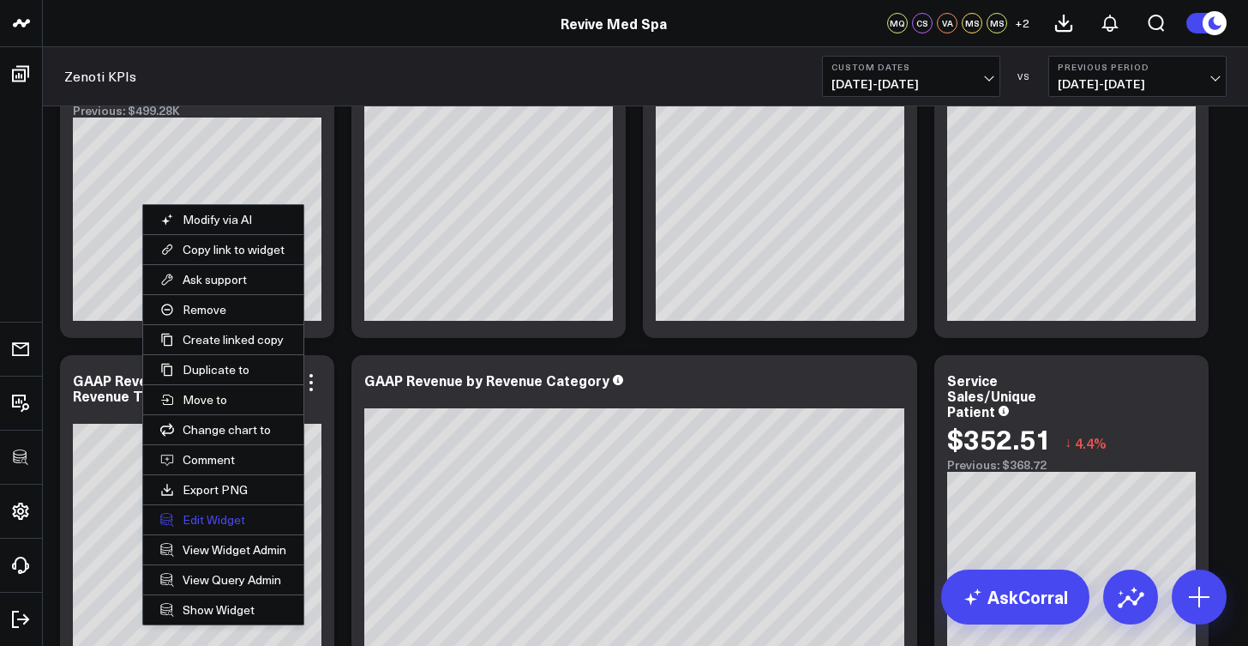
click at [244, 522] on button "Edit Widget" at bounding box center [223, 519] width 160 height 29
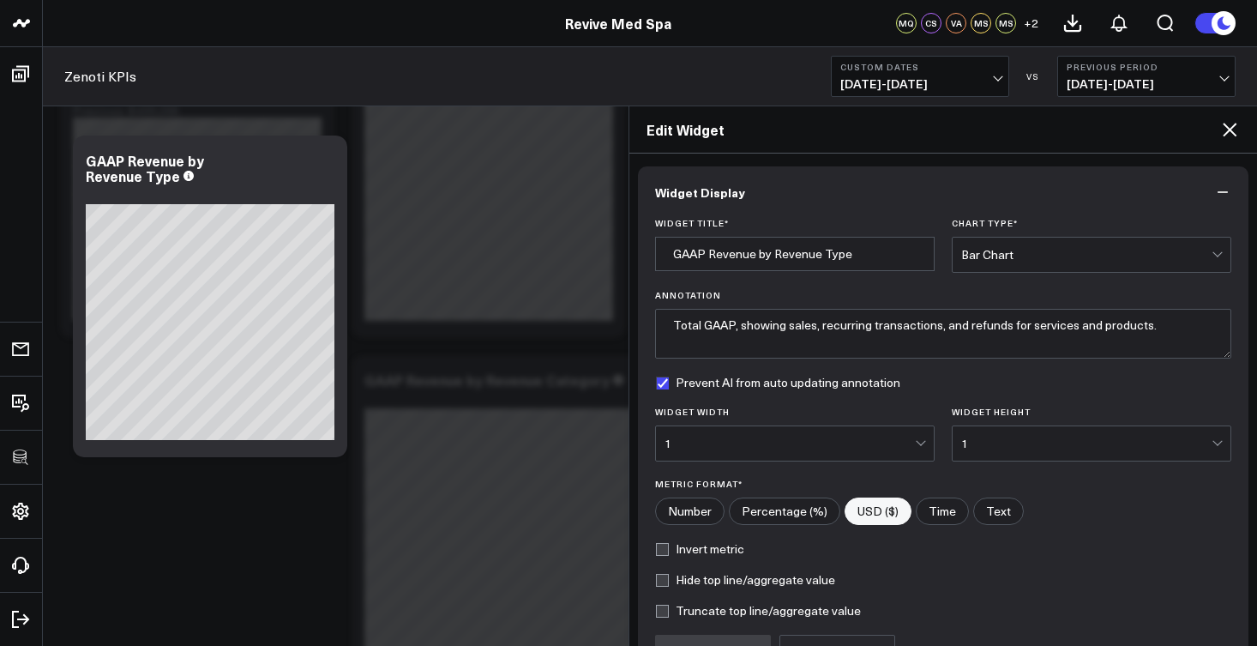
scroll to position [182, 0]
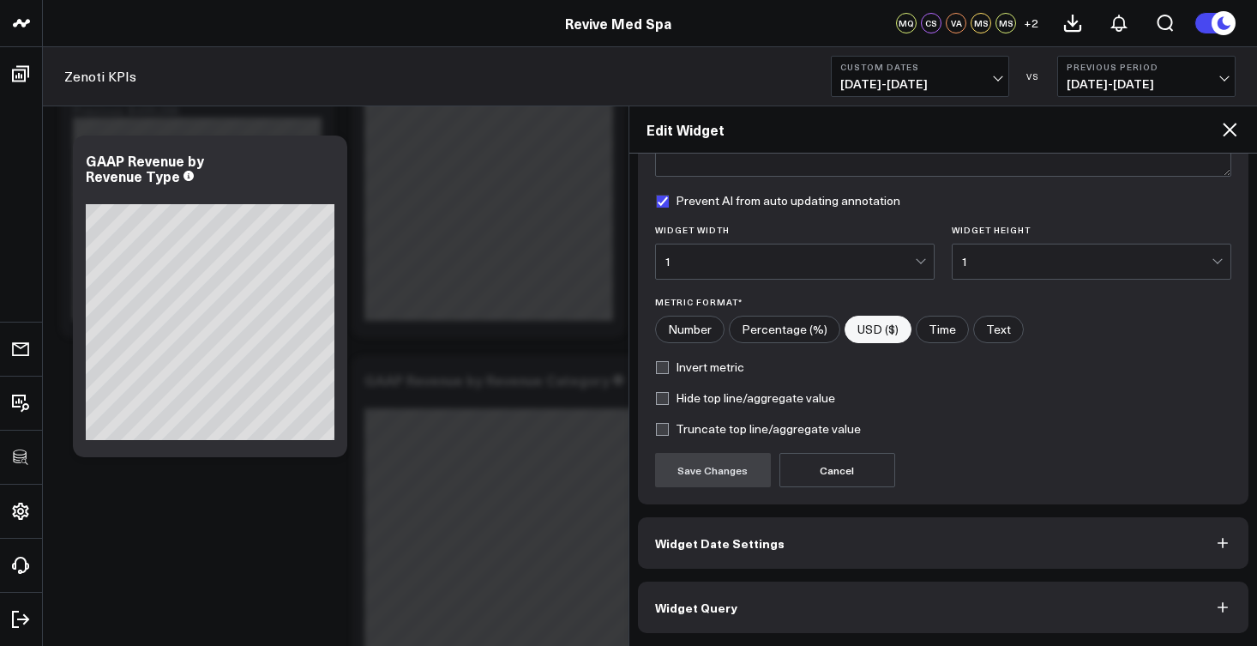
click at [820, 598] on button "Widget Query" at bounding box center [943, 606] width 611 height 51
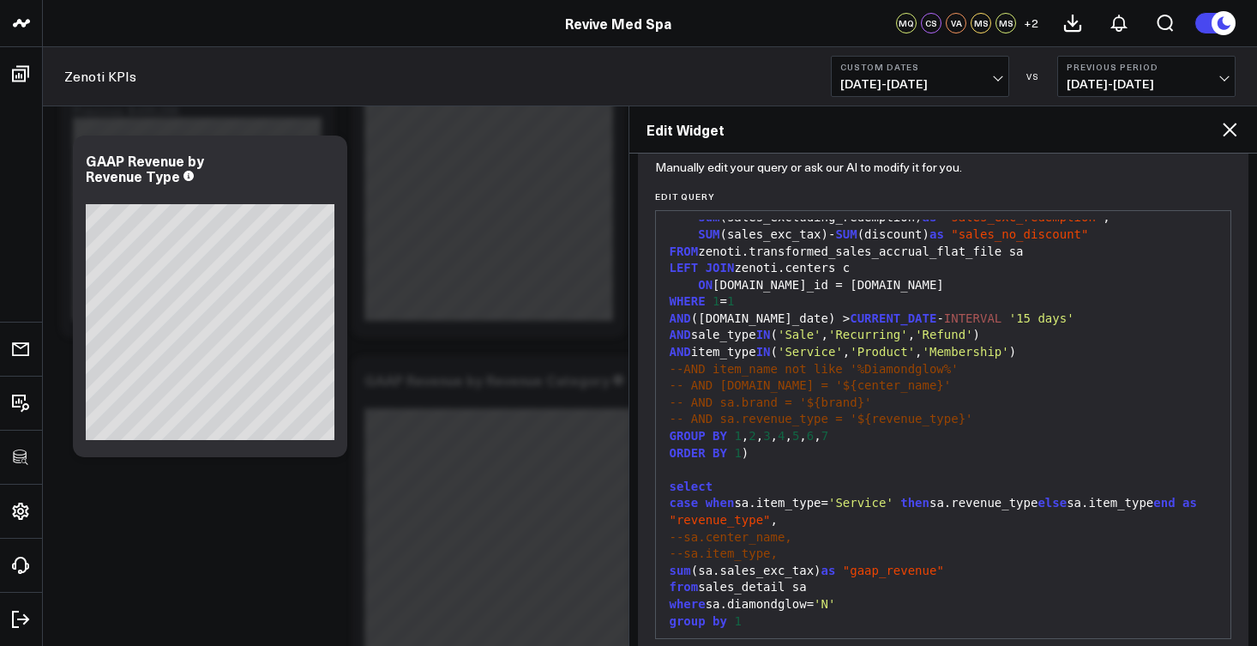
scroll to position [256, 0]
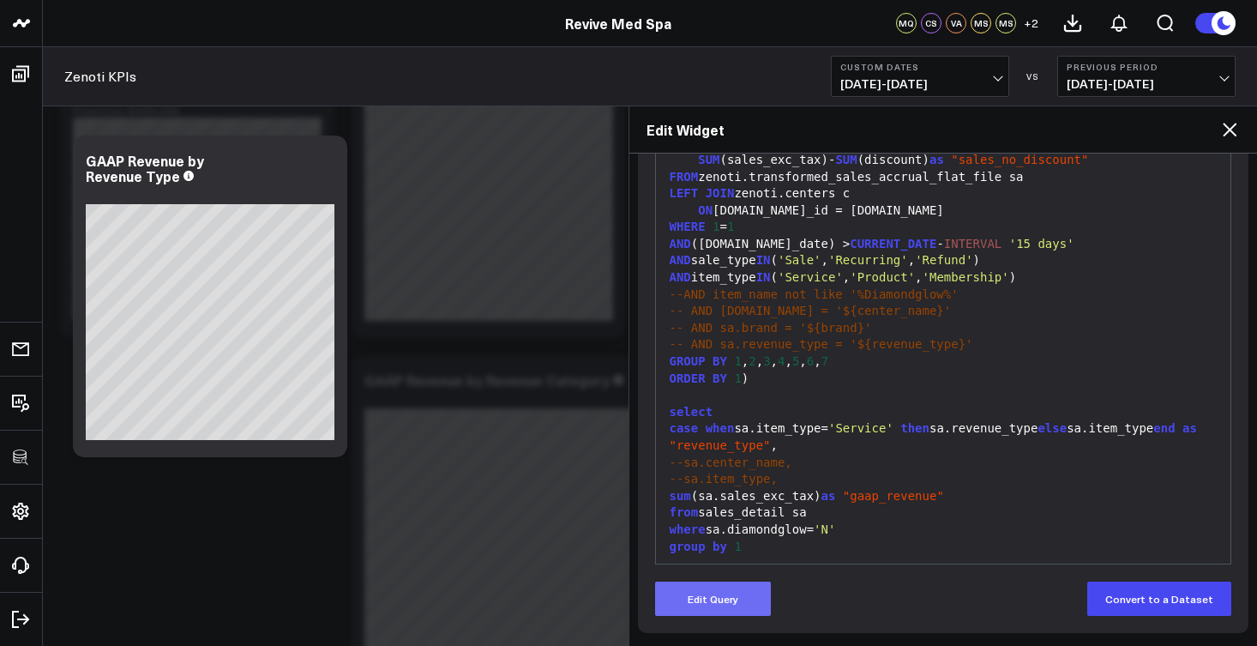
click at [702, 589] on button "Edit Query" at bounding box center [713, 598] width 116 height 34
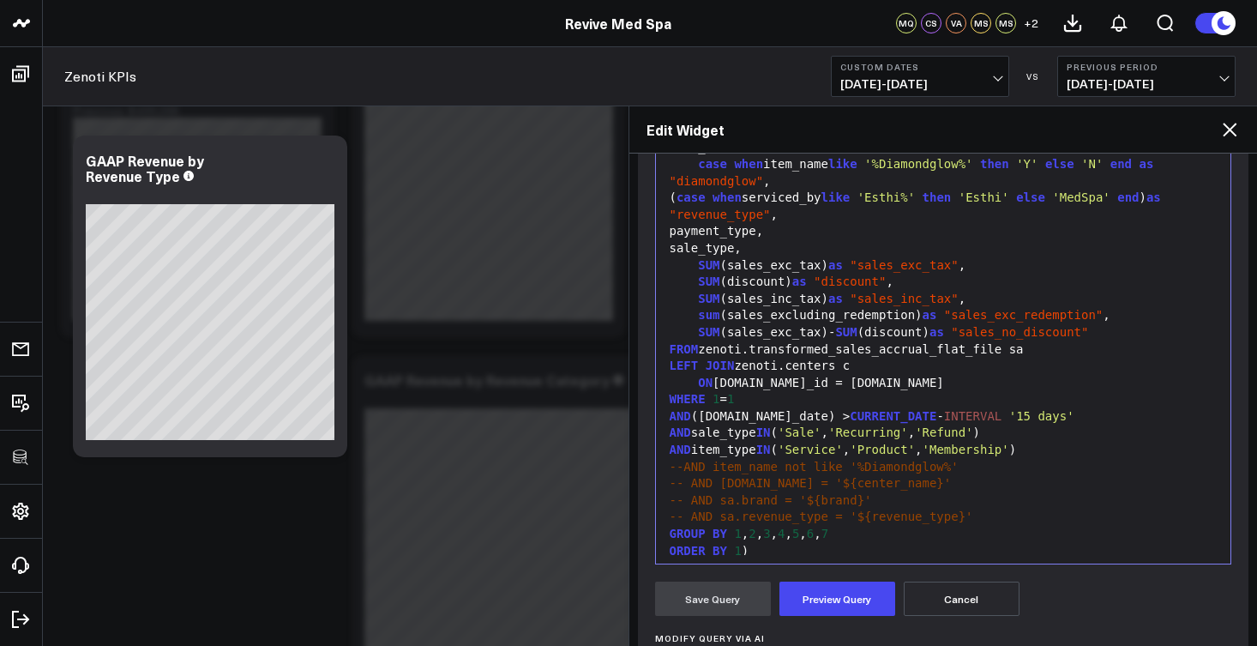
scroll to position [73, 0]
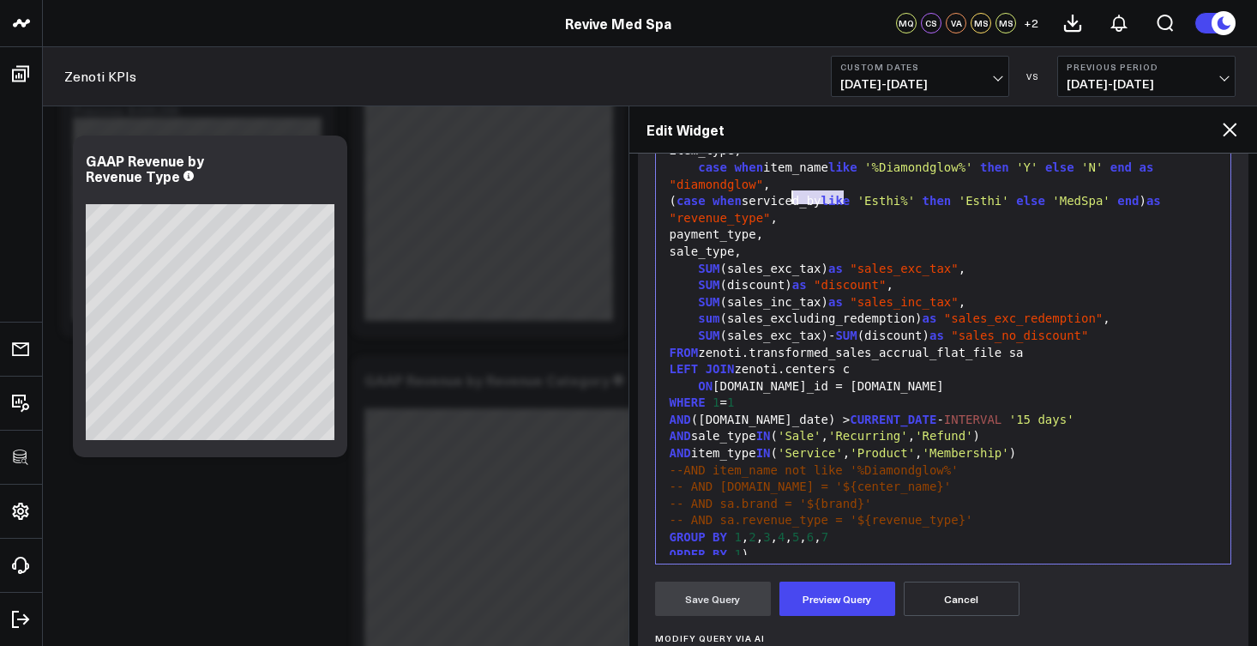
drag, startPoint x: 839, startPoint y: 202, endPoint x: 790, endPoint y: 198, distance: 49.9
click at [790, 198] on div "( case when serviced_by like 'Esthi%' then 'Esthi' else 'MedSpa' end ) as "reve…" at bounding box center [944, 209] width 558 height 33
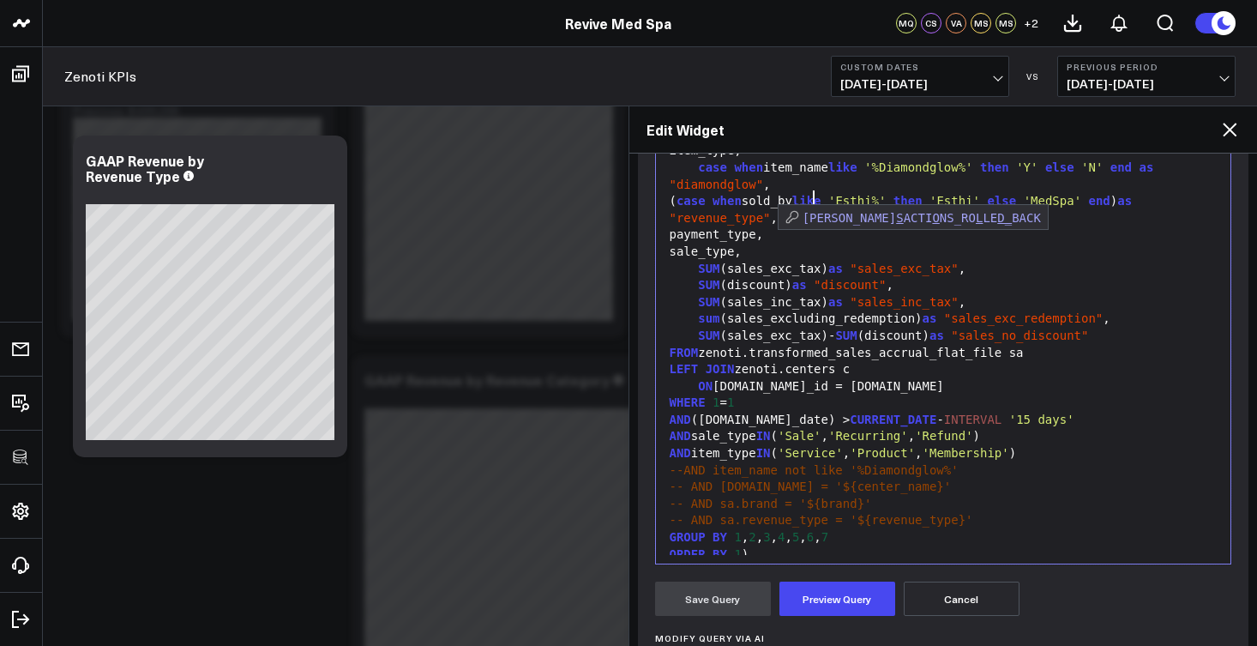
click at [893, 329] on div "SUM (sales_exc_tax)- SUM (discount) as "sales_no_discount"" at bounding box center [944, 336] width 558 height 17
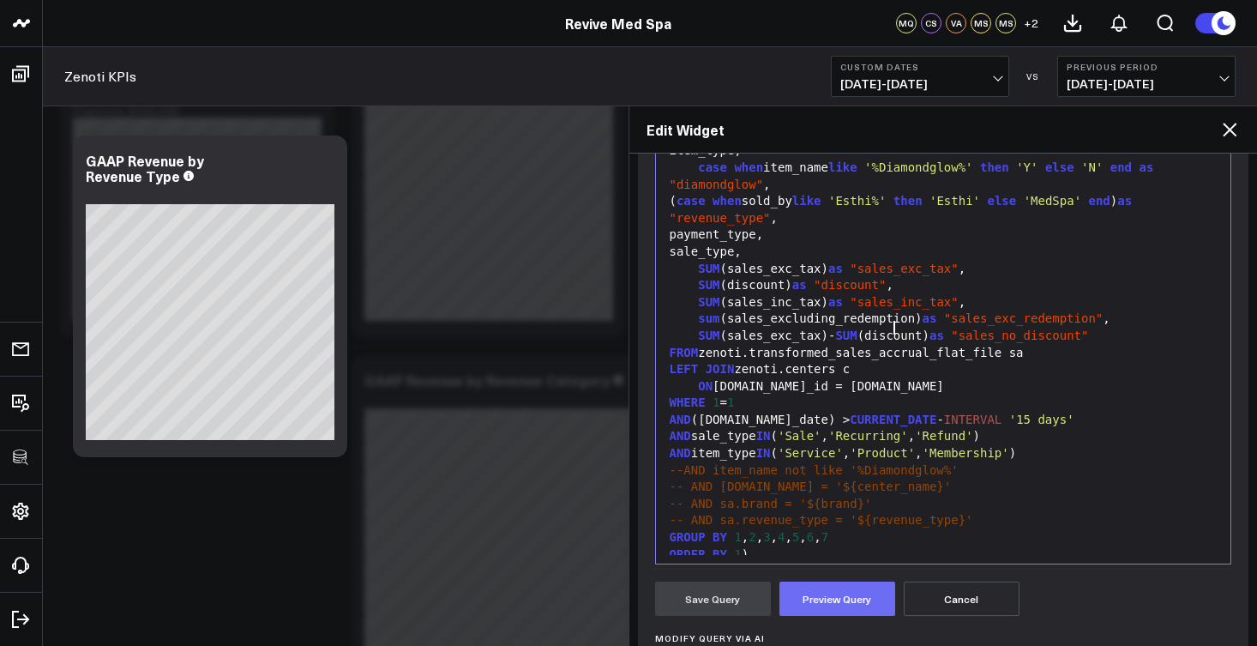
click at [842, 604] on button "Preview Query" at bounding box center [837, 598] width 116 height 34
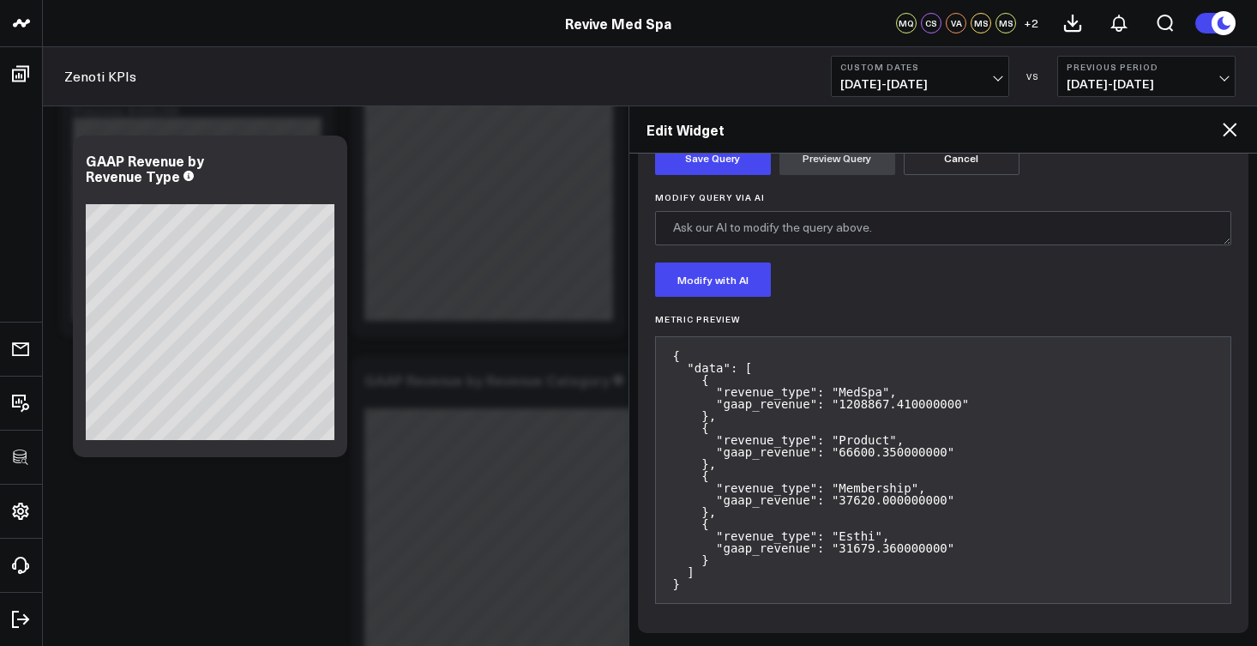
scroll to position [532, 0]
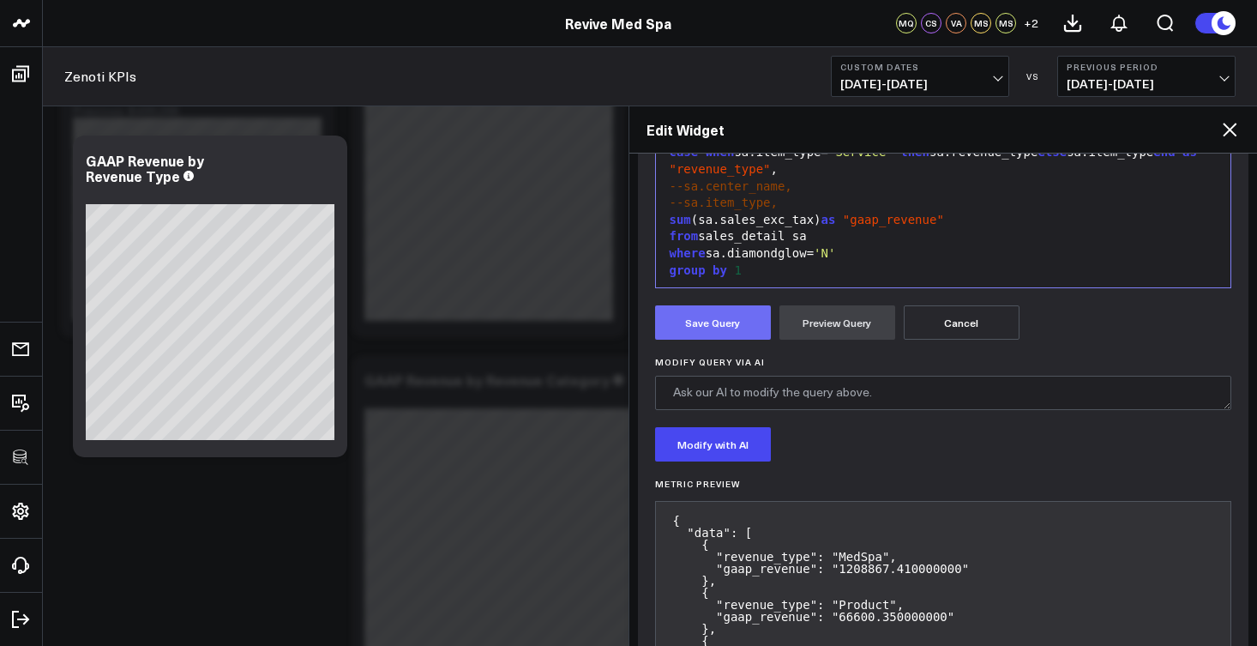
click at [709, 328] on button "Save Query" at bounding box center [713, 322] width 116 height 34
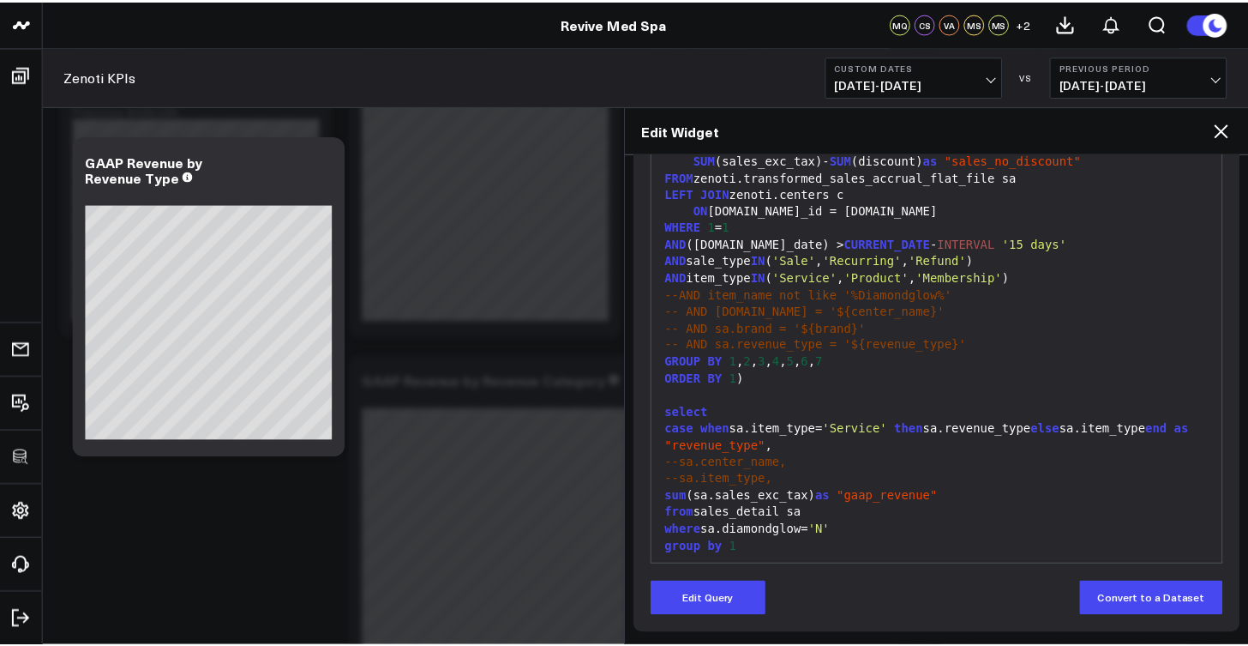
scroll to position [161, 0]
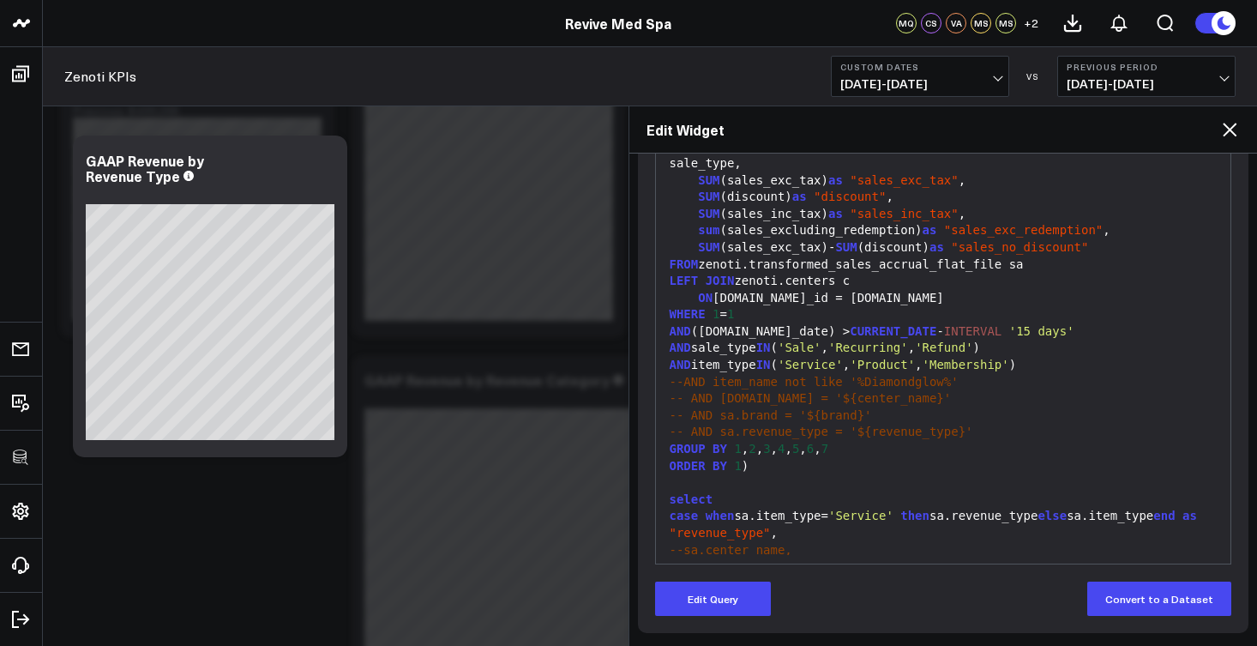
click at [1236, 137] on icon at bounding box center [1229, 129] width 21 height 21
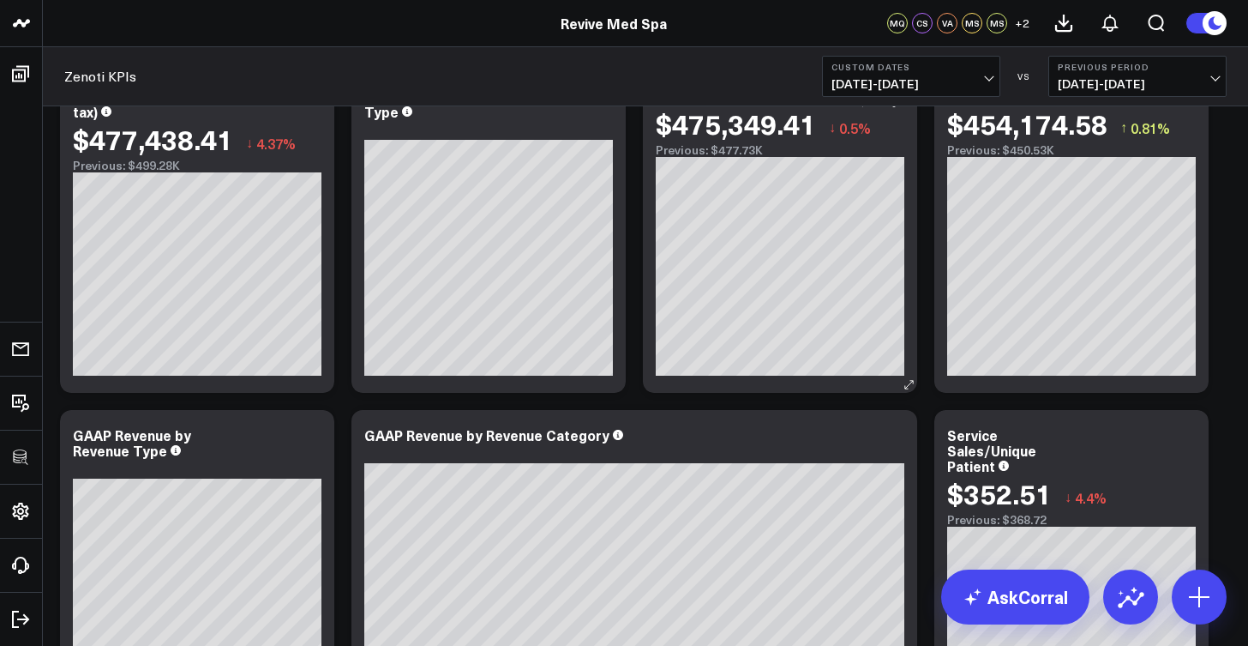
scroll to position [83, 0]
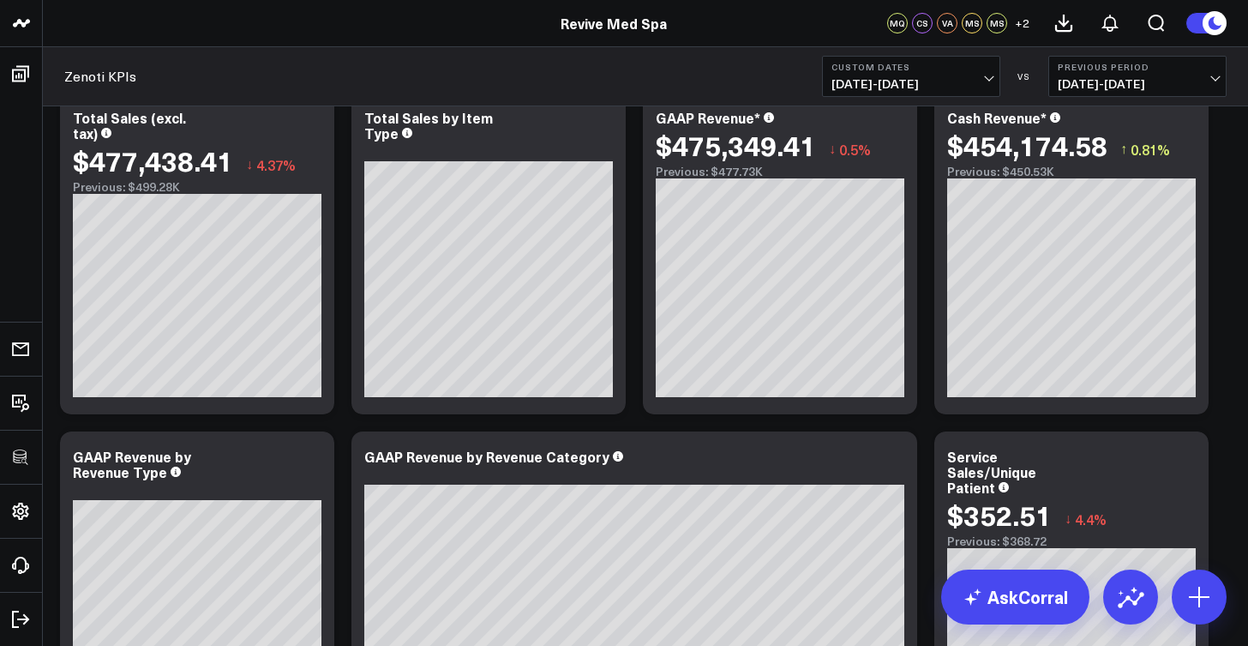
click at [963, 81] on span "08/01/25 - 08/31/25" at bounding box center [911, 84] width 159 height 14
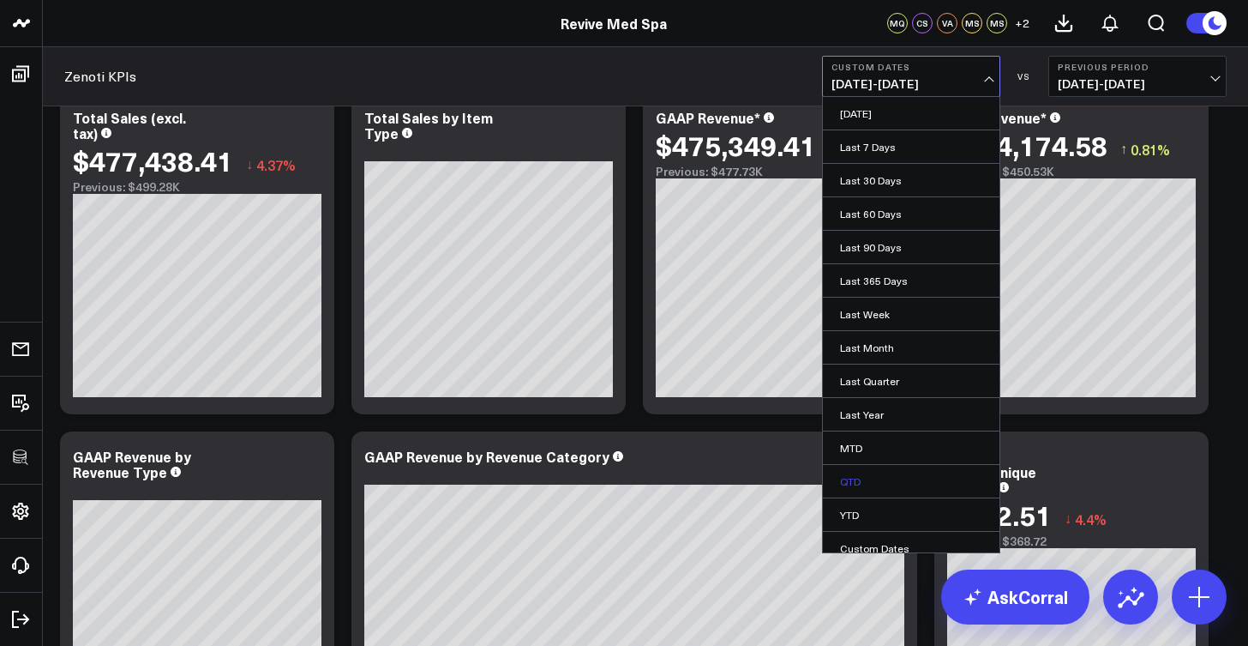
scroll to position [59, 0]
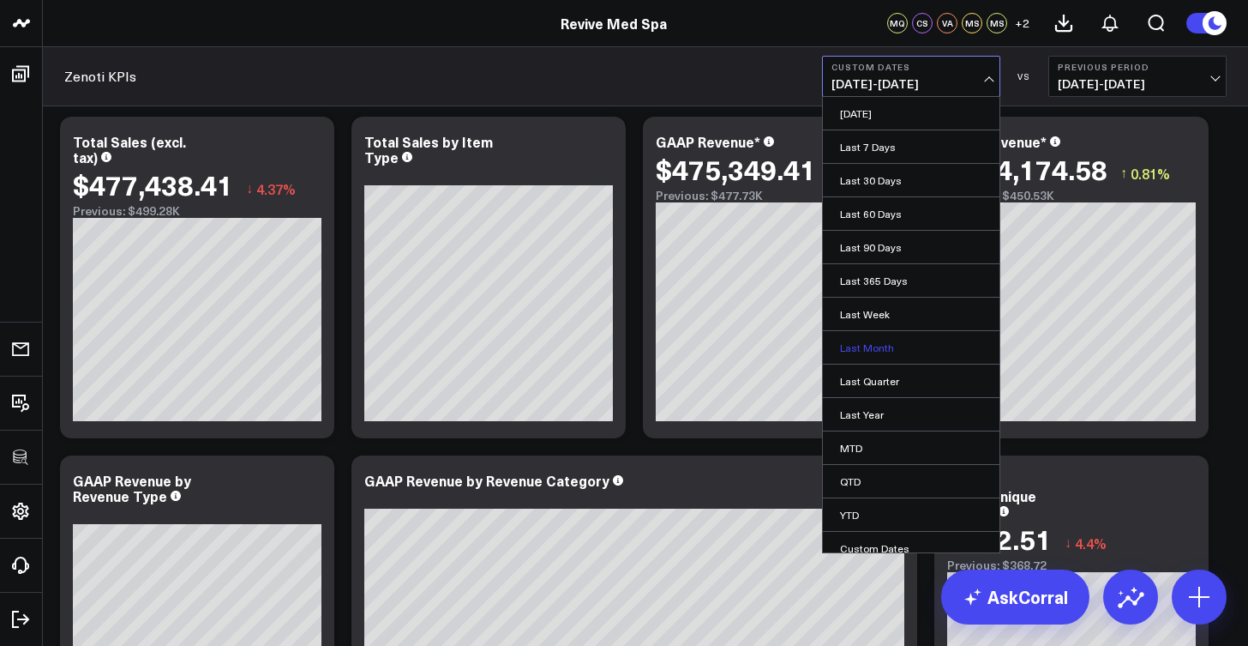
click at [880, 346] on link "Last Month" at bounding box center [911, 347] width 177 height 33
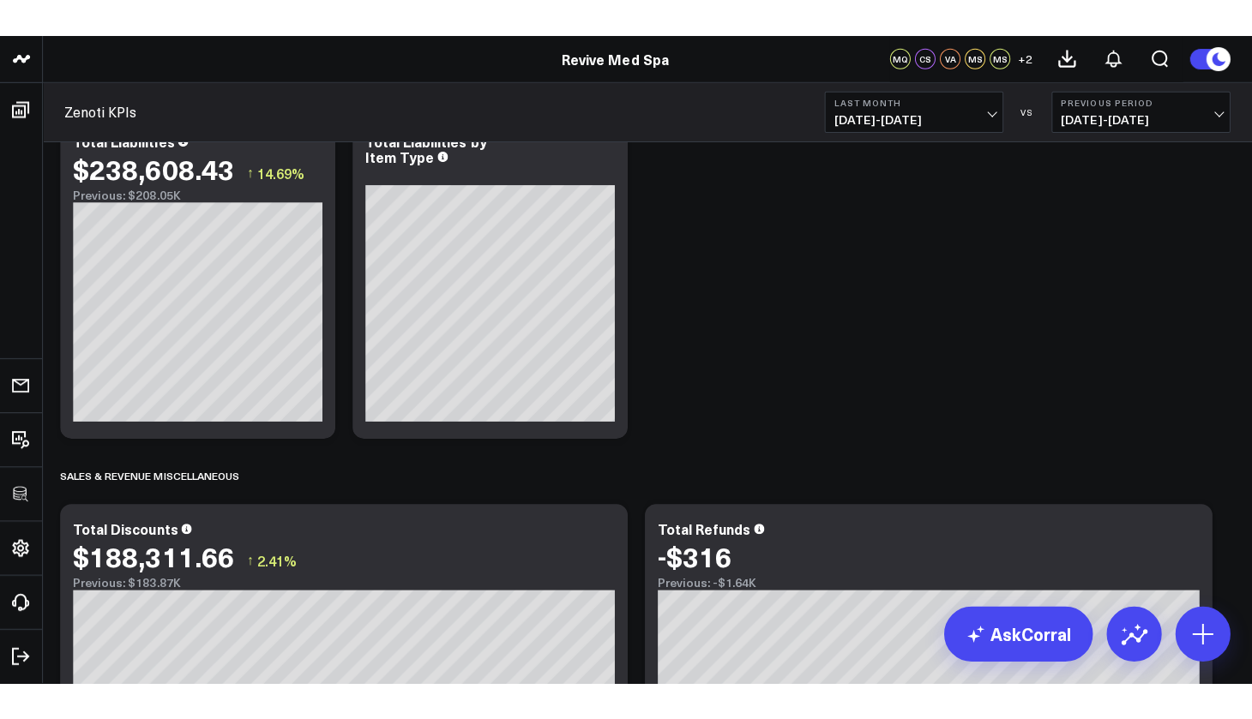
scroll to position [1380, 0]
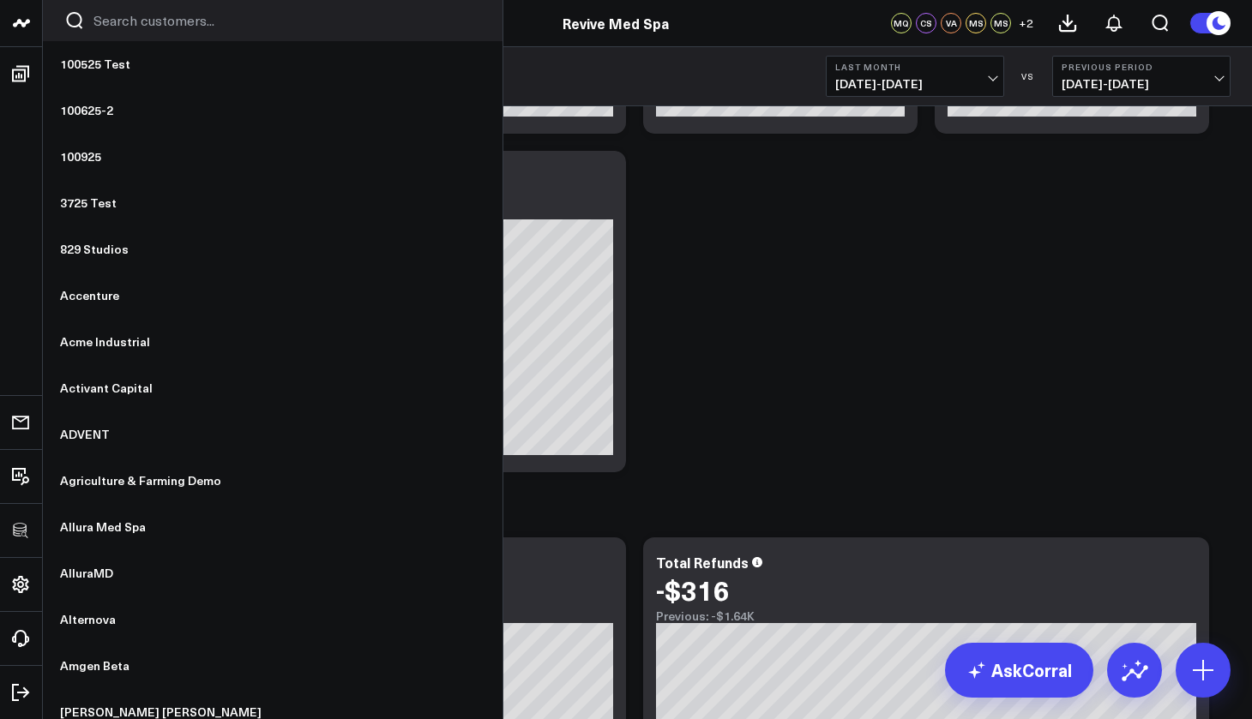
click at [142, 28] on input "Search customers input" at bounding box center [287, 20] width 388 height 19
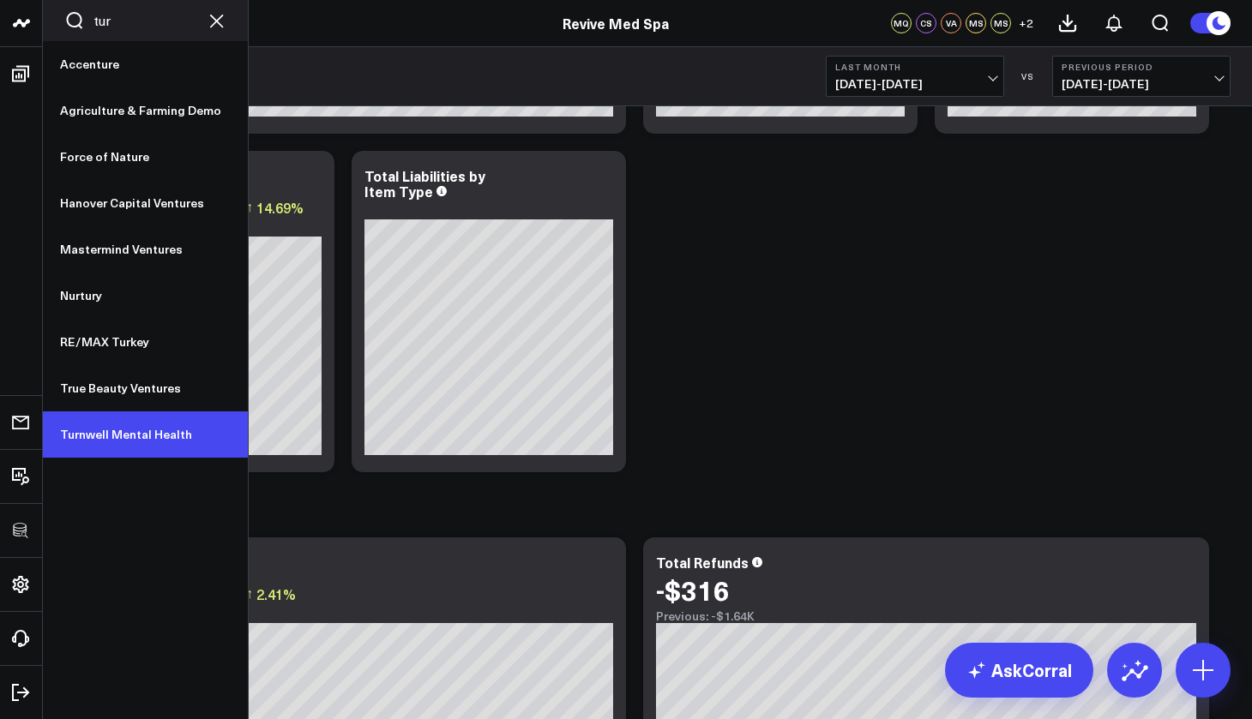
type input "tur"
click at [123, 436] on link "Turnwell Mental Health" at bounding box center [145, 435] width 205 height 46
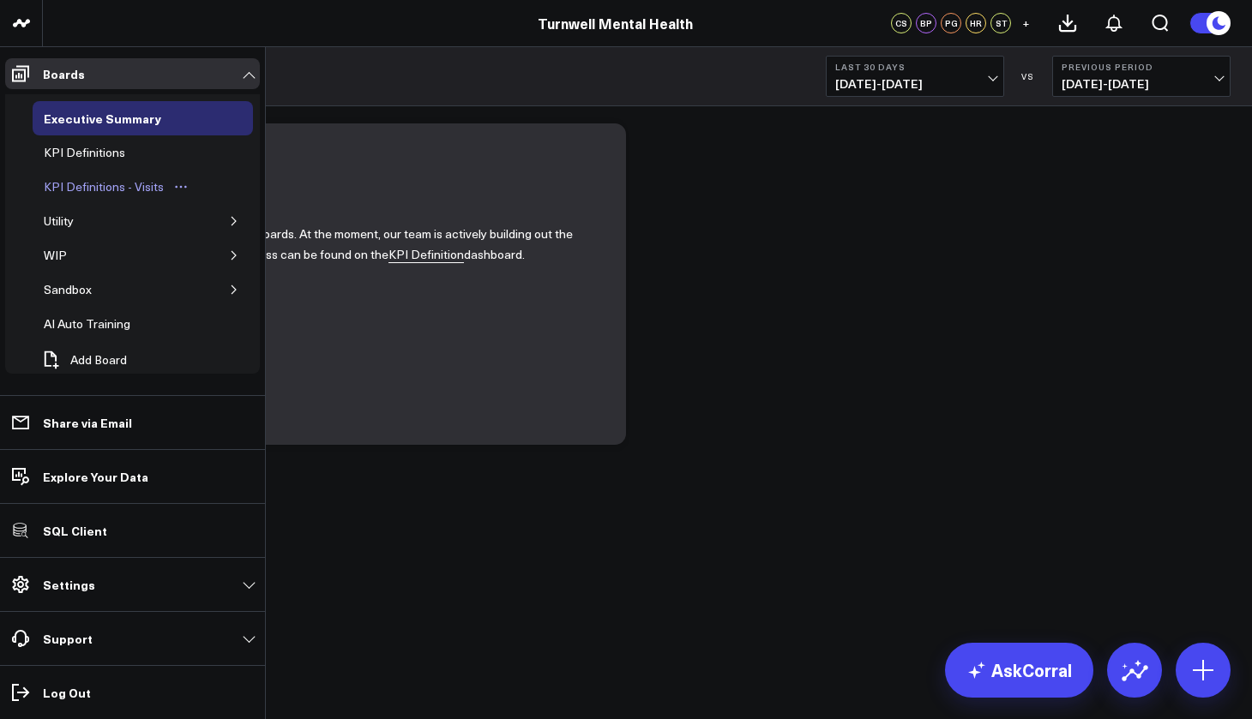
click at [111, 189] on div "KPI Definitions - Visits" at bounding box center [103, 187] width 129 height 21
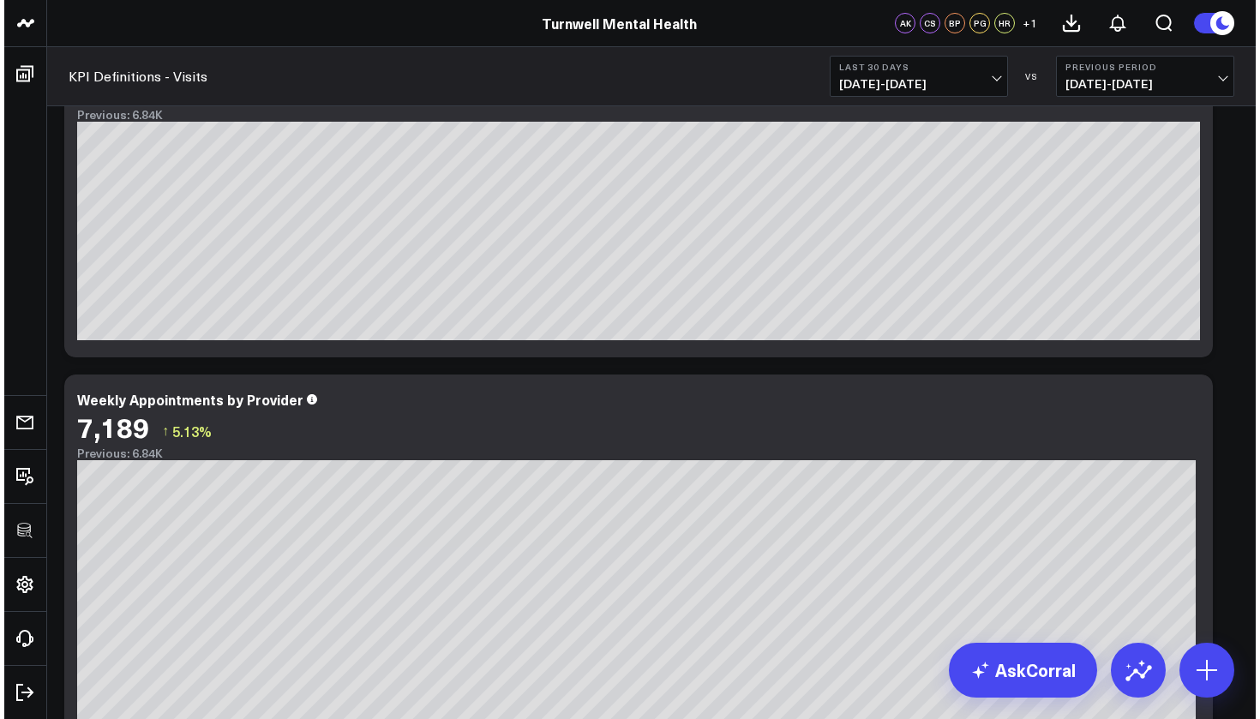
scroll to position [1310, 0]
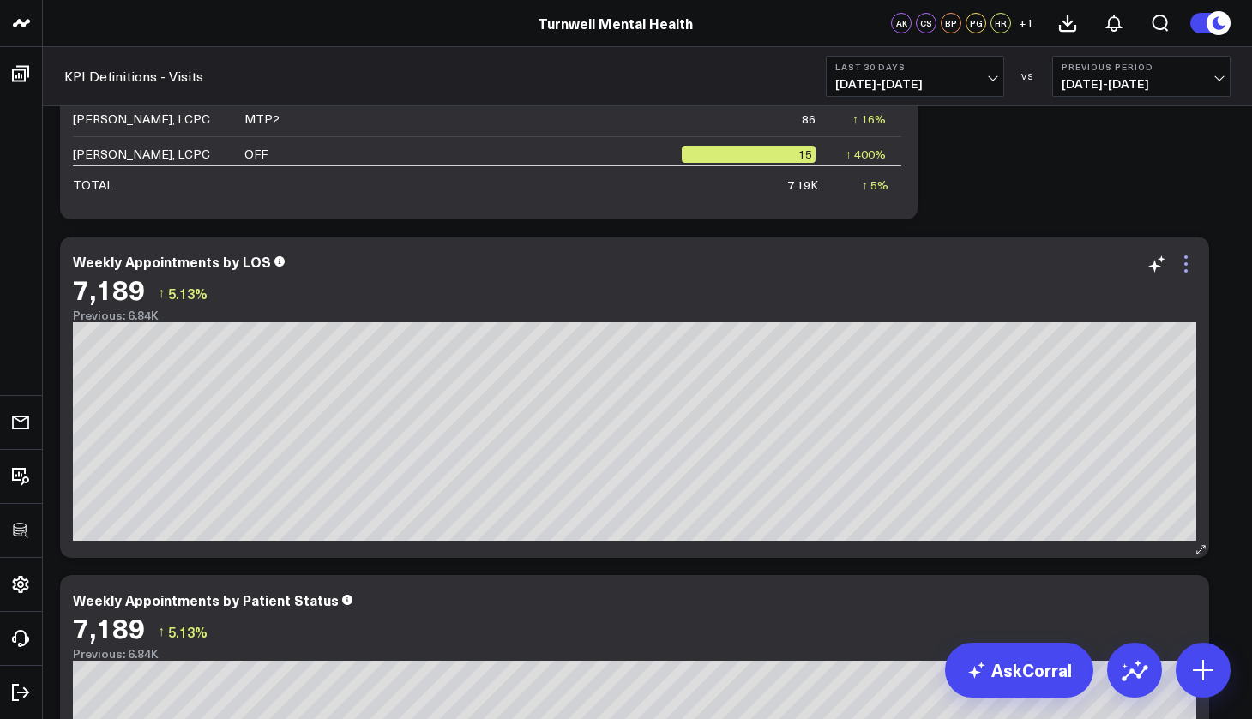
click at [1185, 262] on icon at bounding box center [1186, 264] width 21 height 21
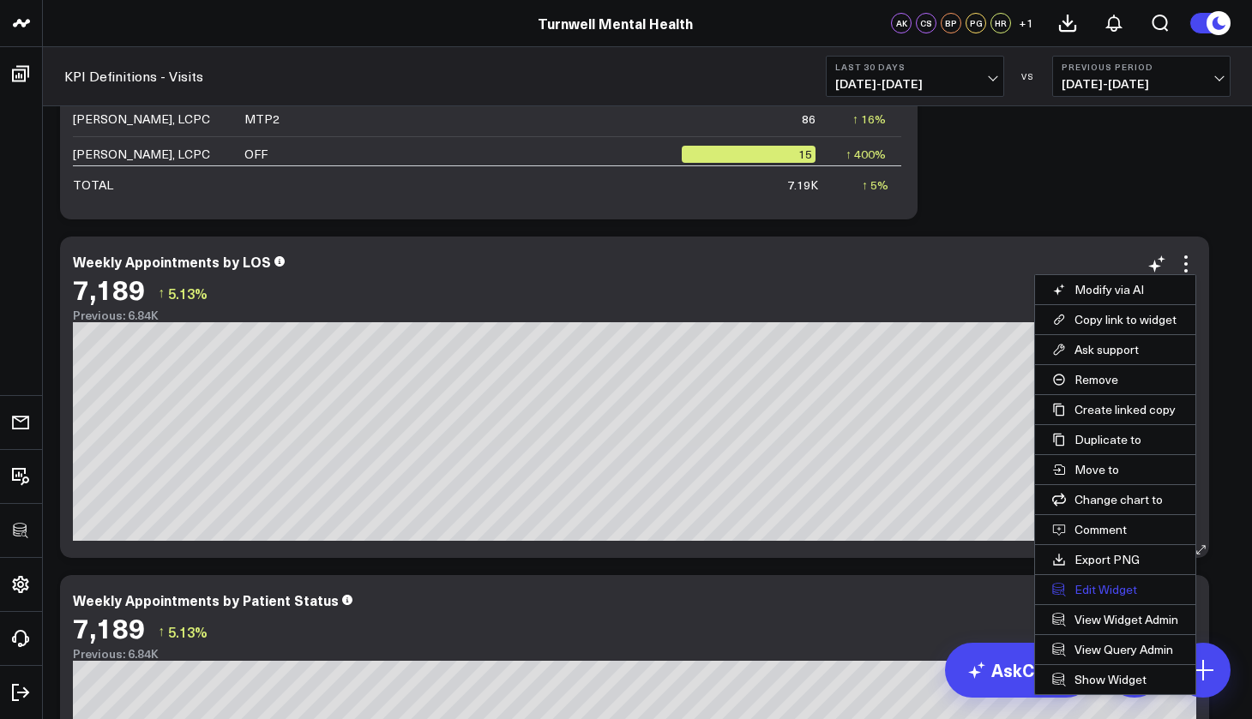
click at [1129, 592] on button "Edit Widget" at bounding box center [1115, 589] width 160 height 29
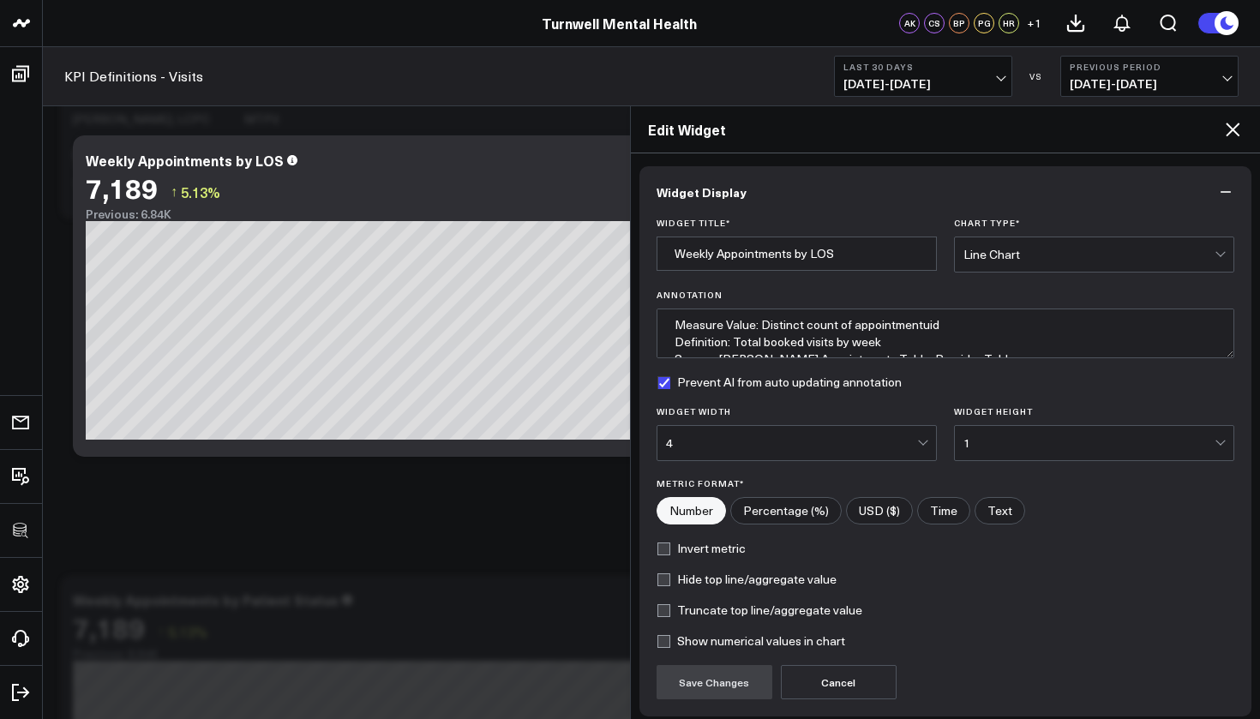
scroll to position [139, 0]
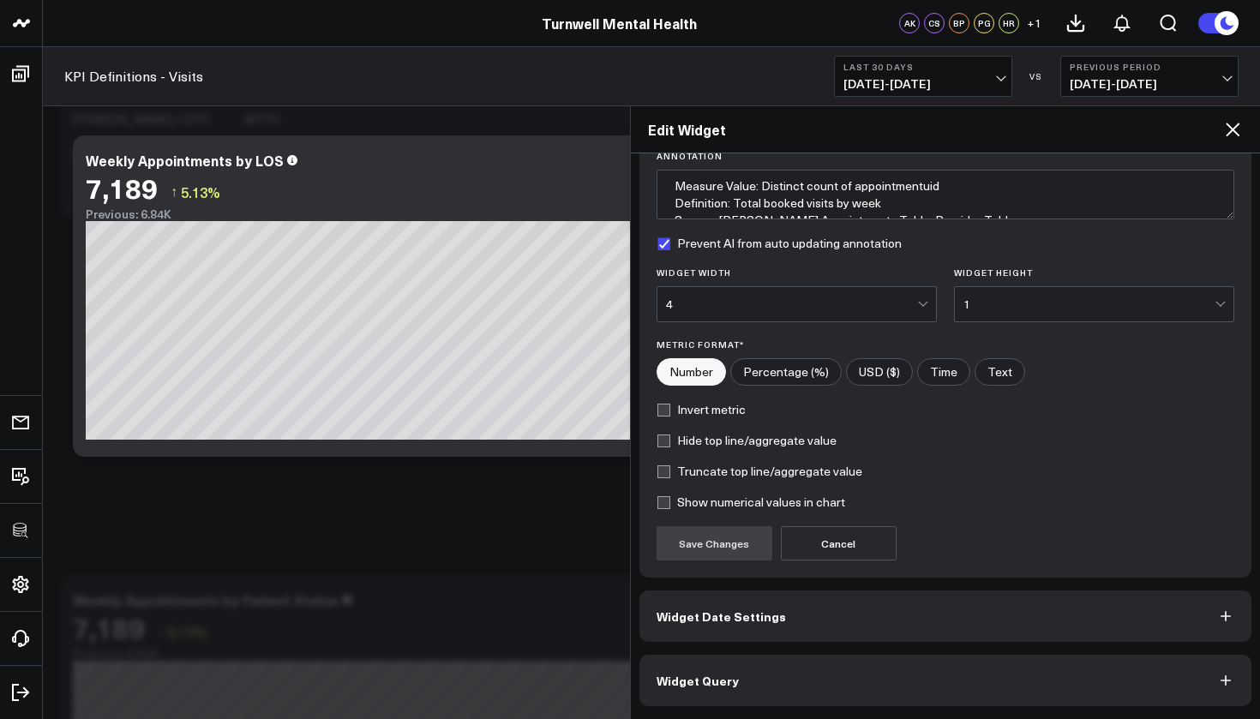
click at [807, 676] on button "Widget Query" at bounding box center [946, 680] width 613 height 51
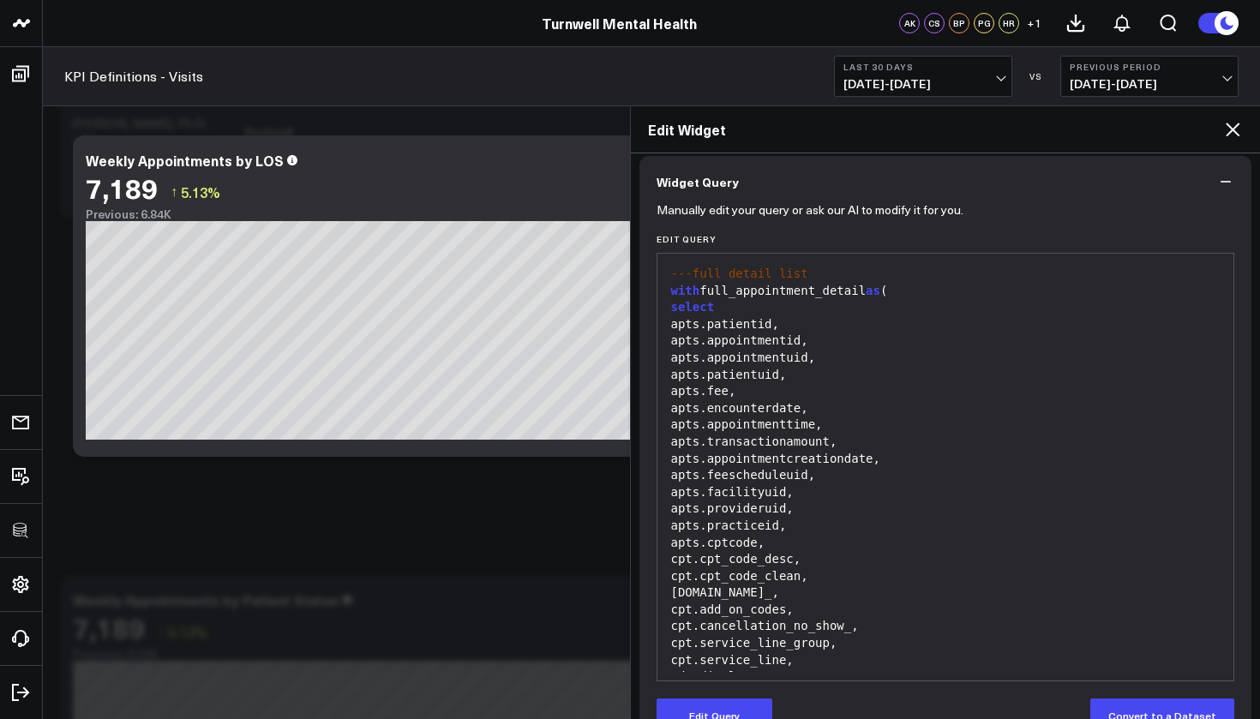
click at [1218, 684] on form "Manually edit your query or ask our AI to modify it for you. Edit Query 99 1 2 …" at bounding box center [946, 470] width 579 height 526
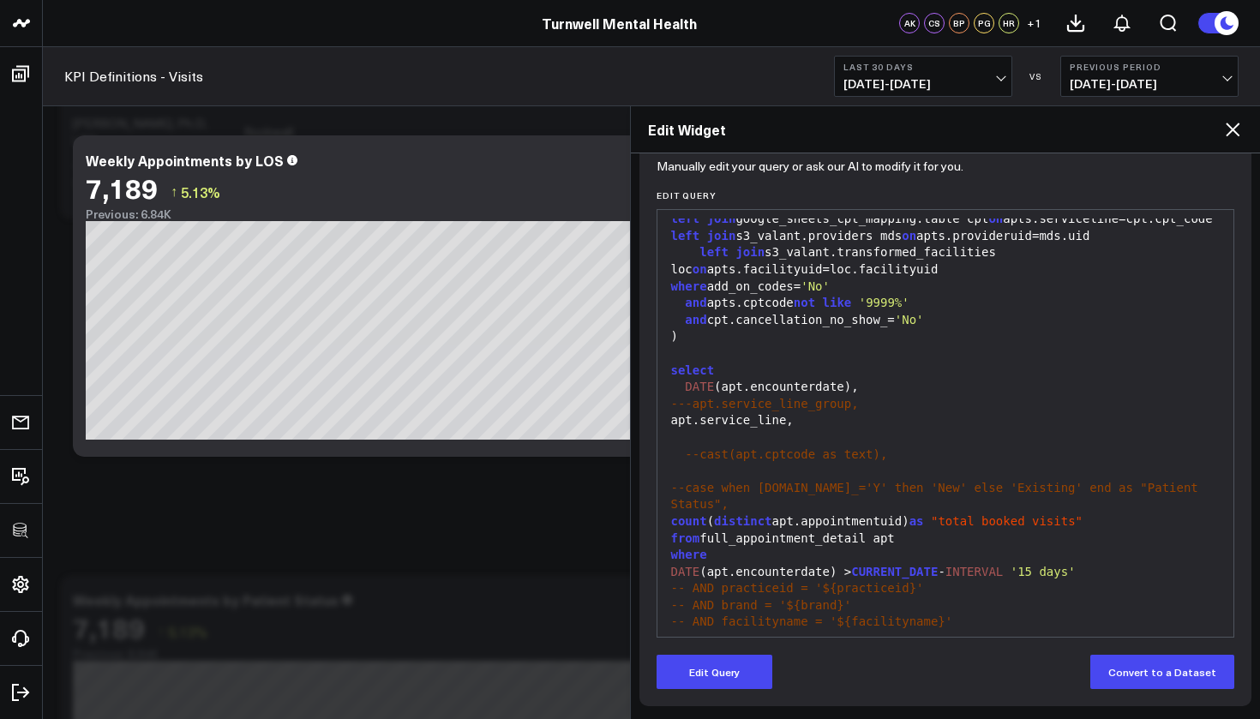
scroll to position [607, 0]
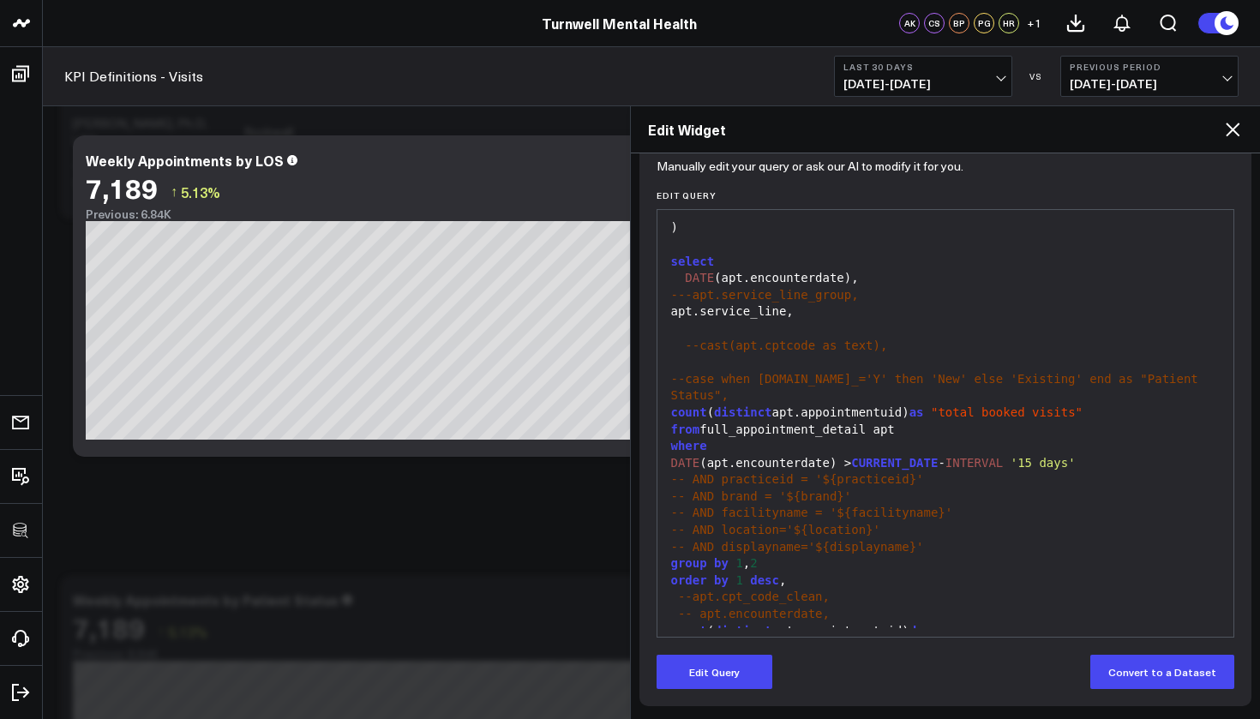
click at [682, 304] on div "apt.service_line," at bounding box center [946, 312] width 560 height 17
click at [684, 311] on div "apt.service_line," at bounding box center [946, 312] width 560 height 17
click at [1240, 129] on icon at bounding box center [1233, 129] width 21 height 21
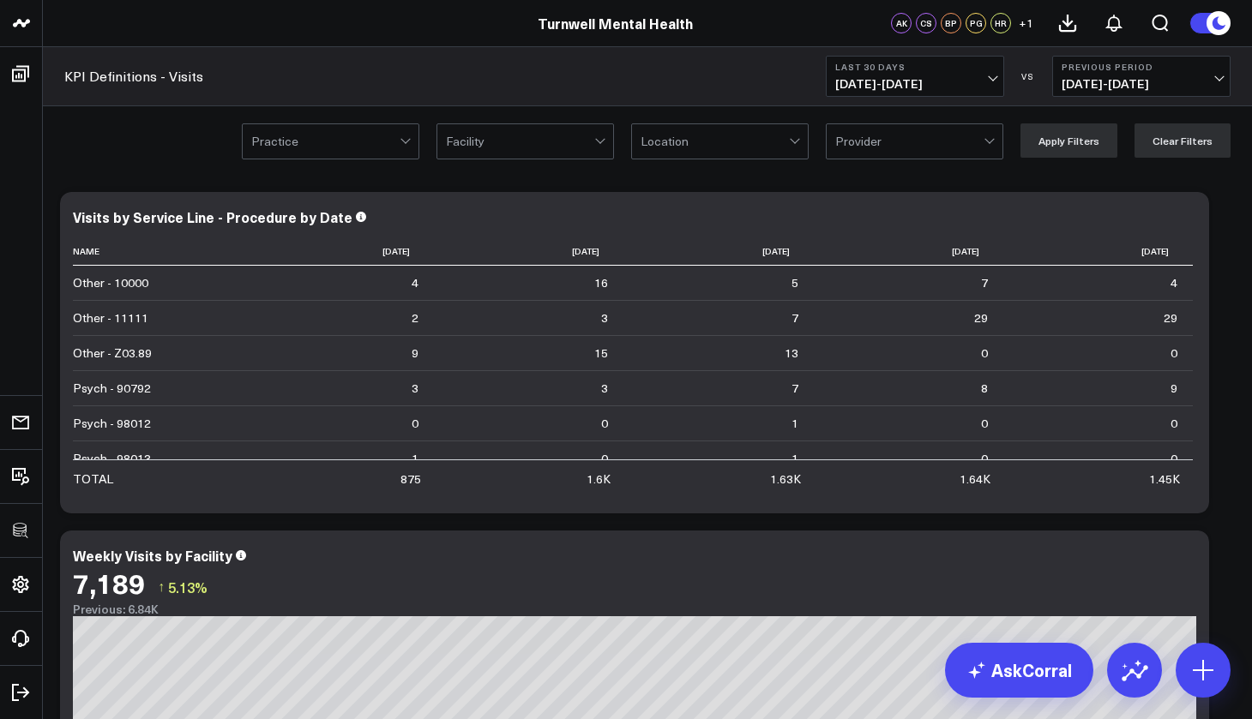
click at [400, 138] on div at bounding box center [325, 141] width 148 height 34
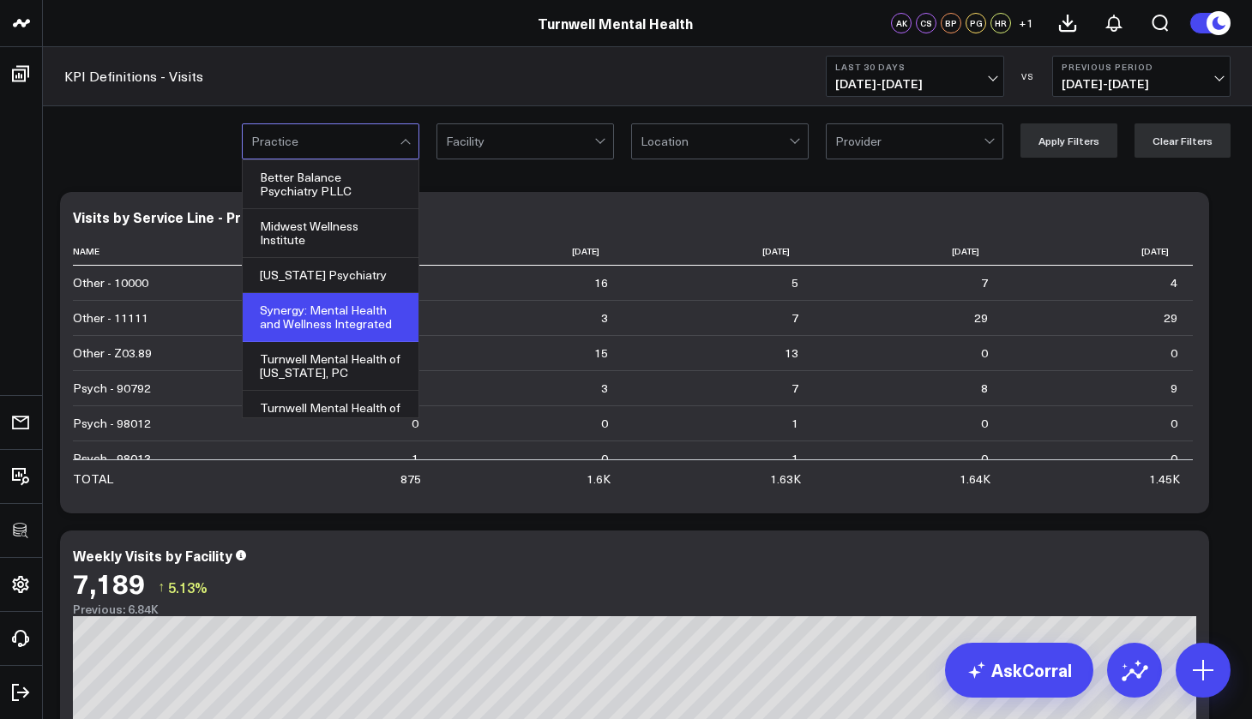
click at [346, 309] on div "Synergy: Mental Health and Wellness Integrated" at bounding box center [331, 317] width 176 height 49
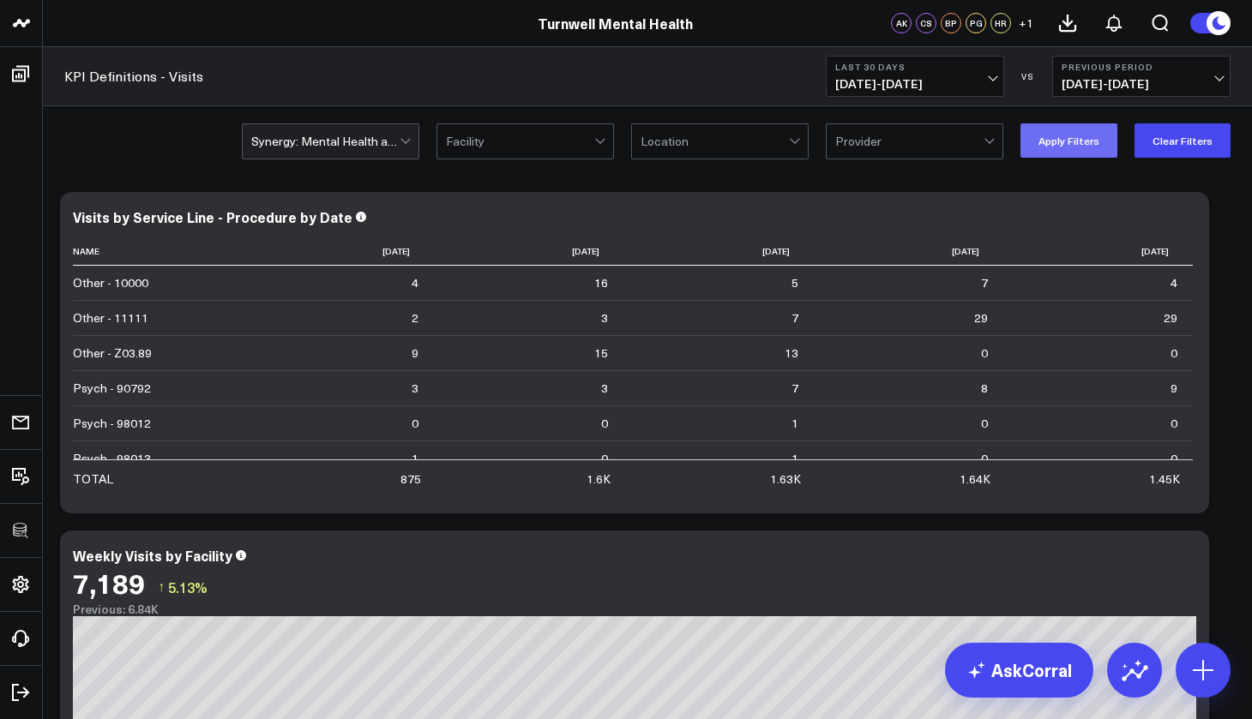
click at [1054, 143] on button "Apply Filters" at bounding box center [1068, 140] width 97 height 34
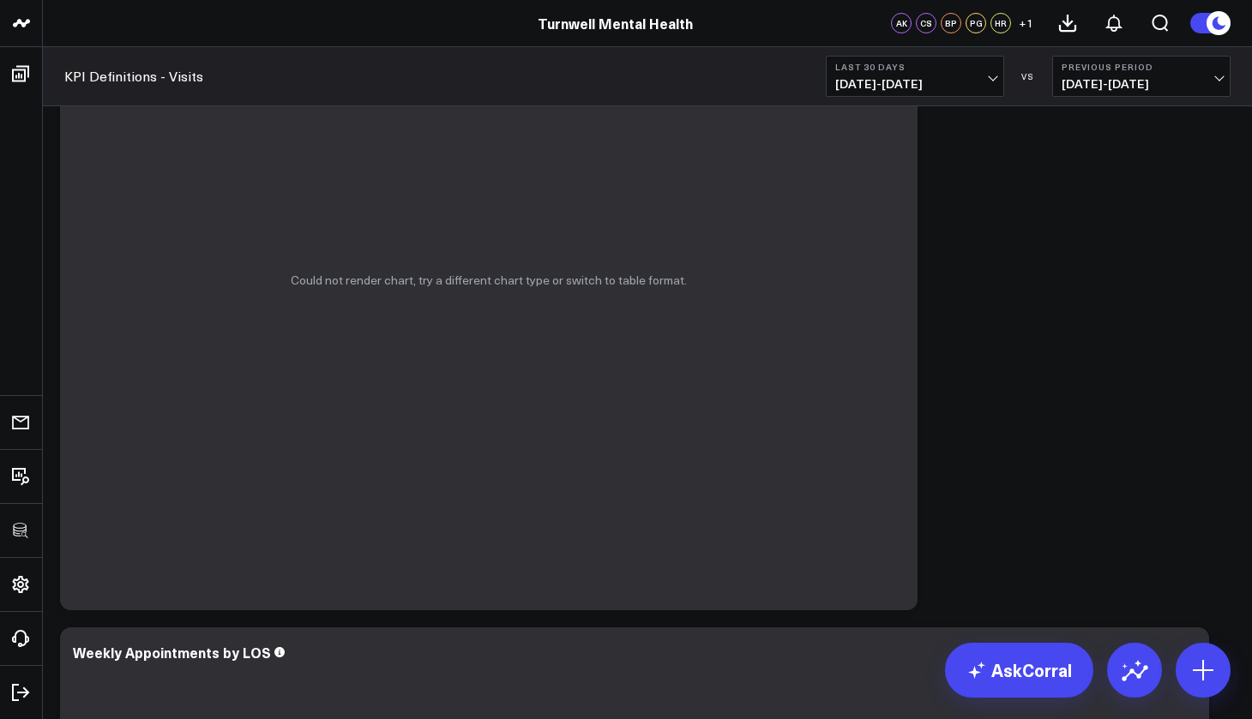
scroll to position [1455, 0]
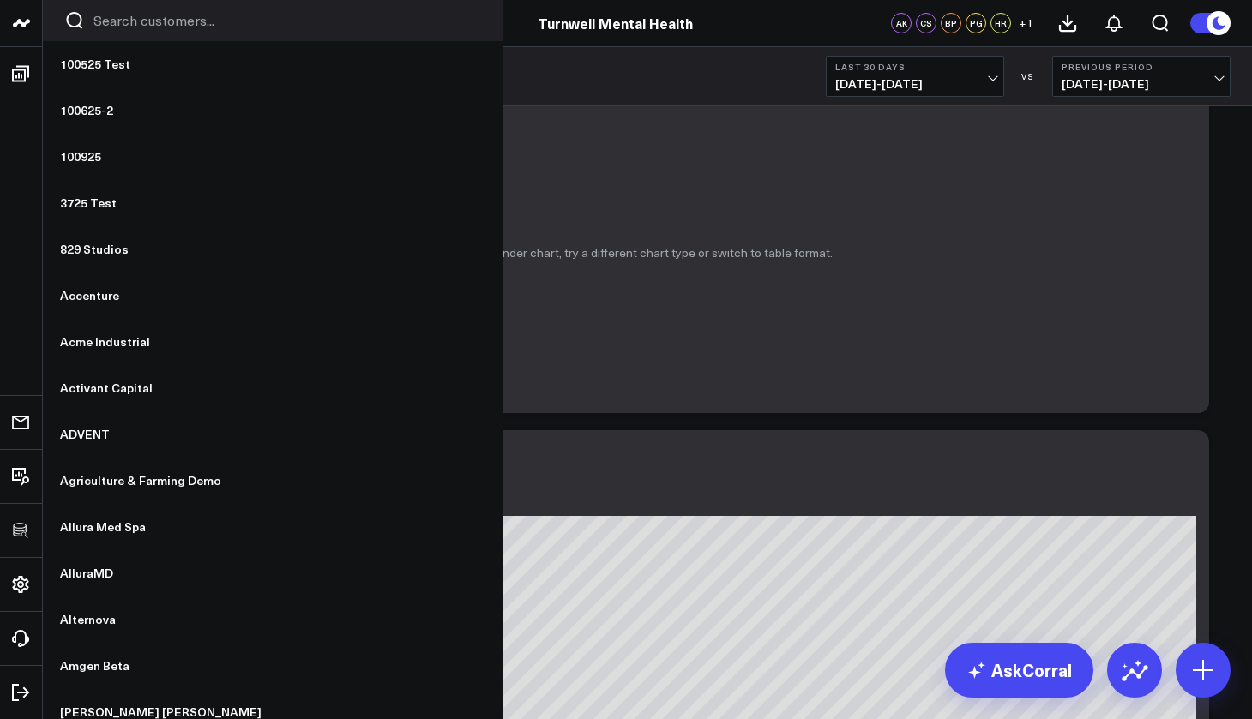
click at [11, 10] on link at bounding box center [21, 23] width 43 height 47
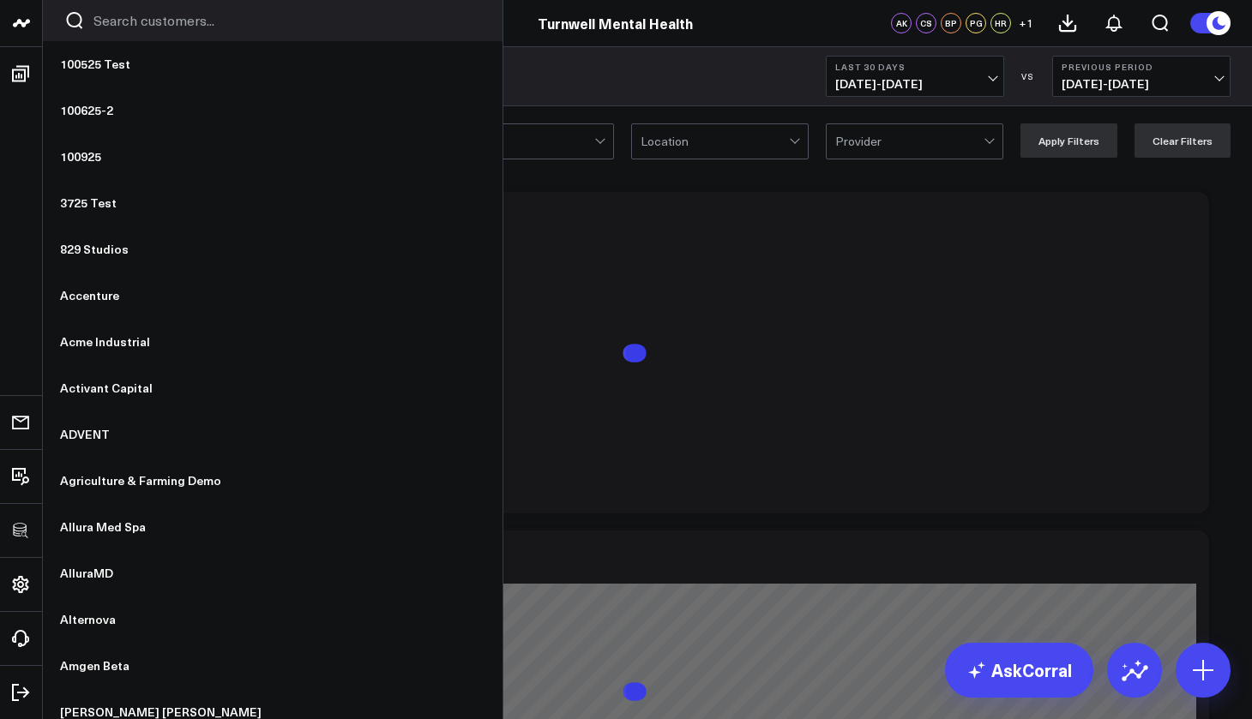
click at [4, 32] on link at bounding box center [21, 23] width 43 height 47
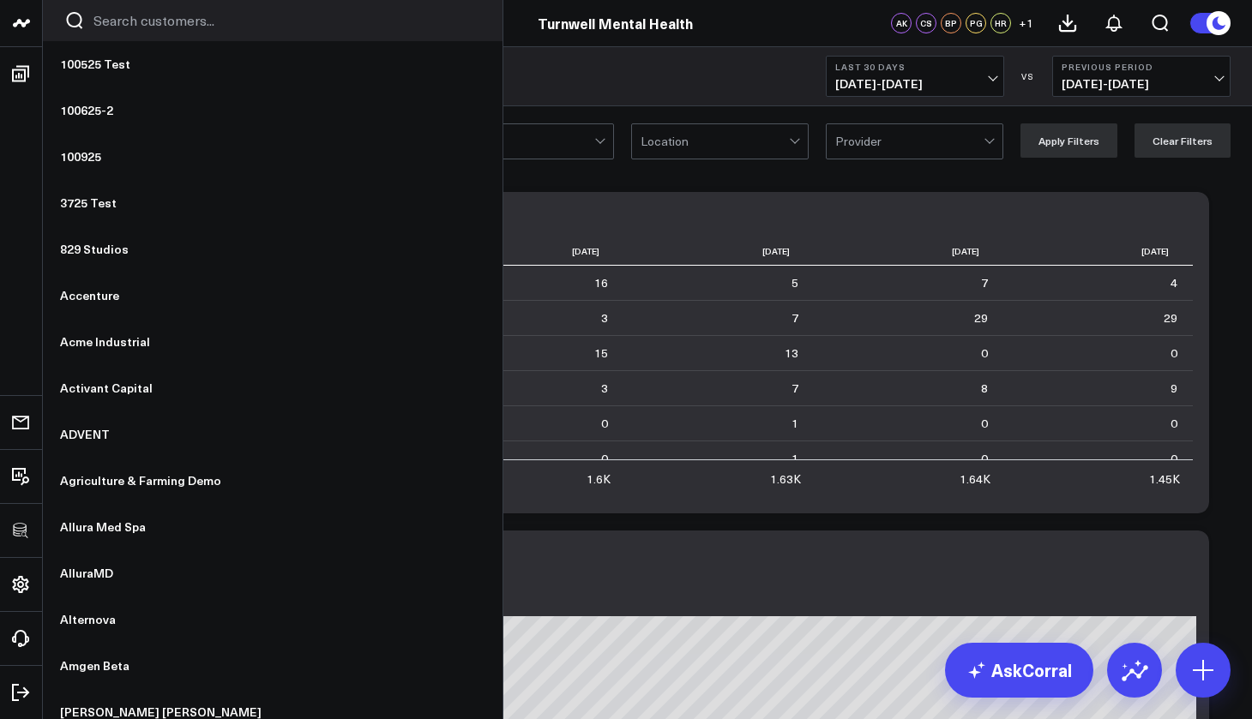
click at [100, 24] on input "Search customers input" at bounding box center [287, 20] width 388 height 19
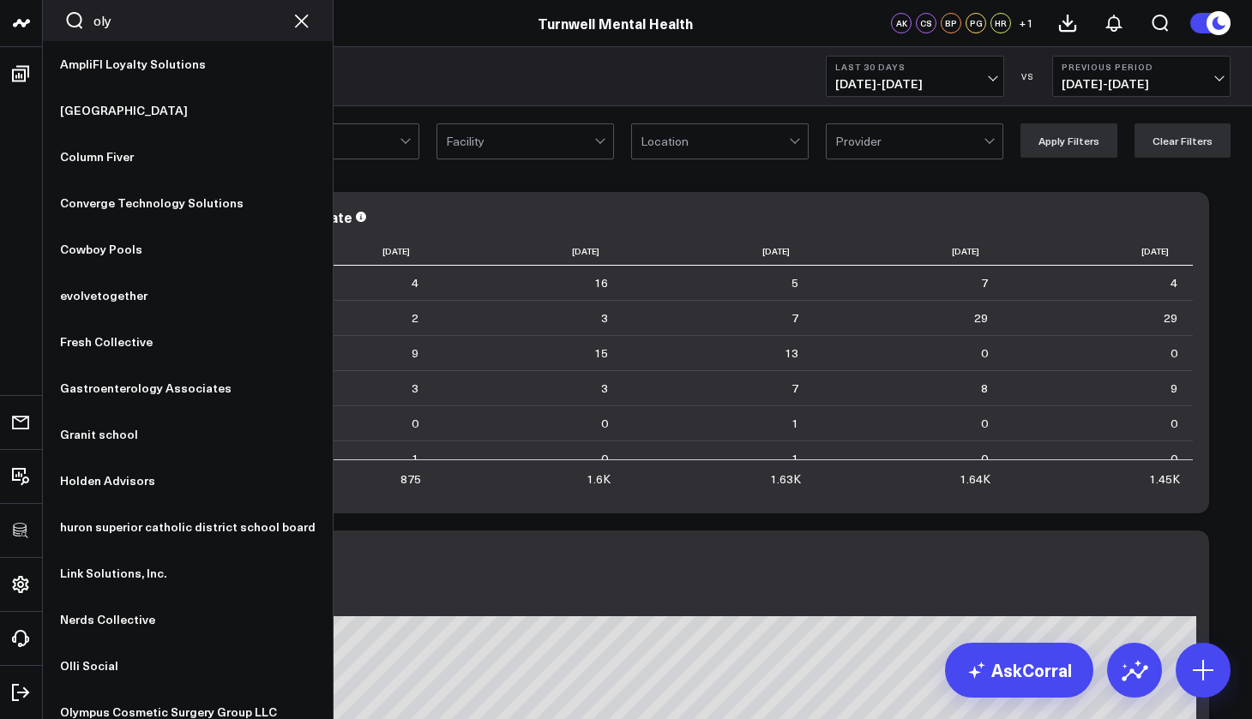
type input "olym"
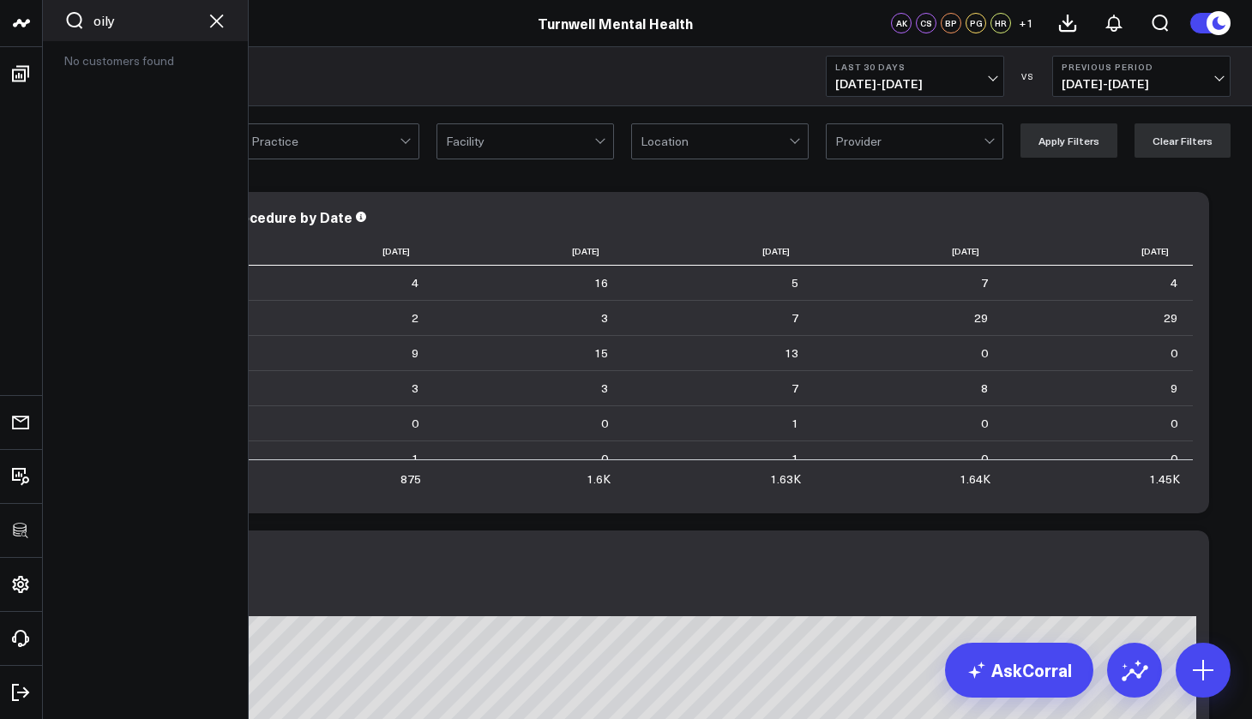
click at [109, 62] on div "No customers found" at bounding box center [145, 60] width 205 height 39
click at [120, 29] on input "oily" at bounding box center [145, 20] width 104 height 19
type input "oil"
click at [117, 21] on input "oi" at bounding box center [145, 20] width 104 height 19
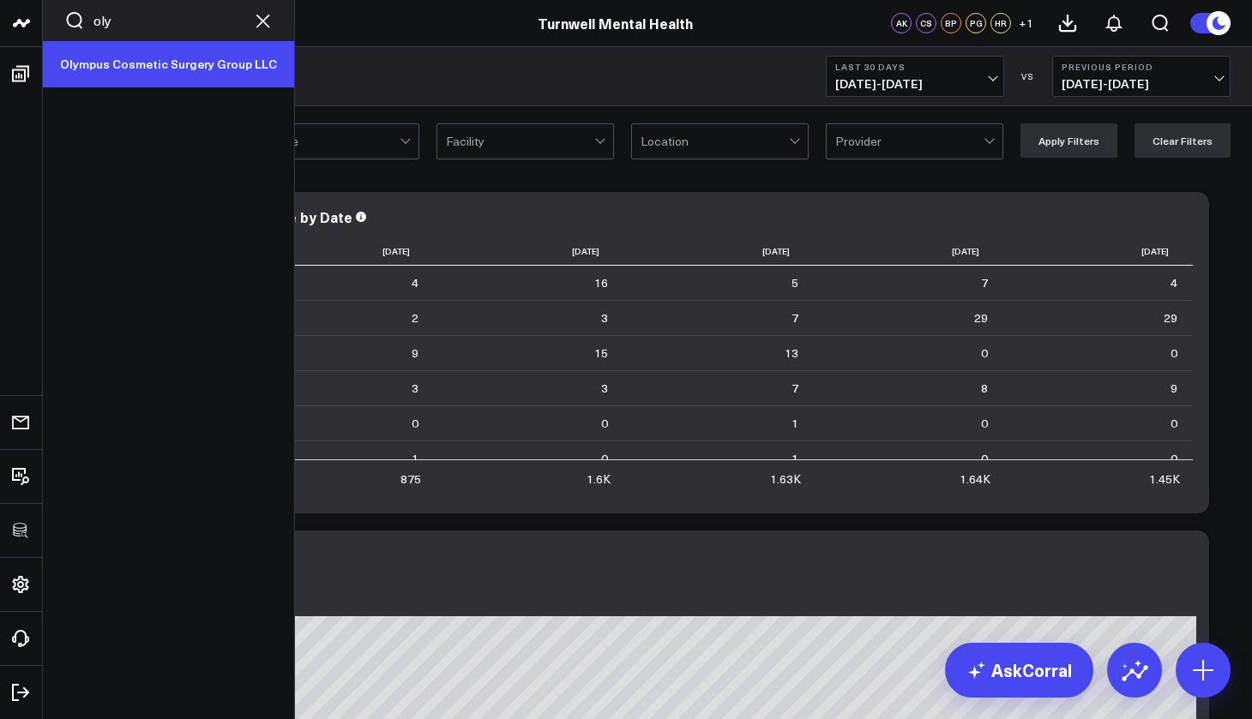
type input "oly"
click at [99, 59] on link "Olympus Cosmetic Surgery Group LLC" at bounding box center [168, 64] width 251 height 46
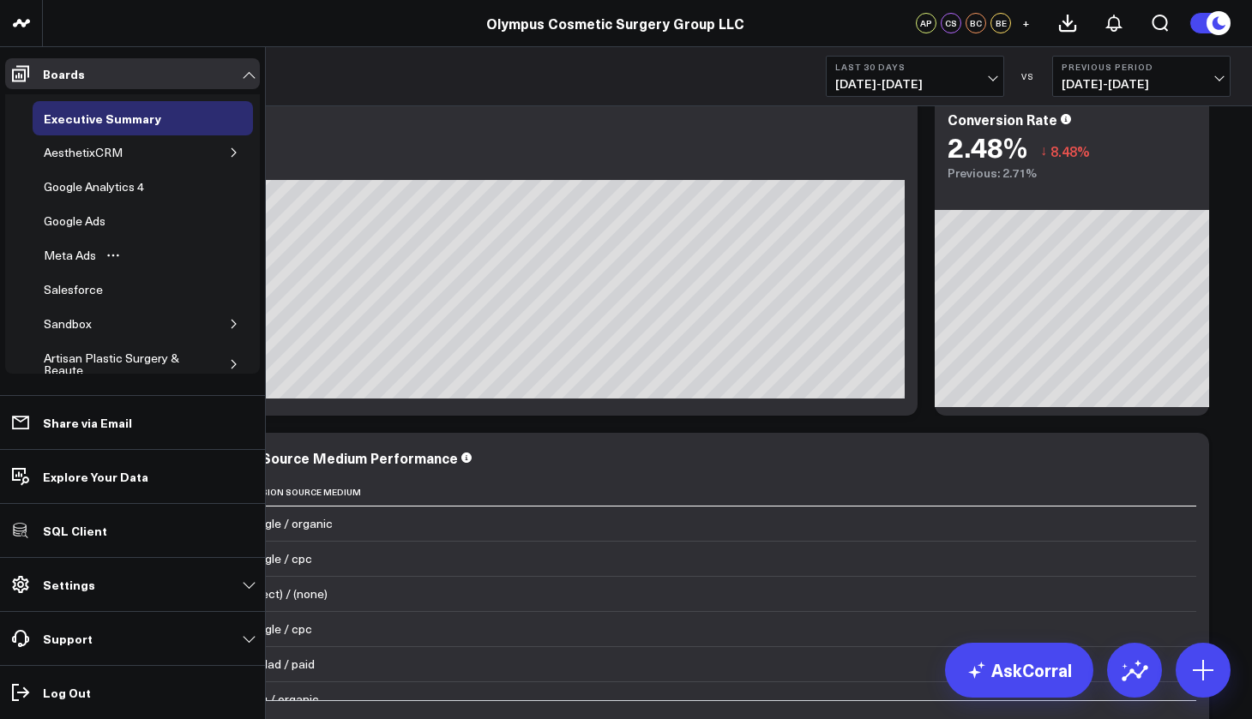
scroll to position [93, 0]
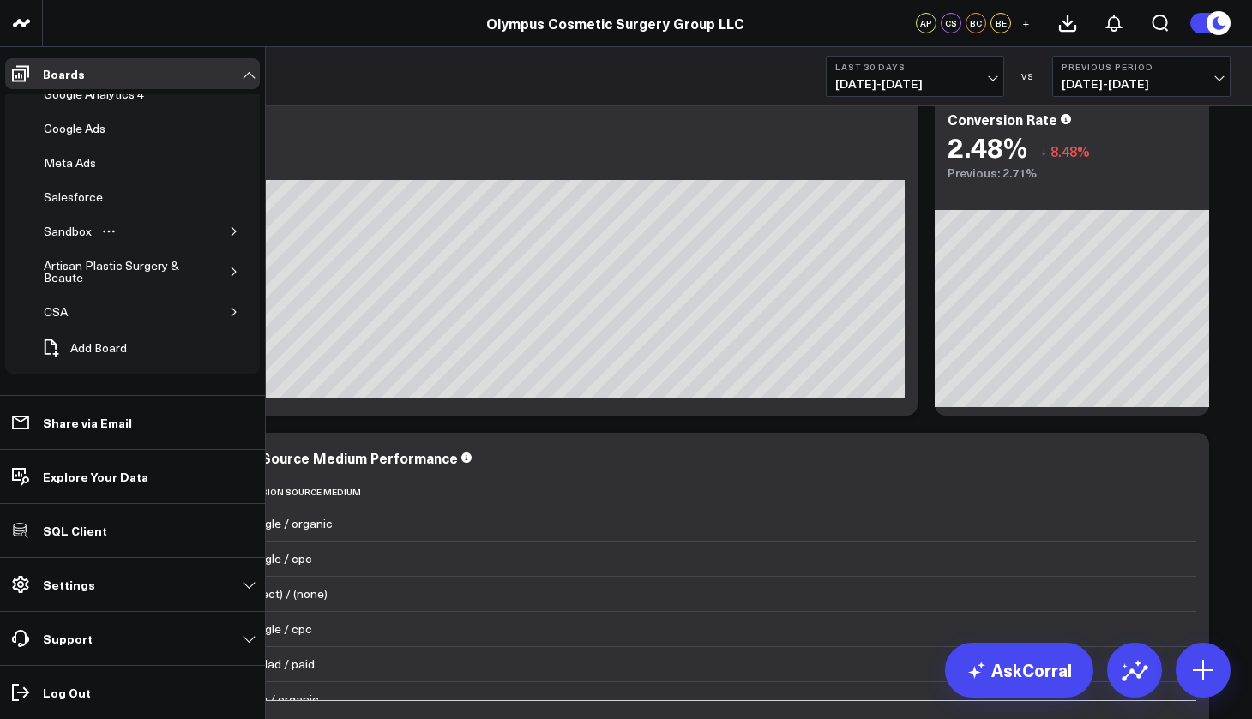
click at [160, 224] on div "Sandbox" at bounding box center [143, 231] width 220 height 34
click at [226, 226] on button "button" at bounding box center [234, 231] width 17 height 17
click at [229, 268] on icon "button" at bounding box center [234, 272] width 10 height 10
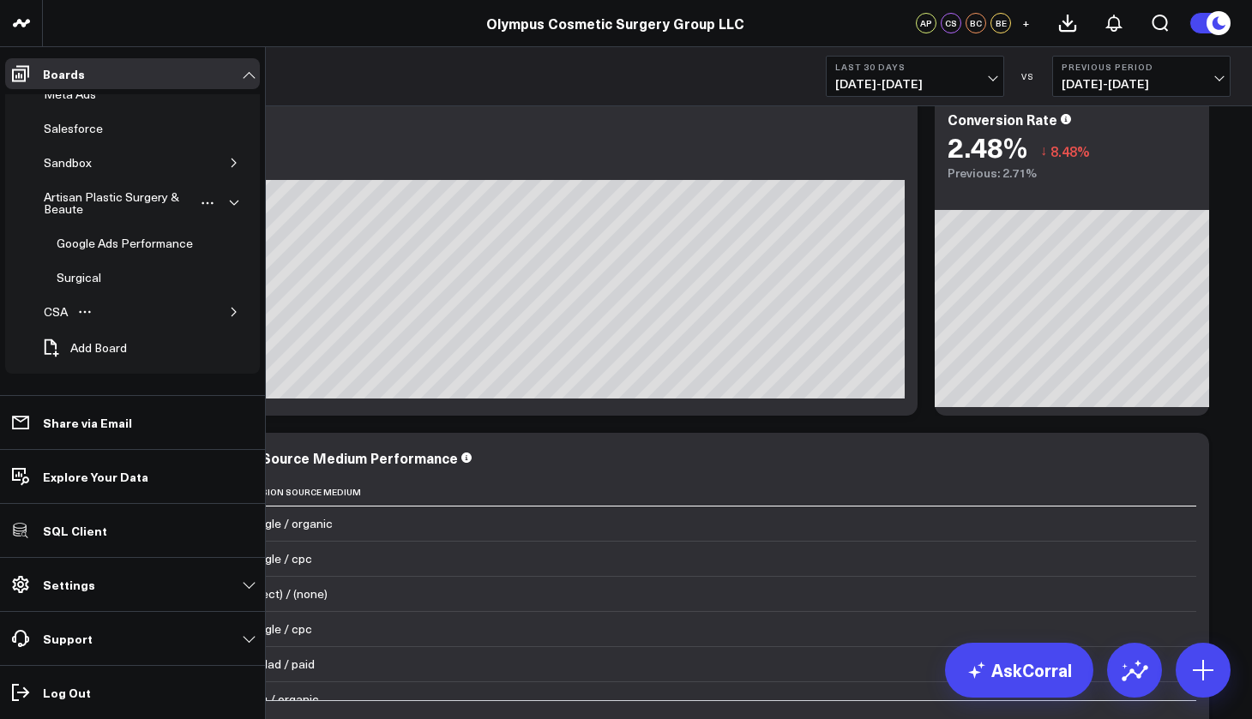
click at [211, 314] on div "CSA" at bounding box center [143, 312] width 220 height 34
click at [216, 311] on div "CSA" at bounding box center [143, 312] width 220 height 34
click at [229, 311] on icon "button" at bounding box center [234, 312] width 10 height 10
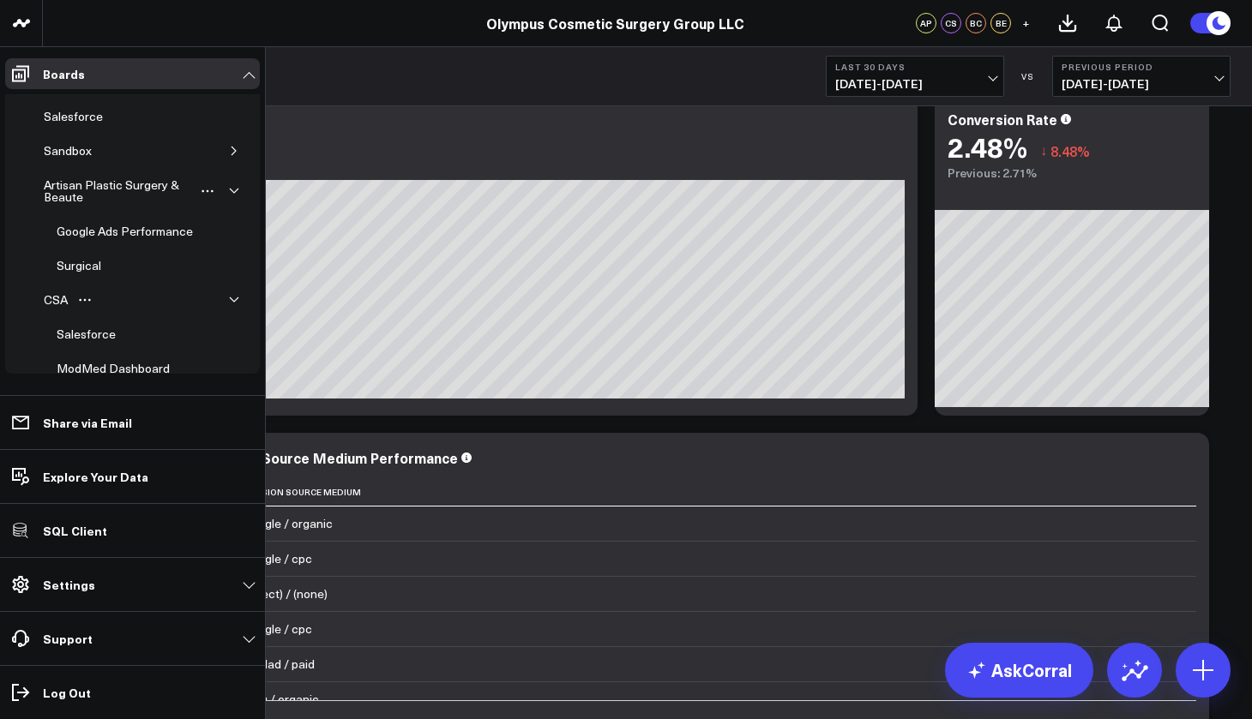
scroll to position [242, 0]
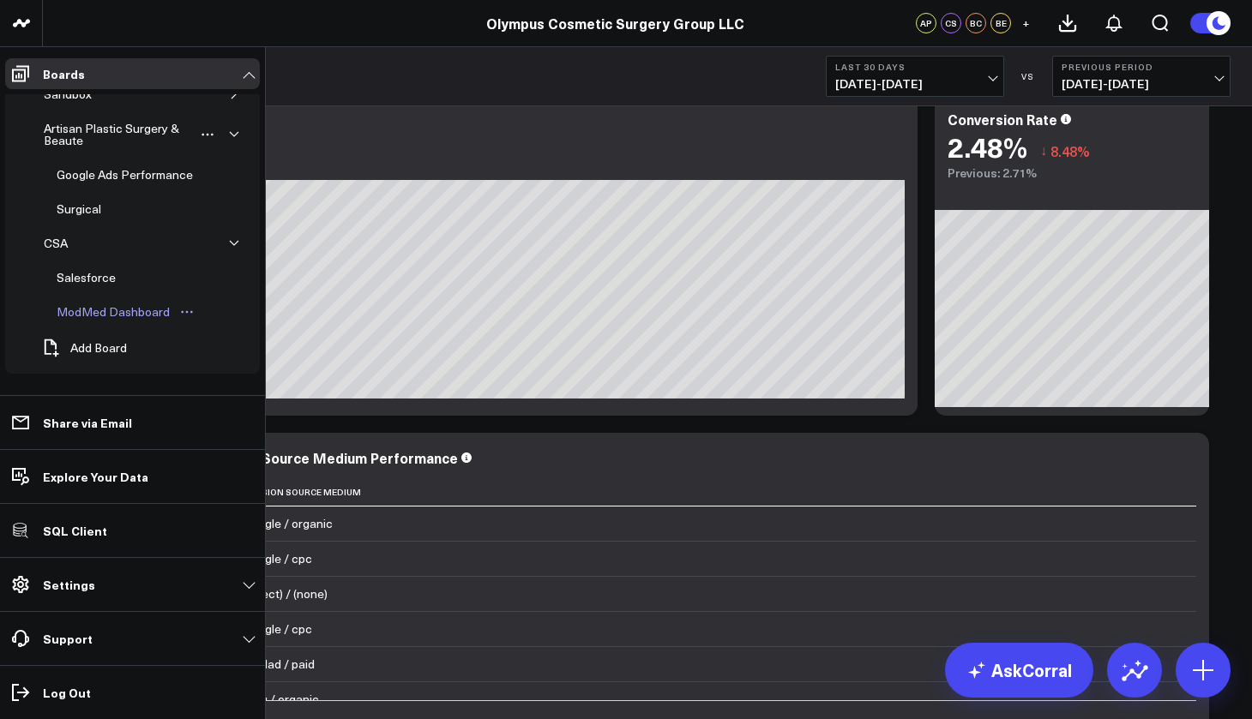
click at [150, 314] on div "ModMed Dashboard" at bounding box center [113, 312] width 122 height 21
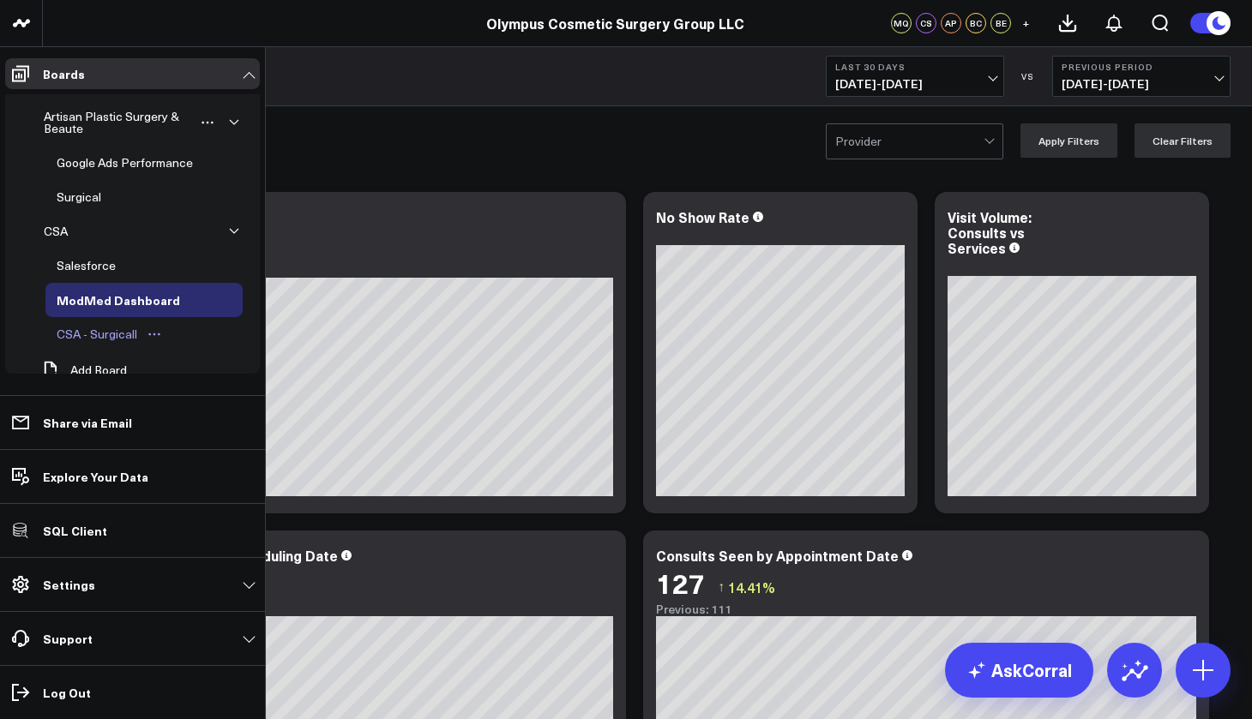
click at [104, 345] on div "CSA - Surgicall" at bounding box center [96, 334] width 89 height 21
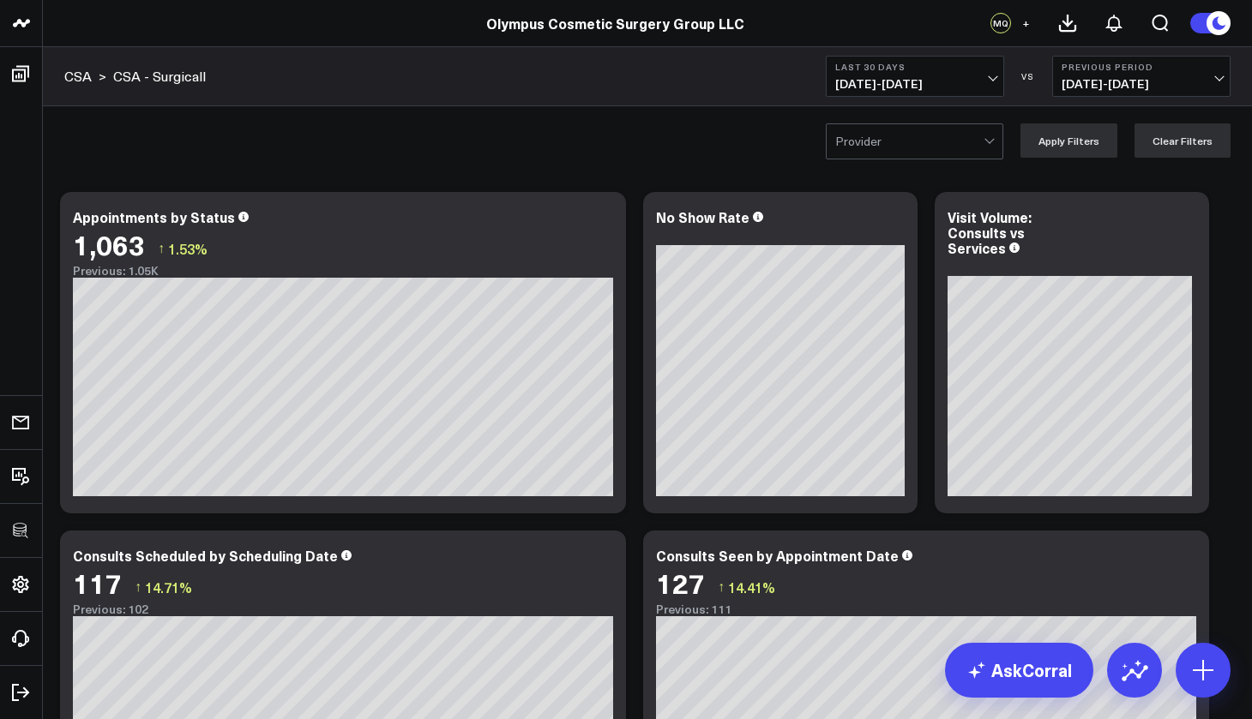
click at [182, 67] on link "CSA - Surgicall" at bounding box center [159, 76] width 93 height 19
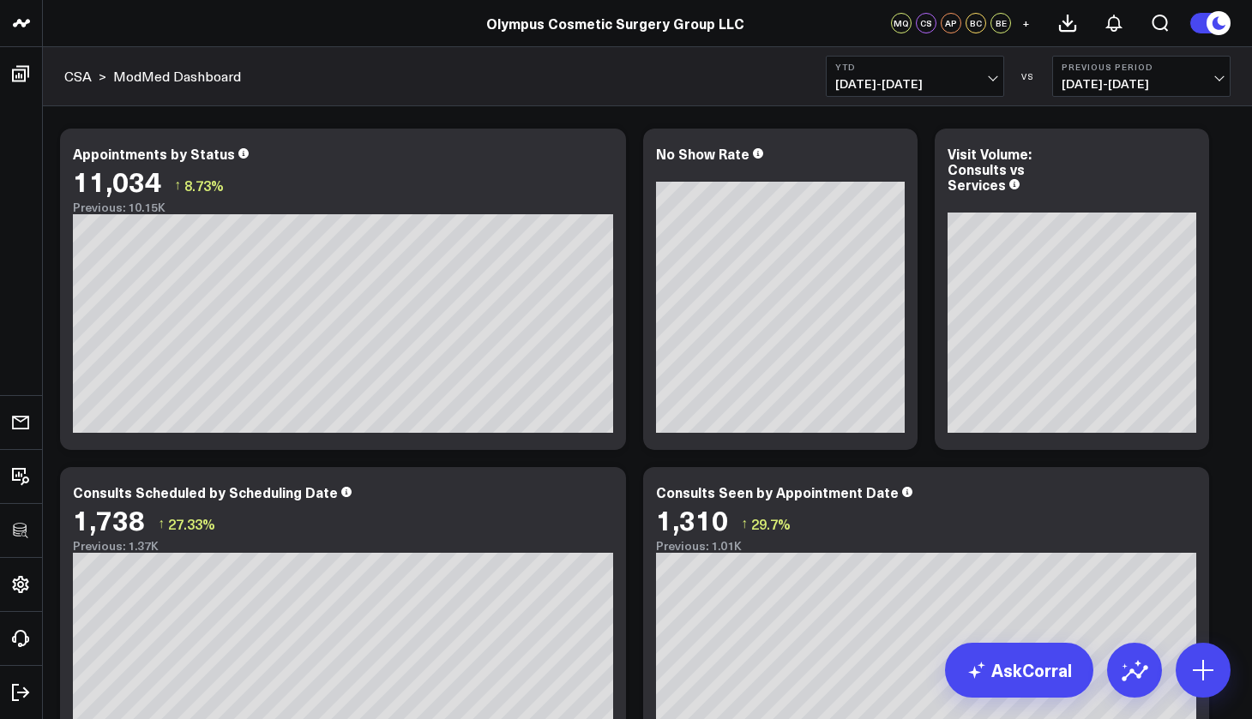
scroll to position [63, 0]
click at [70, 77] on link "CSA" at bounding box center [77, 76] width 27 height 19
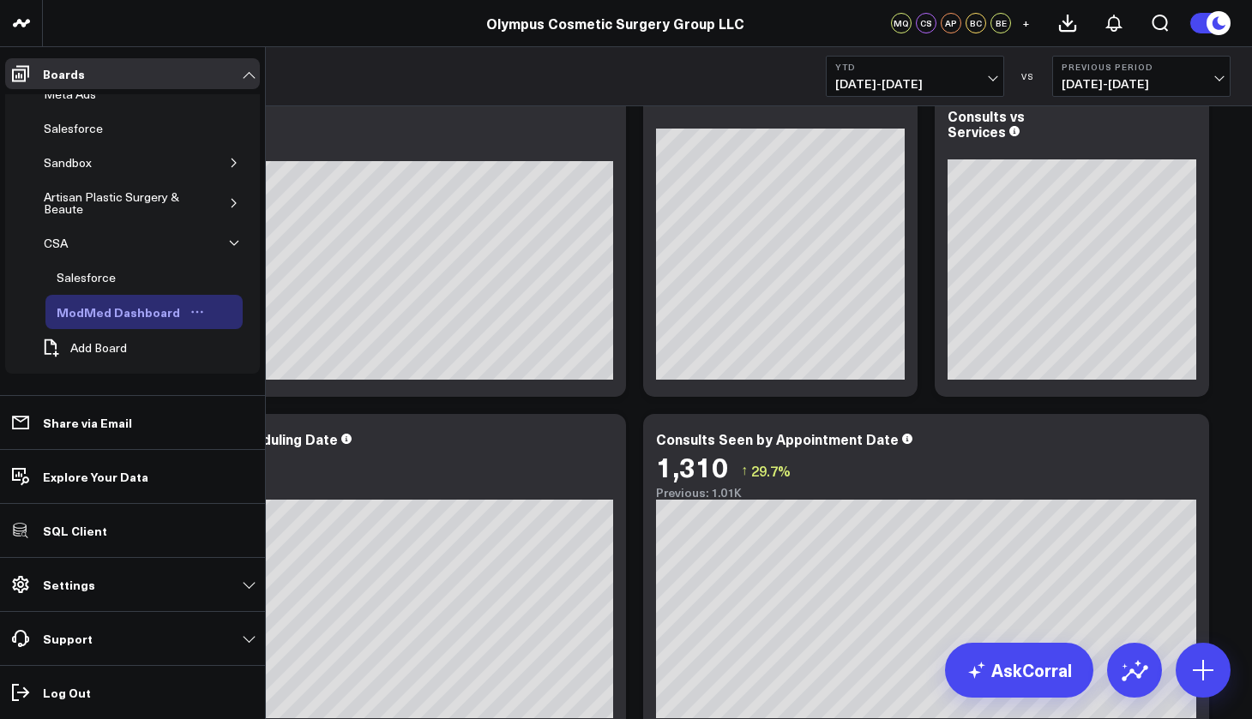
scroll to position [120, 0]
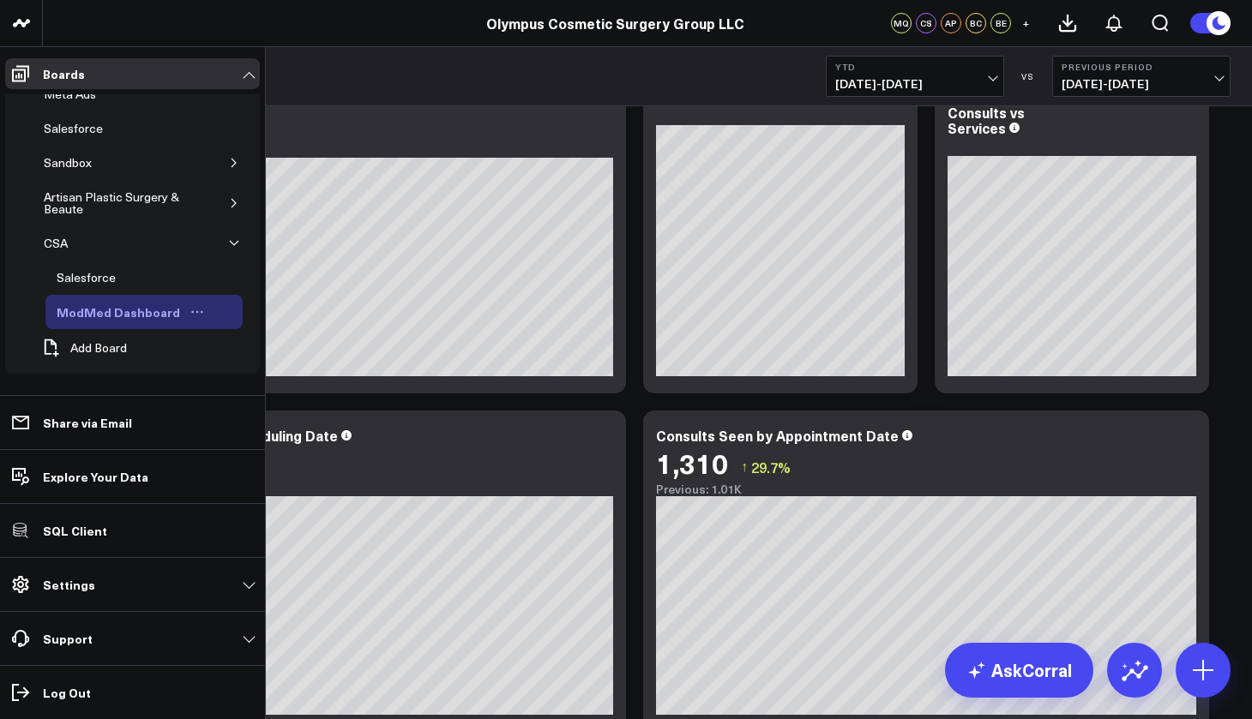
click at [200, 316] on button "Open board menu" at bounding box center [197, 312] width 26 height 14
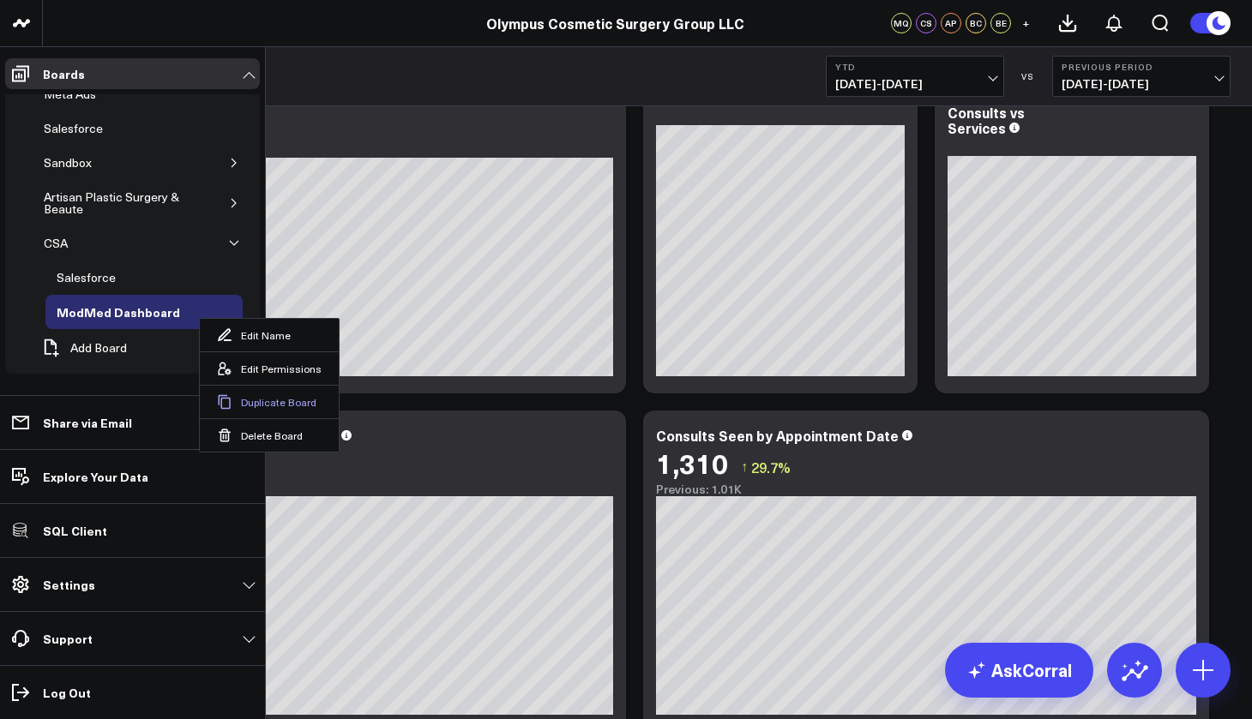
click at [236, 401] on button "Duplicate Board" at bounding box center [269, 401] width 139 height 33
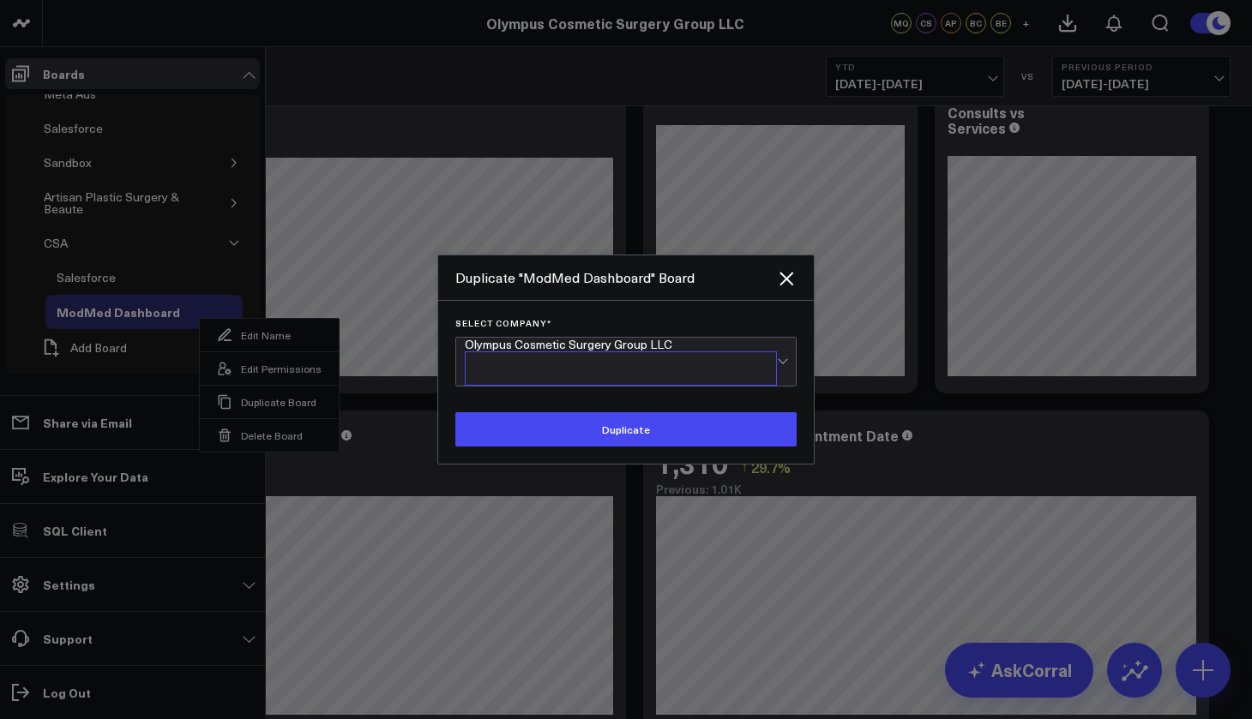
click at [556, 352] on div "Olympus Cosmetic Surgery Group LLC" at bounding box center [621, 345] width 312 height 14
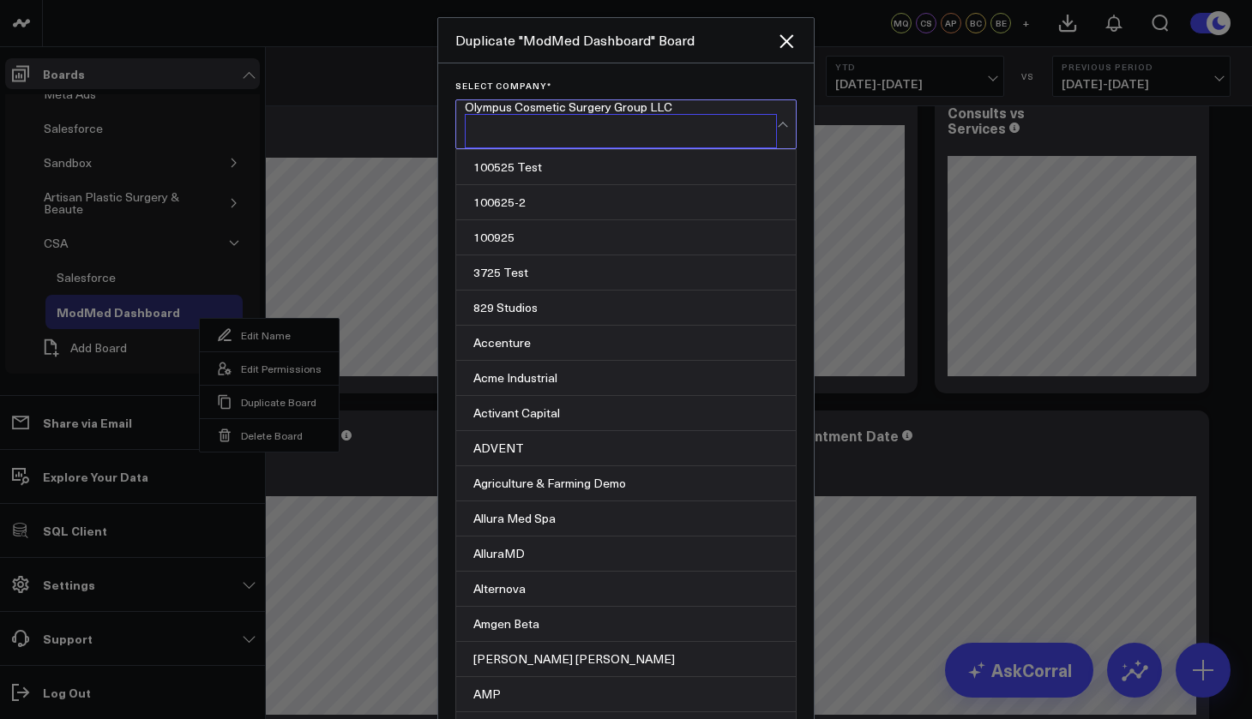
scroll to position [8682, 0]
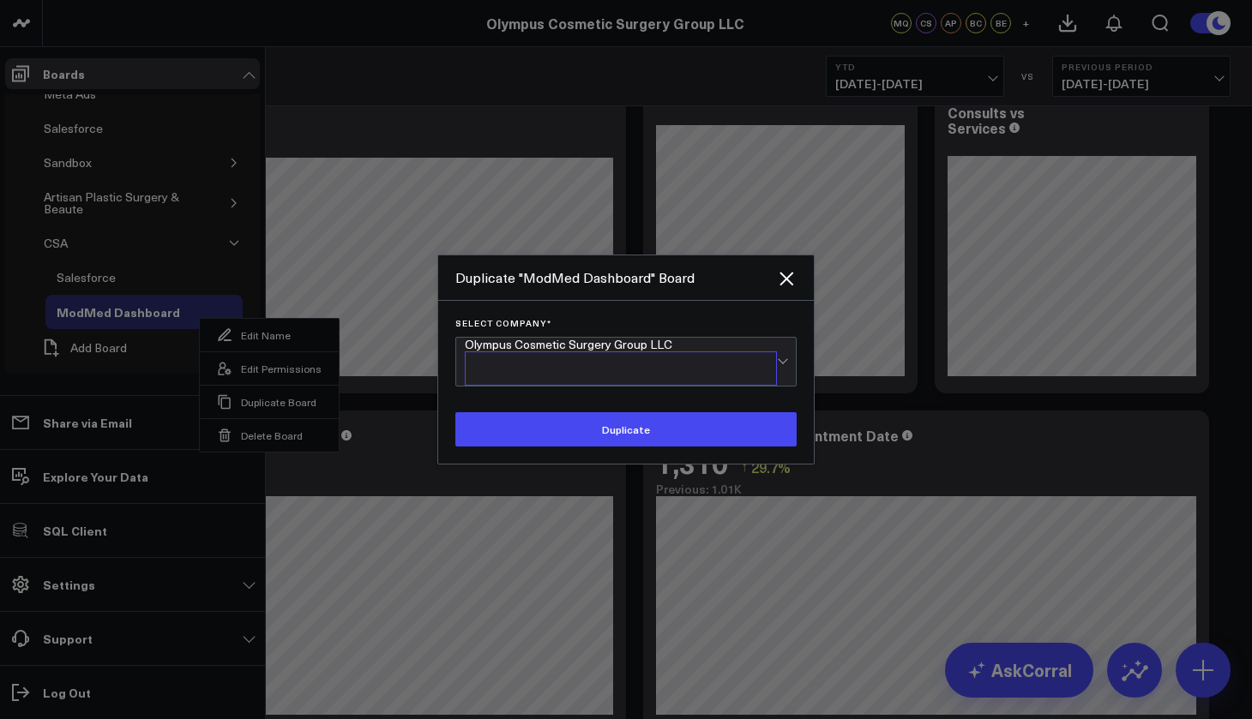
click at [571, 370] on div "Olympus Cosmetic Surgery Group LLC" at bounding box center [621, 362] width 312 height 48
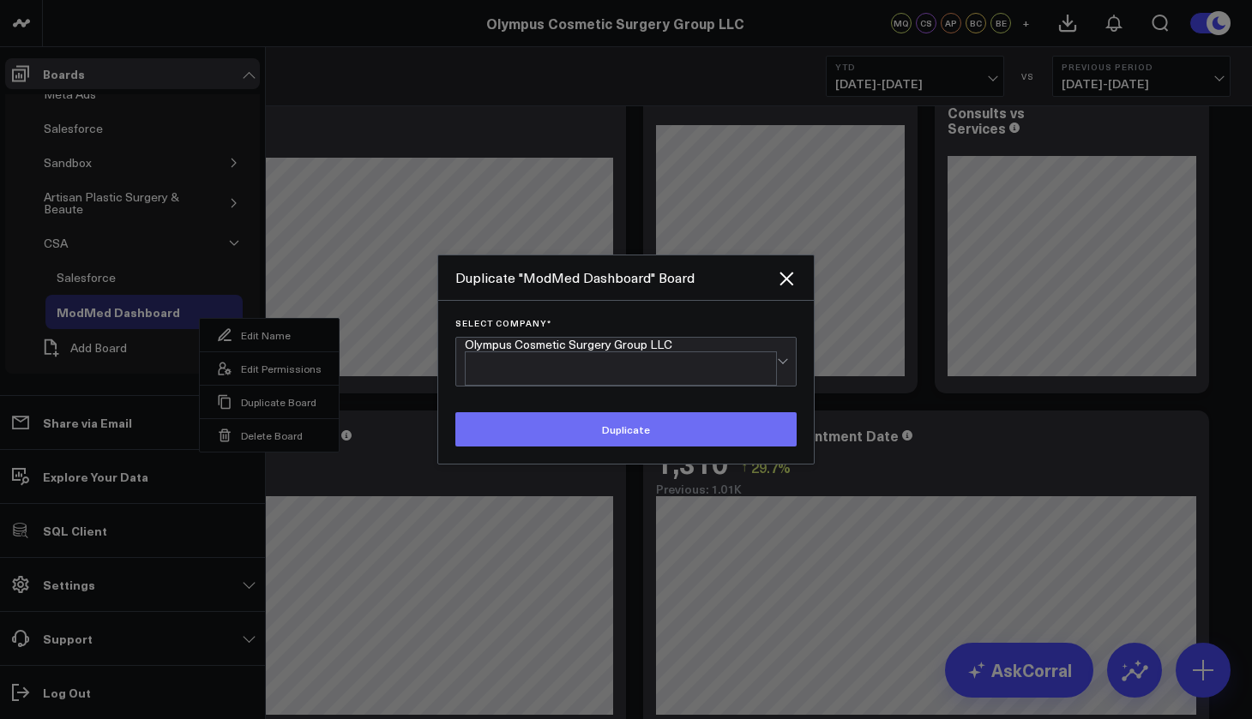
click at [581, 425] on button "Duplicate" at bounding box center [625, 429] width 341 height 34
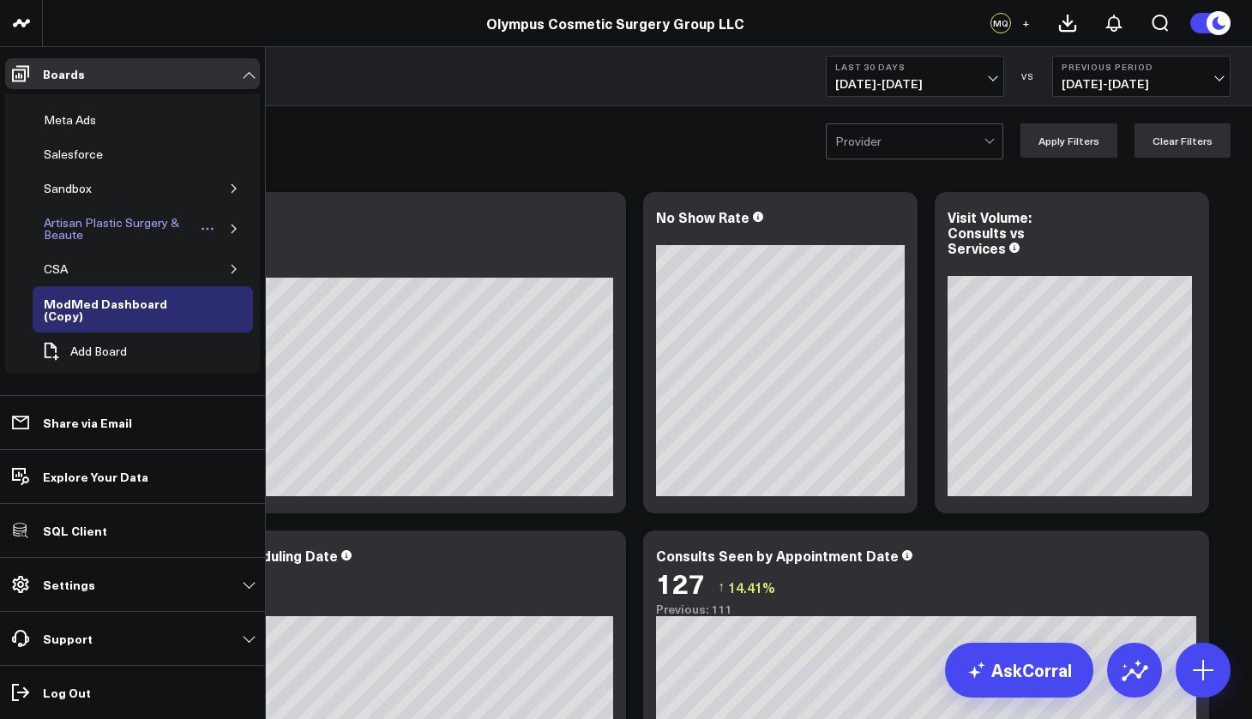
scroll to position [139, 0]
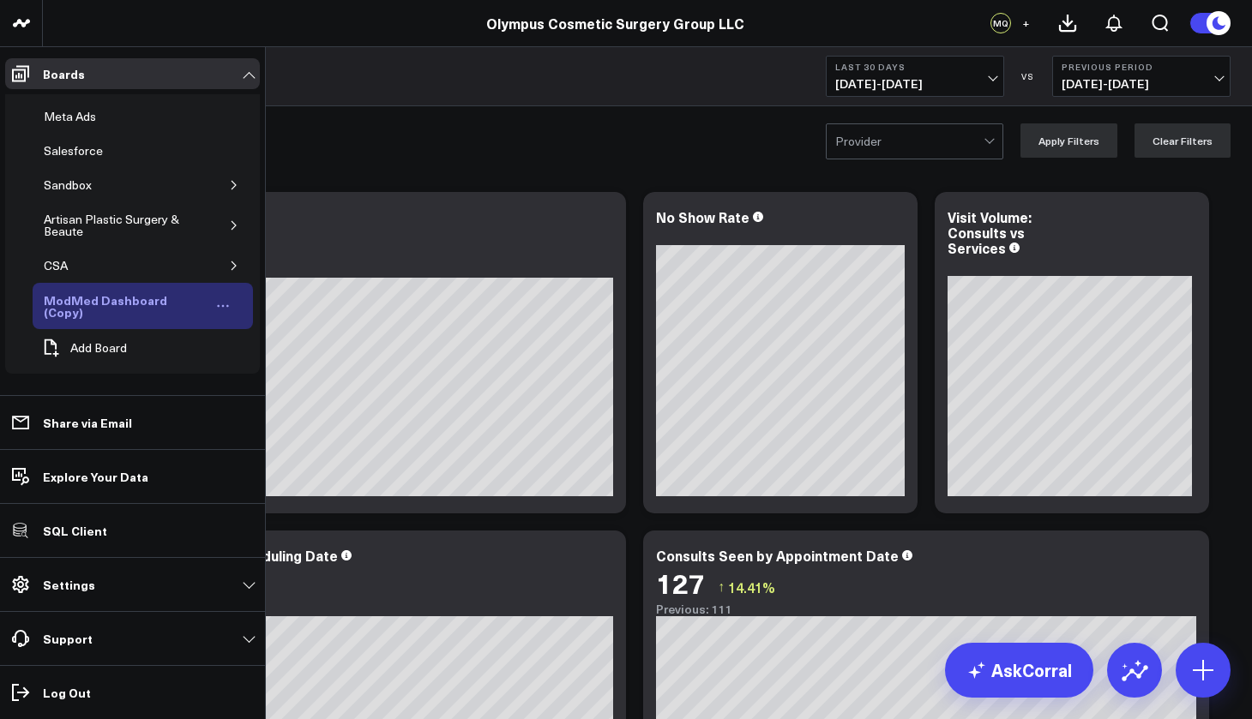
click at [212, 298] on link "ModMed Dashboard (Copy)" at bounding box center [138, 306] width 210 height 46
click at [216, 304] on icon "Open board menu" at bounding box center [223, 306] width 14 height 14
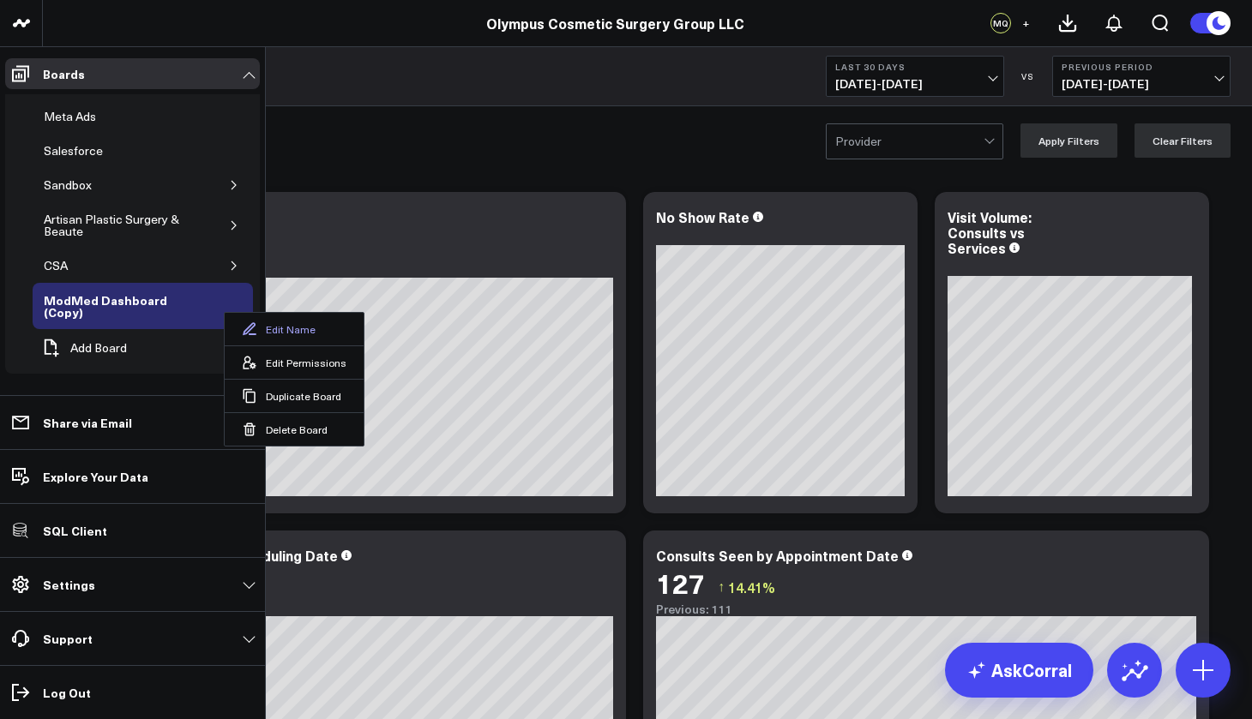
click at [276, 335] on button "Edit Name" at bounding box center [294, 329] width 139 height 33
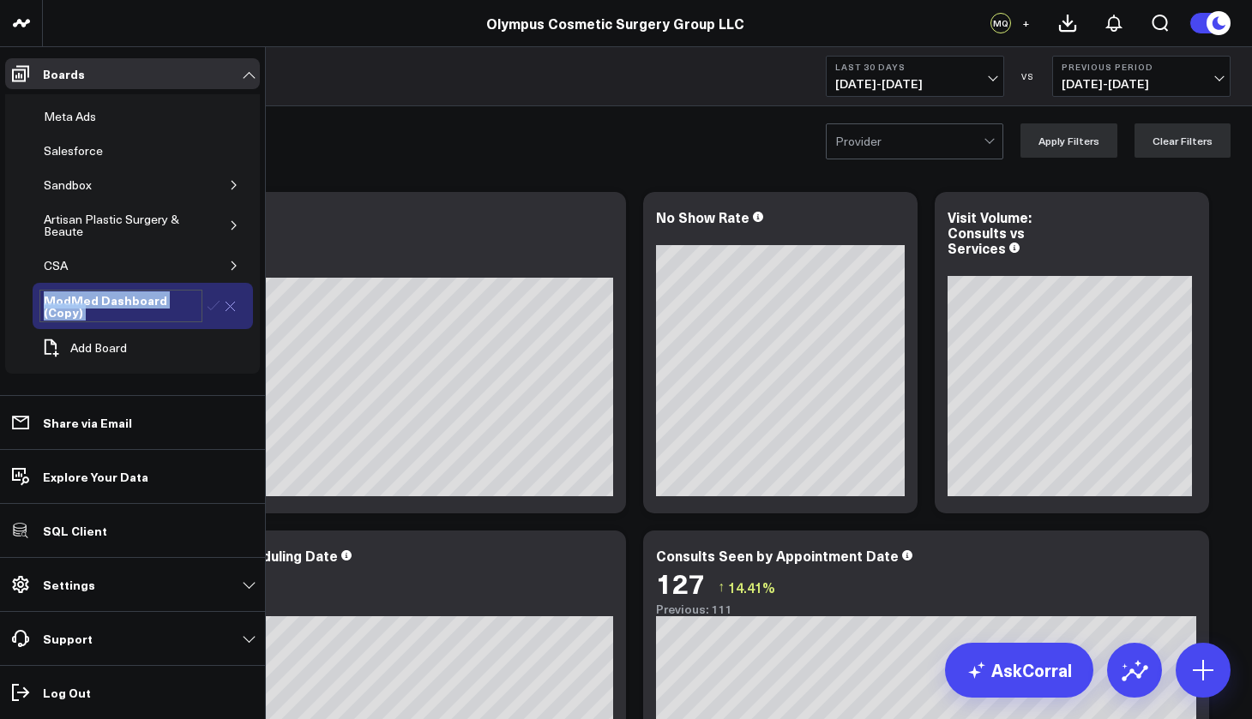
click at [93, 310] on div "ModMed Dashboard (Copy)" at bounding box center [120, 306] width 163 height 33
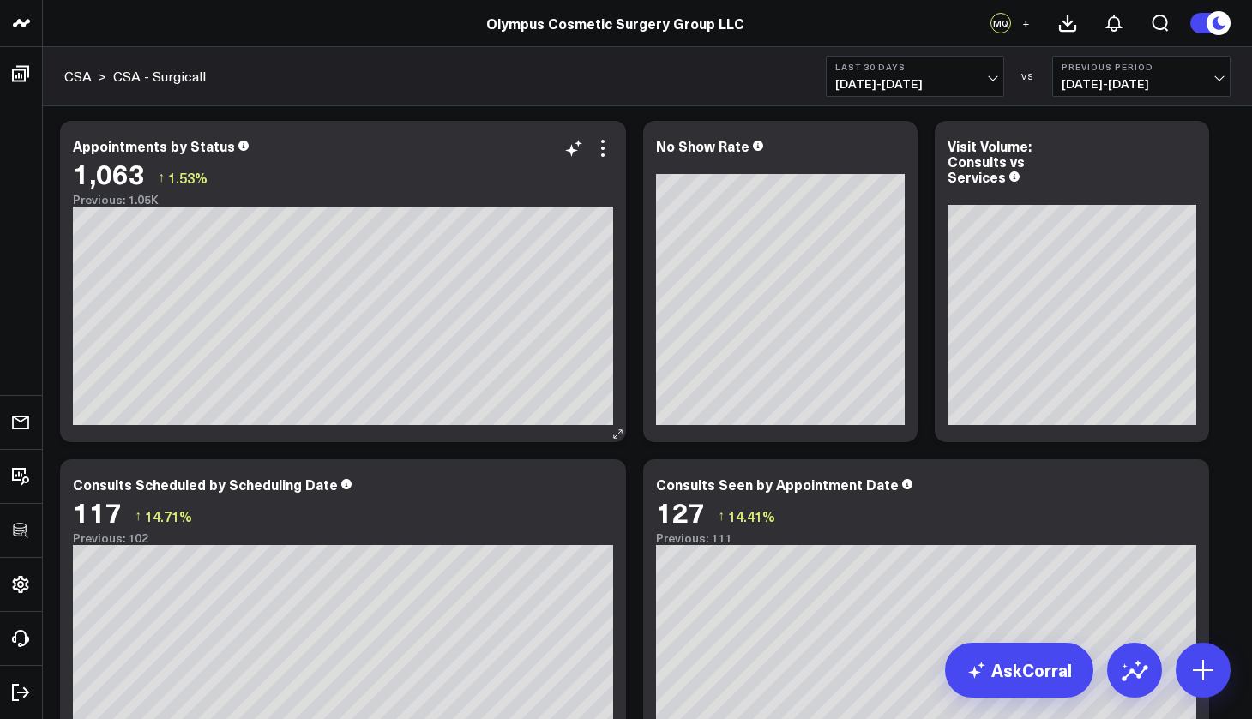
scroll to position [0, 0]
